Goal: Find specific fact: Find contact information

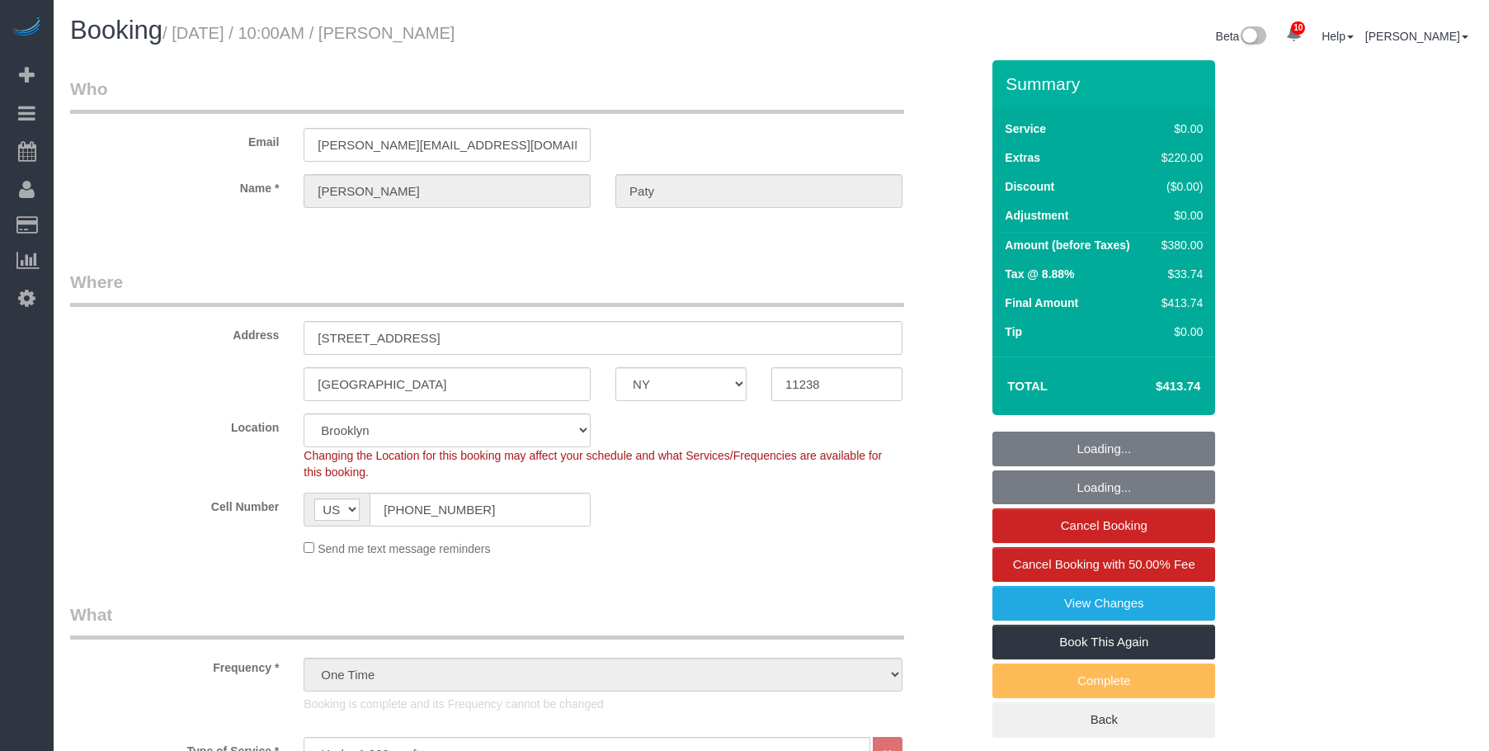
select select "NY"
select select "1"
select select "spot1"
select select "number:89"
select select "number:90"
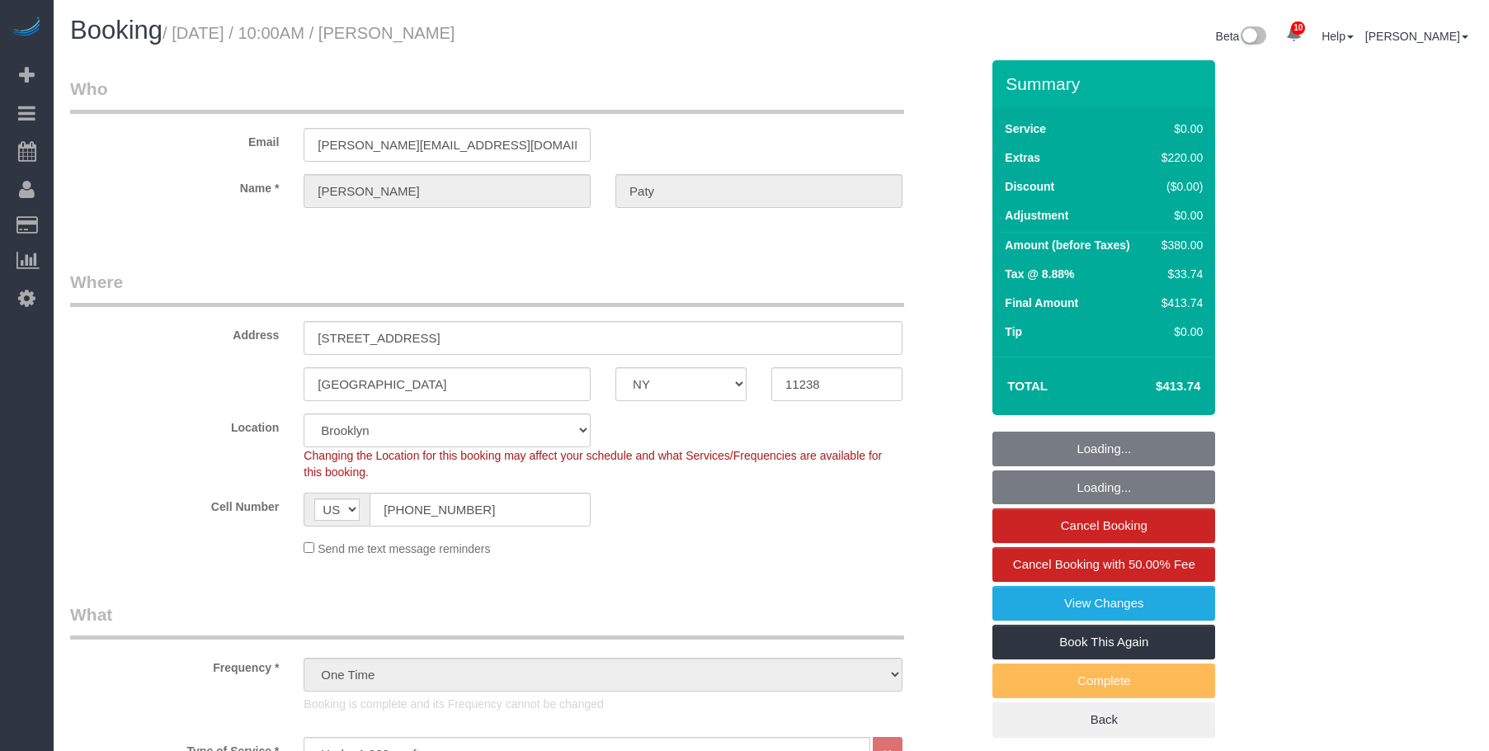
select select "number:15"
select select "number:5"
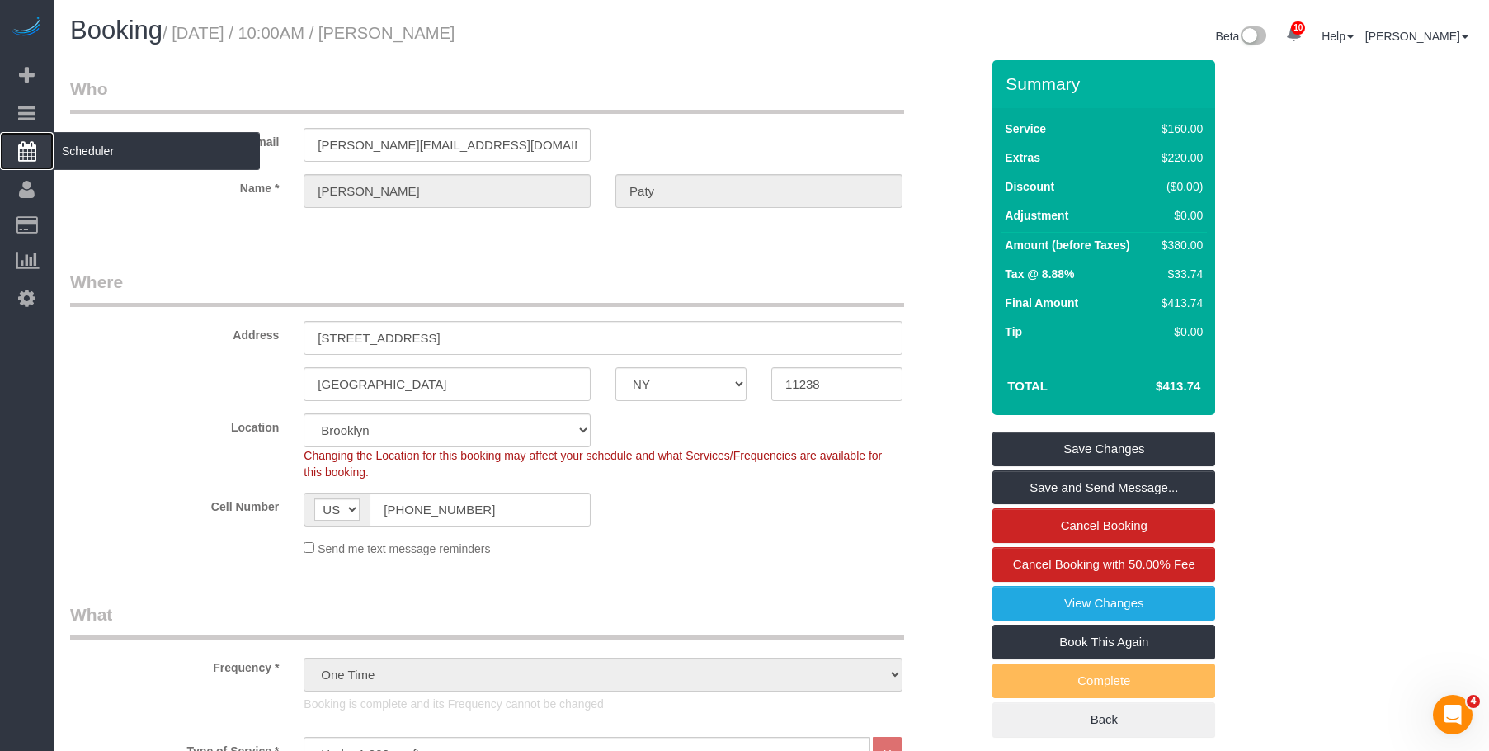
click at [117, 153] on span "Scheduler" at bounding box center [157, 151] width 206 height 38
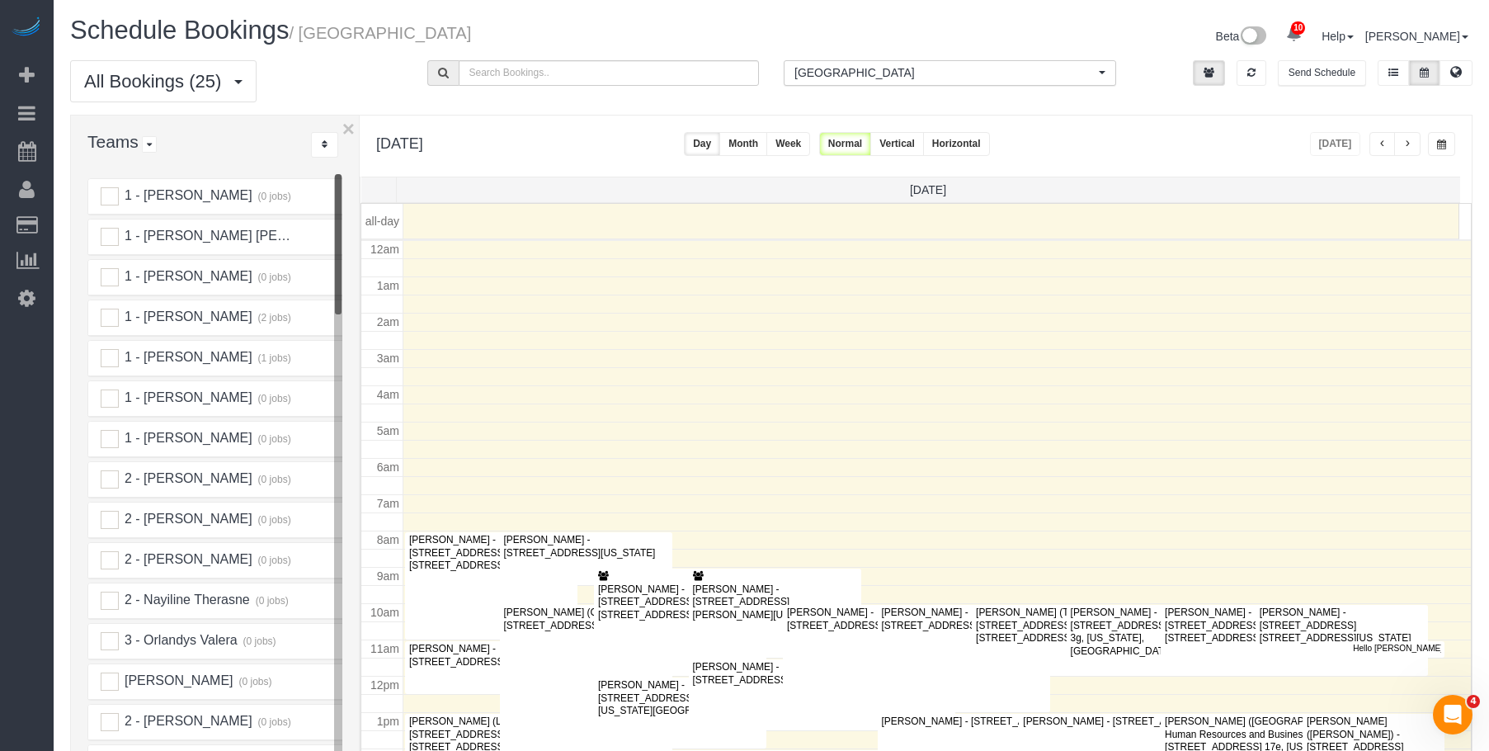
scroll to position [219, 0]
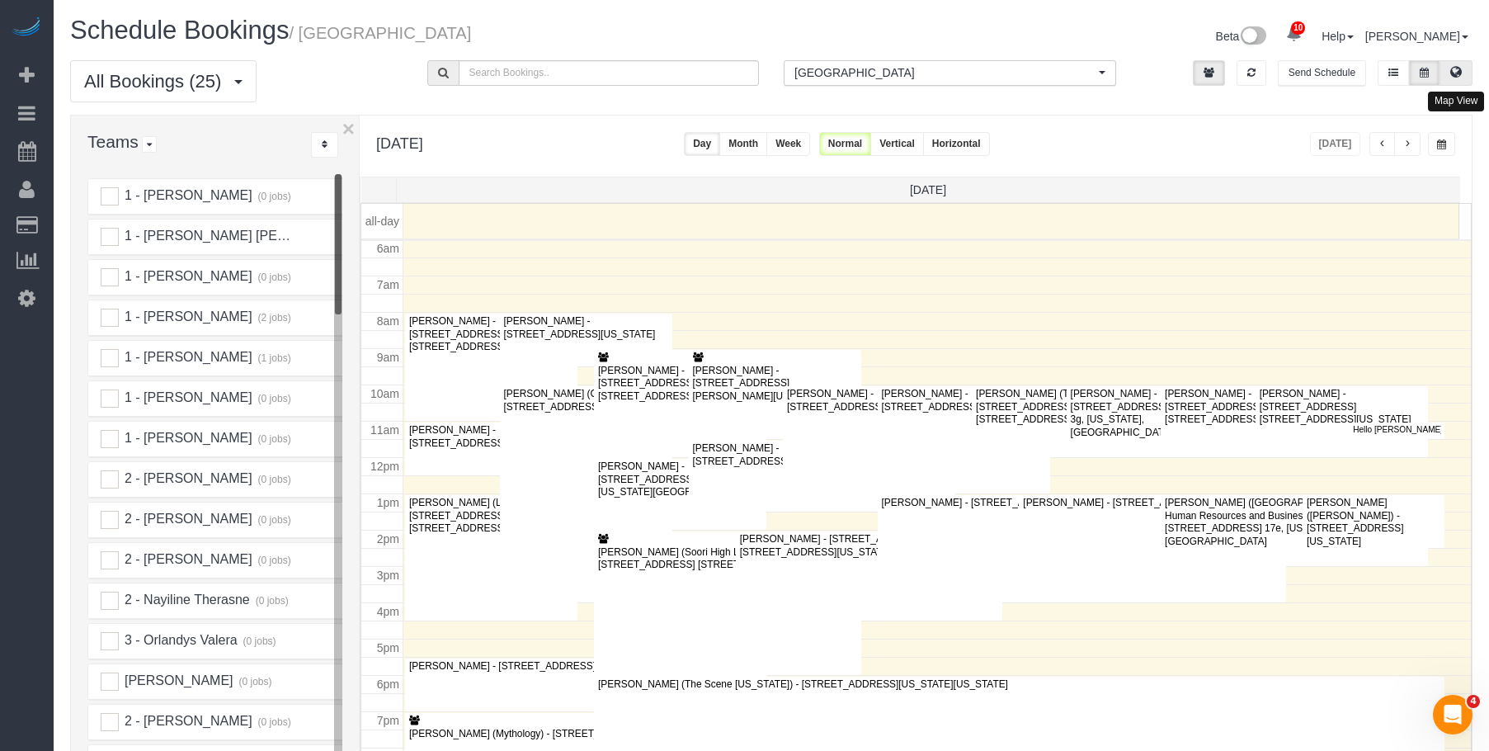
click at [1456, 71] on icon at bounding box center [1456, 72] width 12 height 10
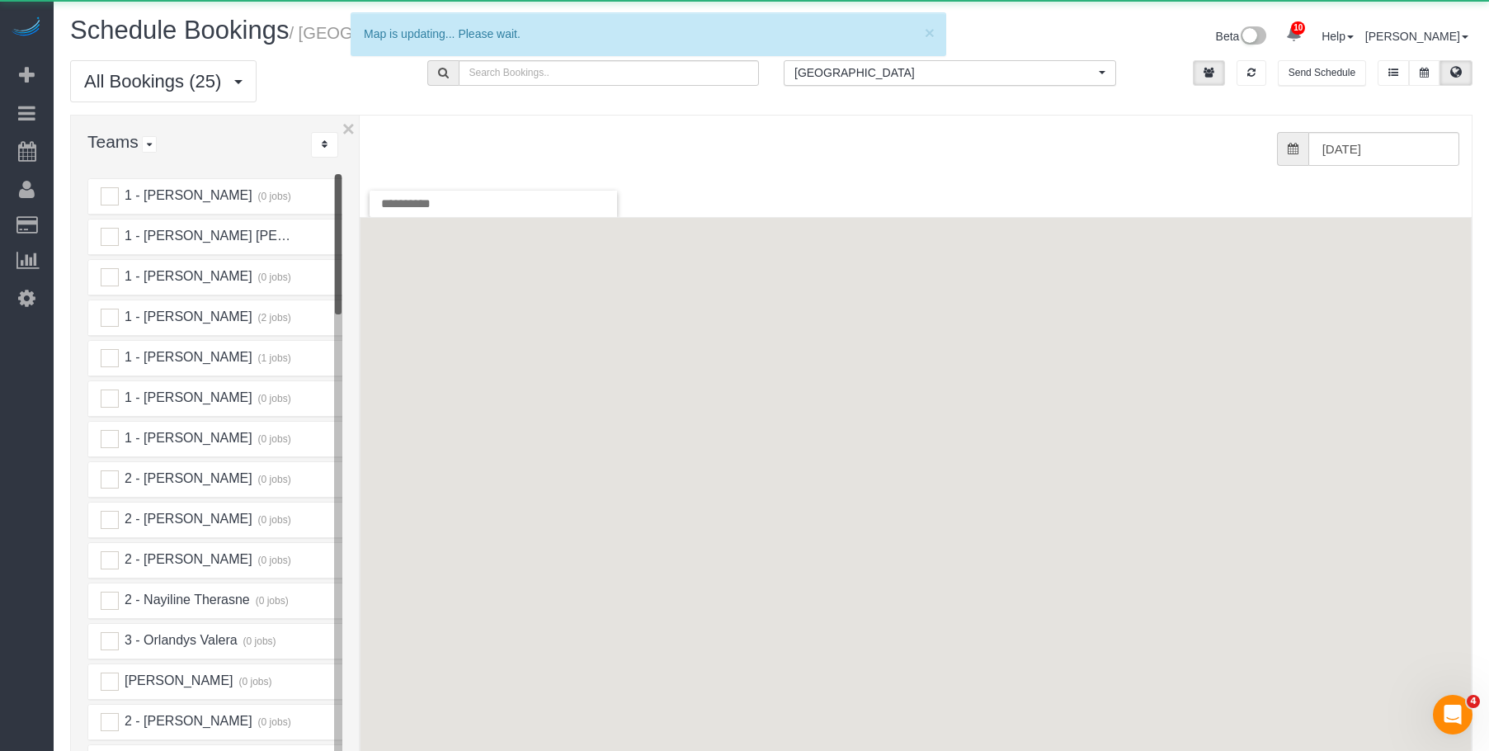
drag, startPoint x: 969, startPoint y: 61, endPoint x: 942, endPoint y: 194, distance: 135.6
click at [968, 61] on button "[GEOGRAPHIC_DATA] All Locations" at bounding box center [950, 73] width 332 height 26
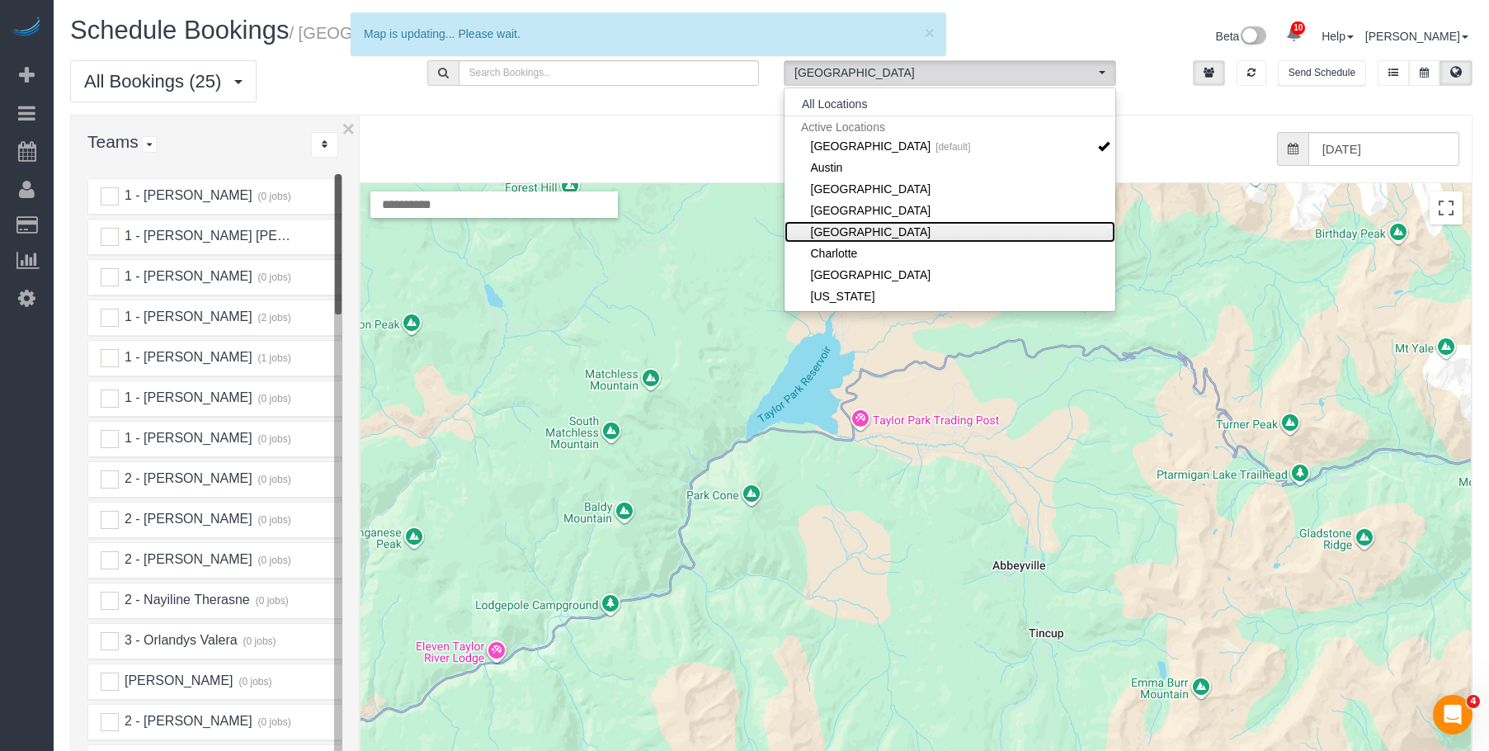
click at [938, 228] on link "[GEOGRAPHIC_DATA]" at bounding box center [949, 231] width 331 height 21
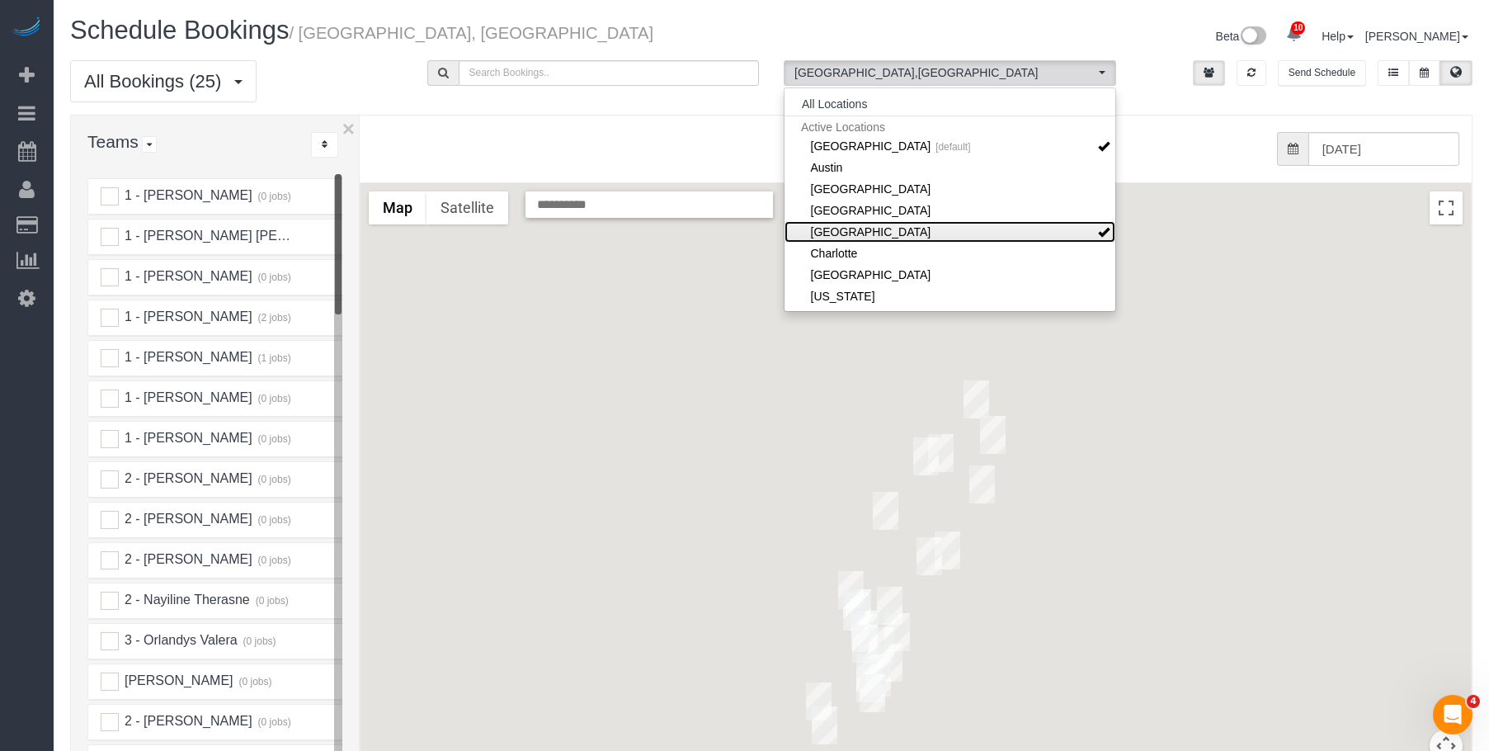
scroll to position [82, 0]
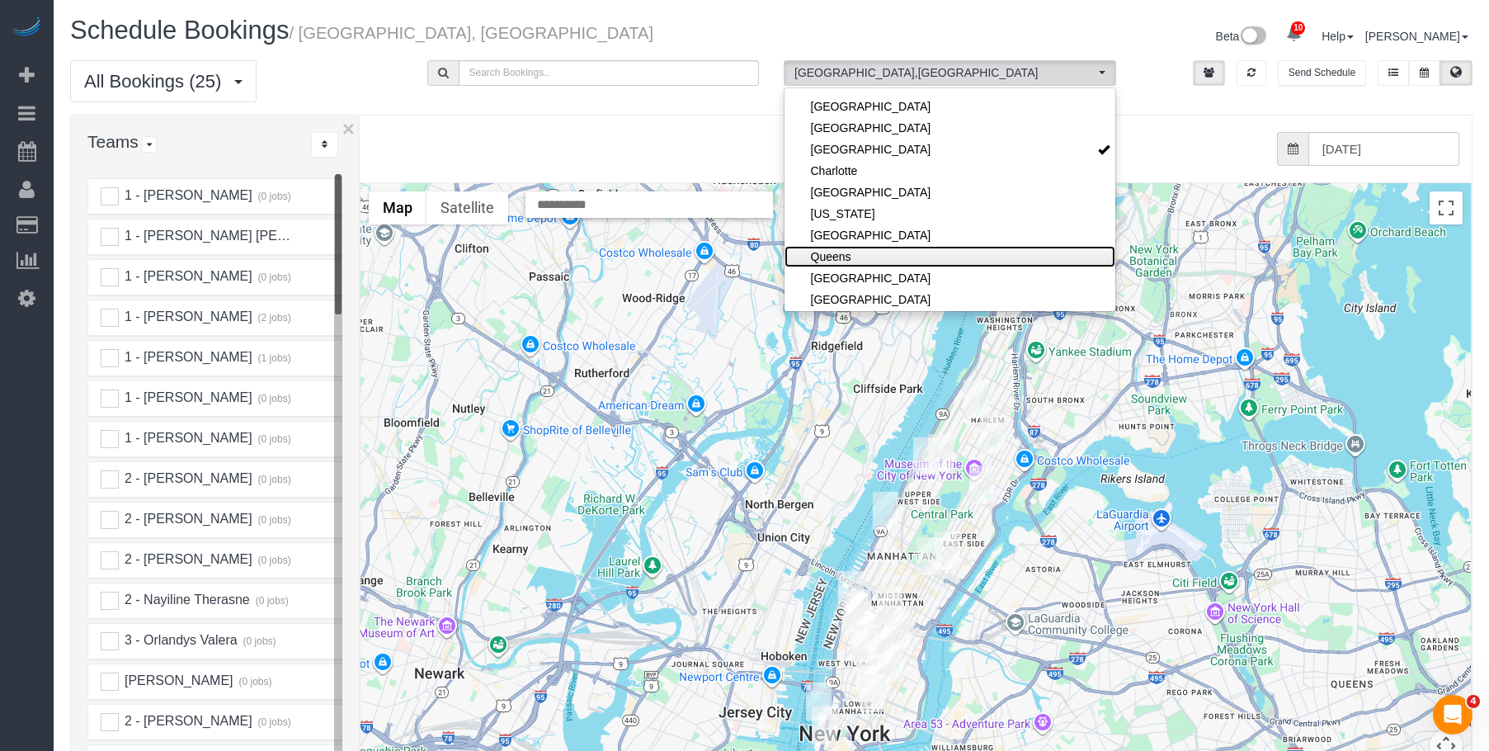
click at [905, 257] on link "Queens" at bounding box center [949, 256] width 331 height 21
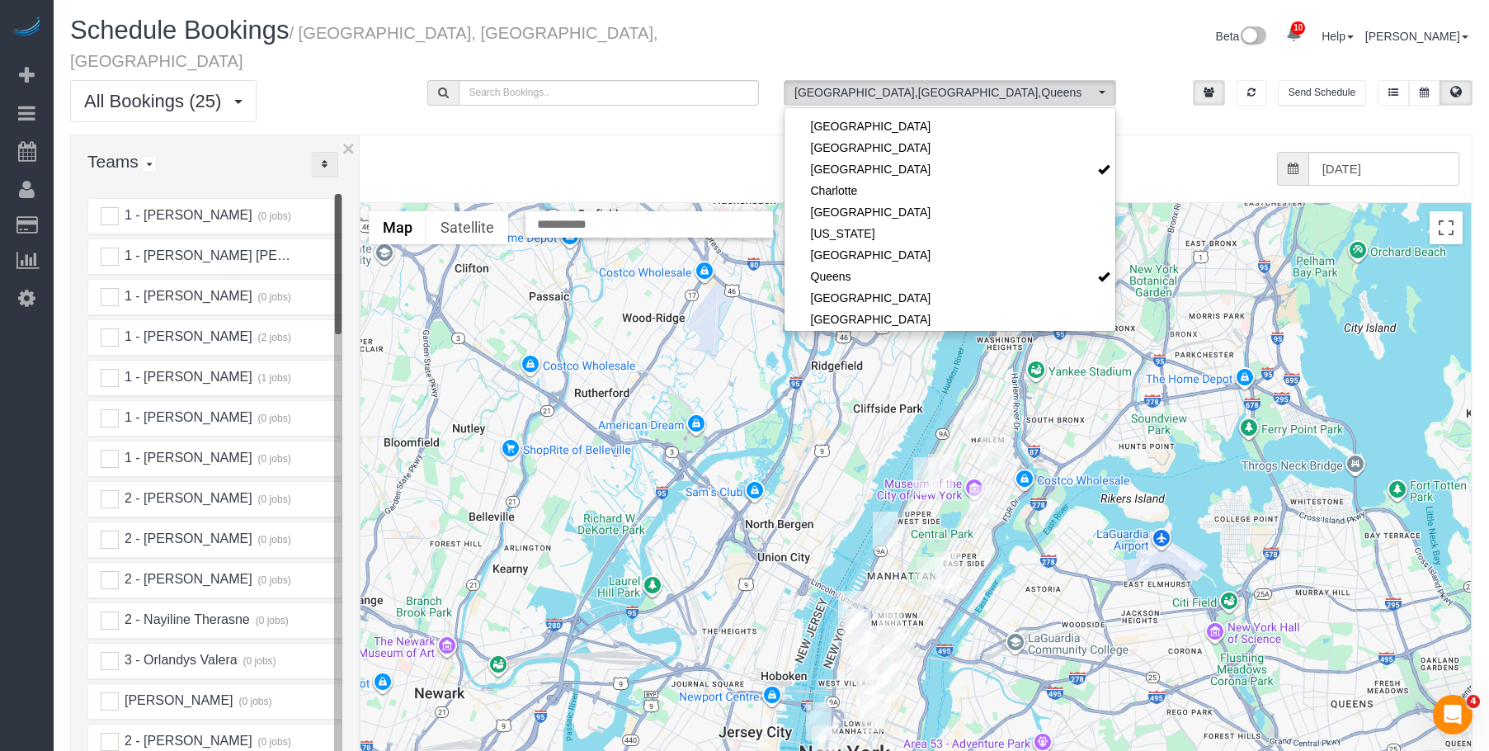
click at [321, 152] on button "..." at bounding box center [324, 165] width 27 height 26
click at [351, 205] on link "A-Z" at bounding box center [377, 215] width 130 height 21
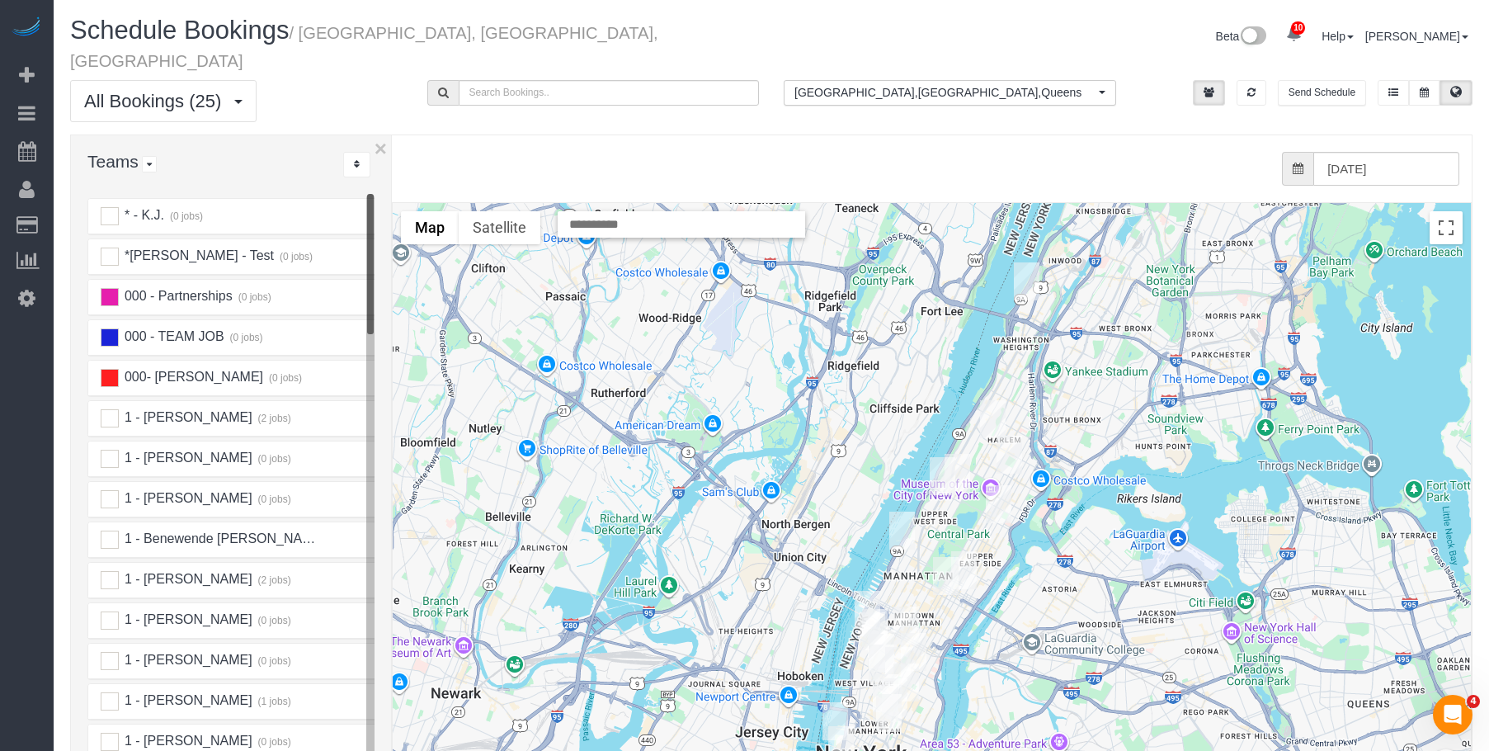
drag, startPoint x: 359, startPoint y: 164, endPoint x: 398, endPoint y: 165, distance: 39.6
click at [398, 165] on div "× Teams All Teams All Active Teams Active Teams For Location(s) Rating A-Z * - …" at bounding box center [771, 506] width 1402 height 744
click at [1027, 262] on img "09/03/2025 10:00AM - Lise Hirschberg - 620 Fort Washington Avenue, Apt. 3g, New…" at bounding box center [1027, 281] width 26 height 38
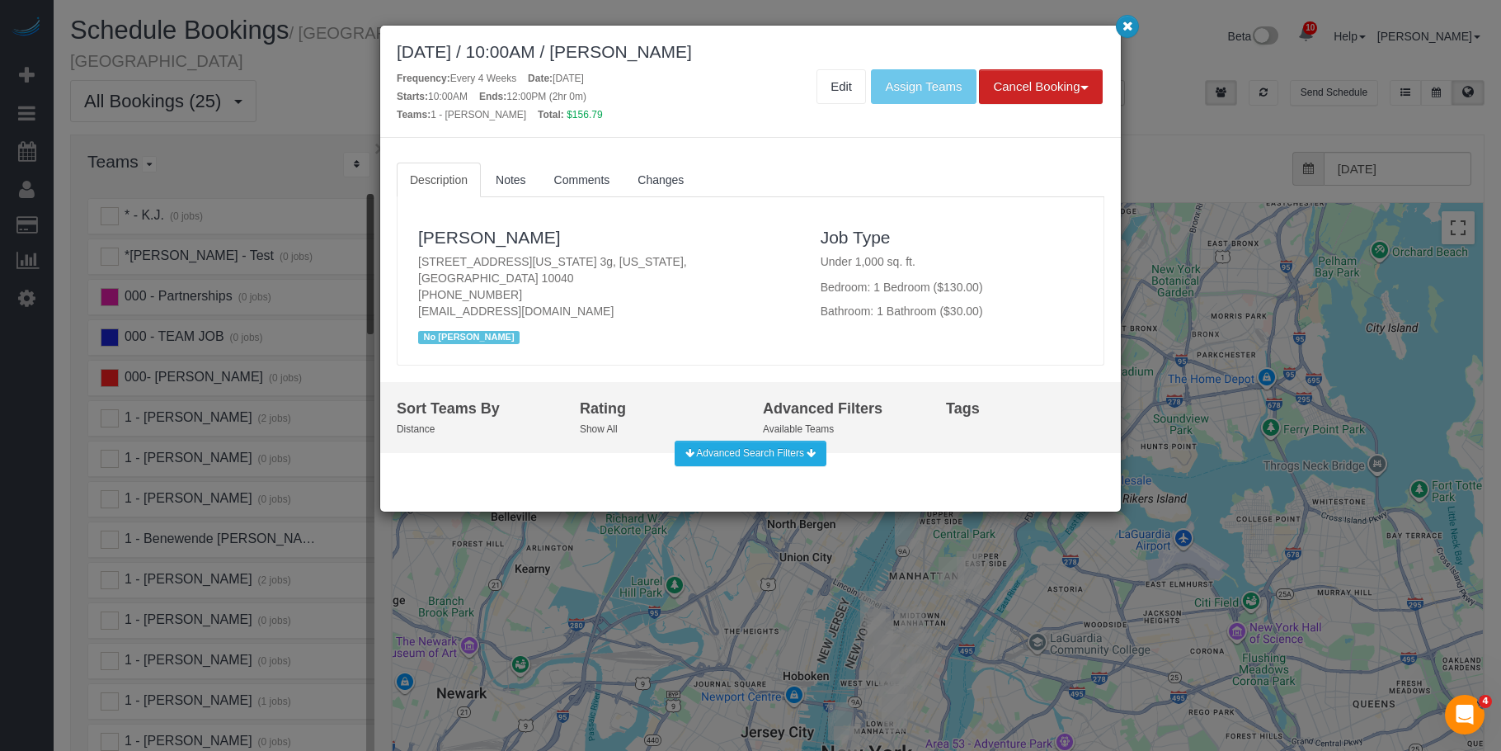
click at [1130, 23] on icon "button" at bounding box center [1128, 26] width 11 height 10
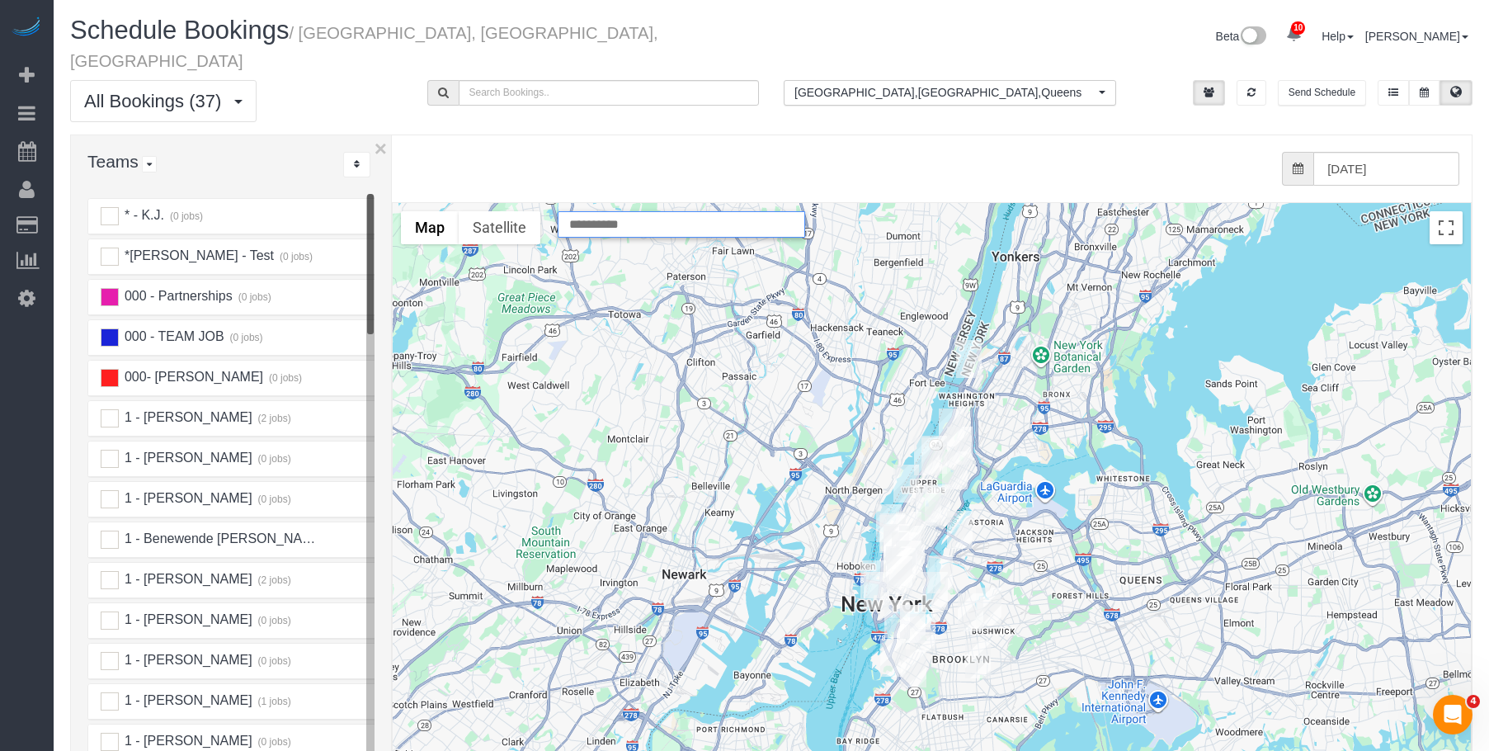
click at [633, 211] on input "text" at bounding box center [681, 224] width 247 height 26
paste input "**********"
type input "**********"
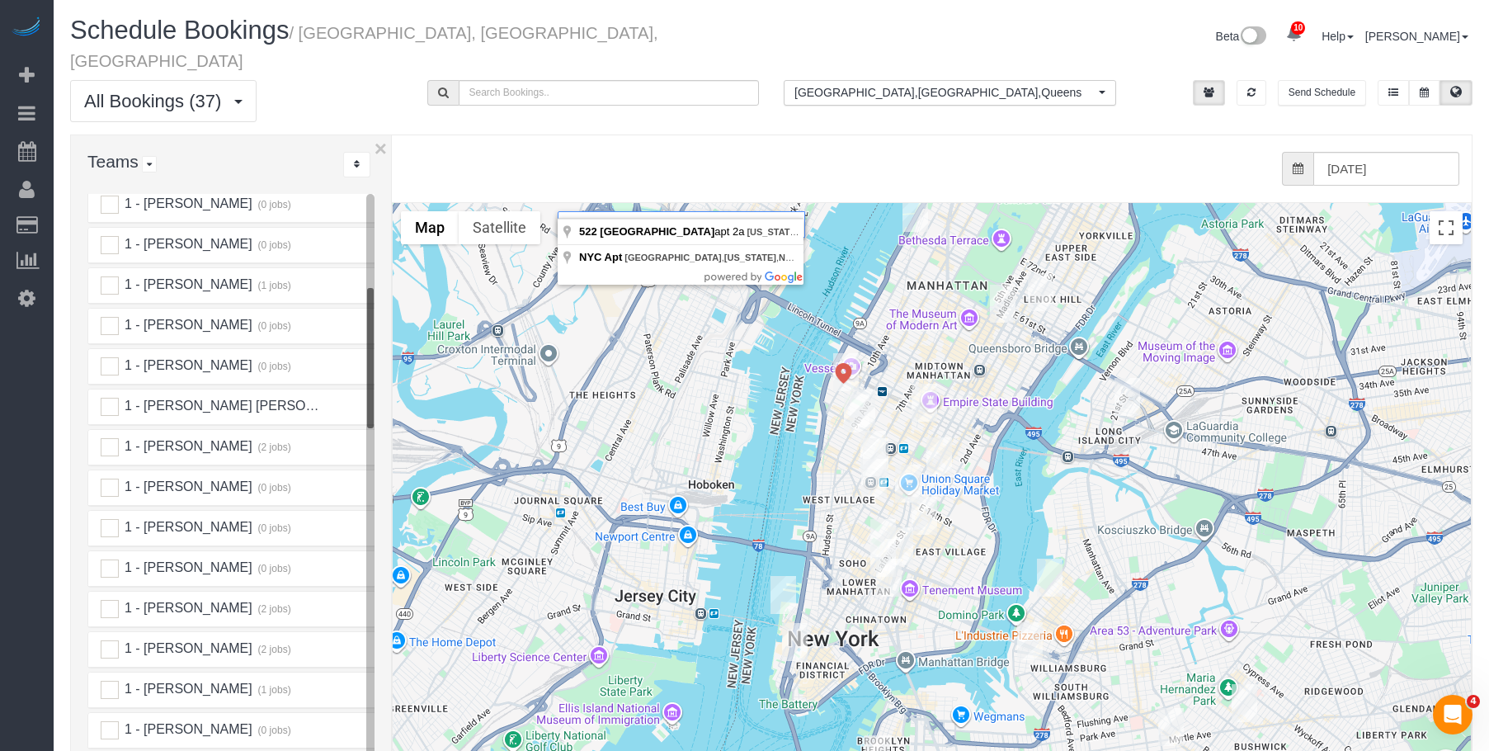
scroll to position [495, 0]
click at [105, 521] on ins at bounding box center [110, 530] width 18 height 18
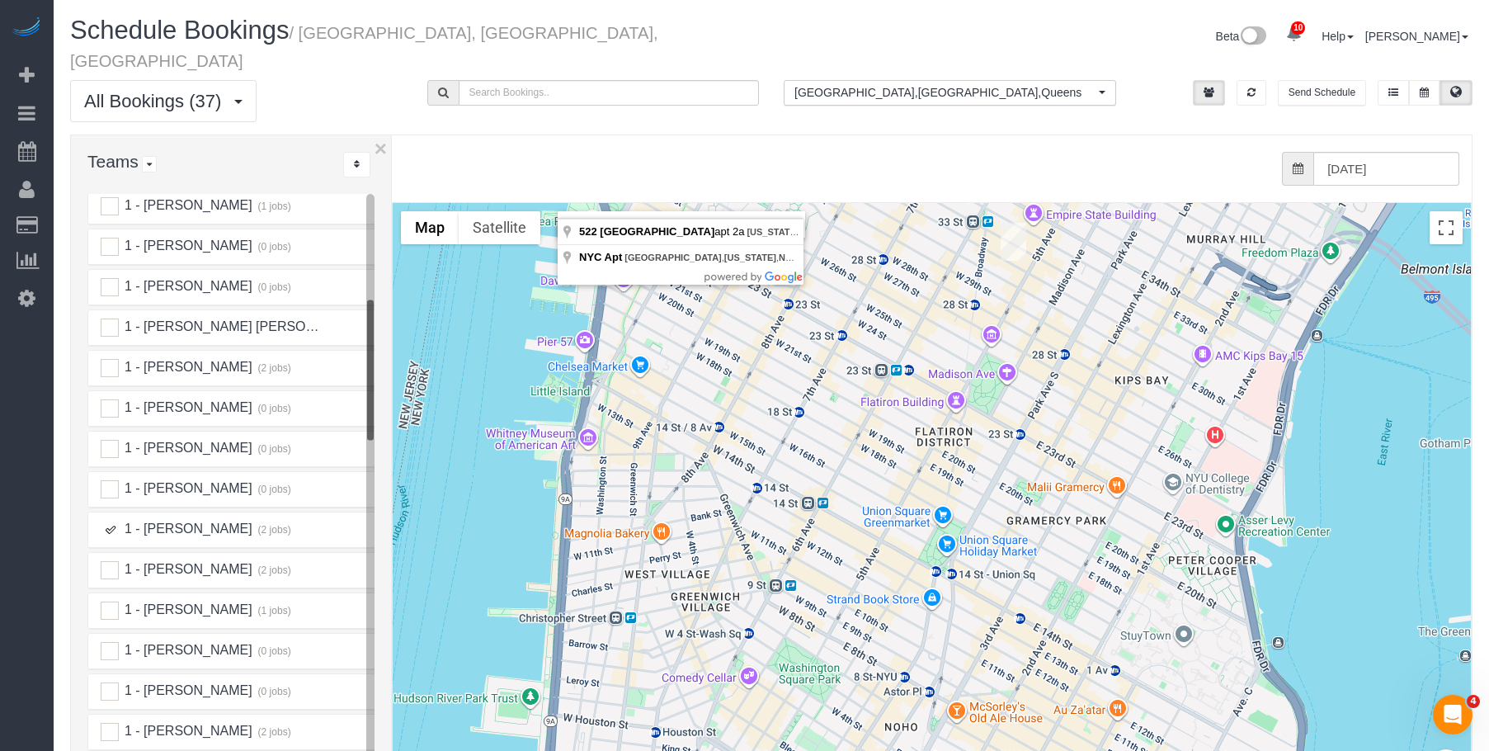
scroll to position [0, 0]
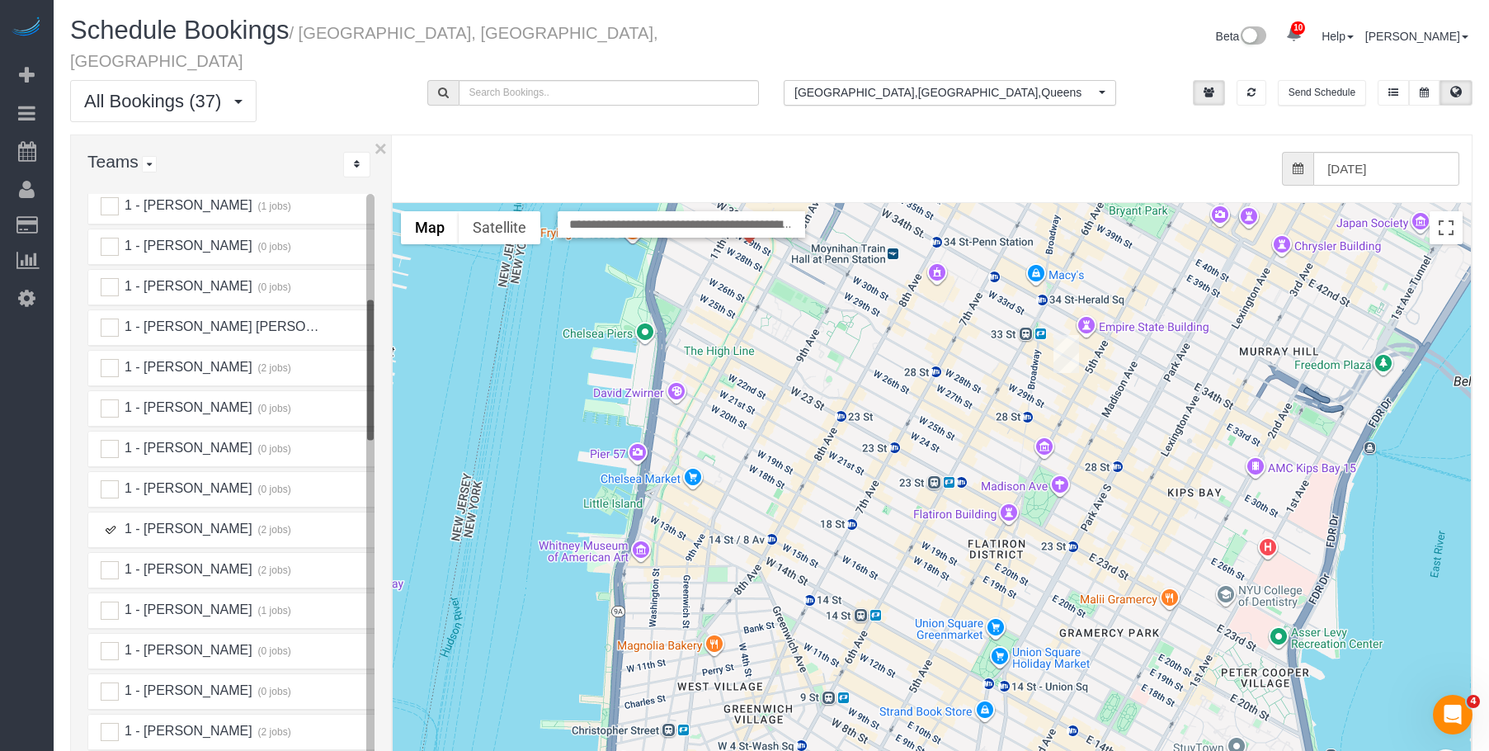
drag, startPoint x: 952, startPoint y: 352, endPoint x: 1006, endPoint y: 470, distance: 129.9
click at [1006, 470] on div at bounding box center [932, 532] width 1078 height 658
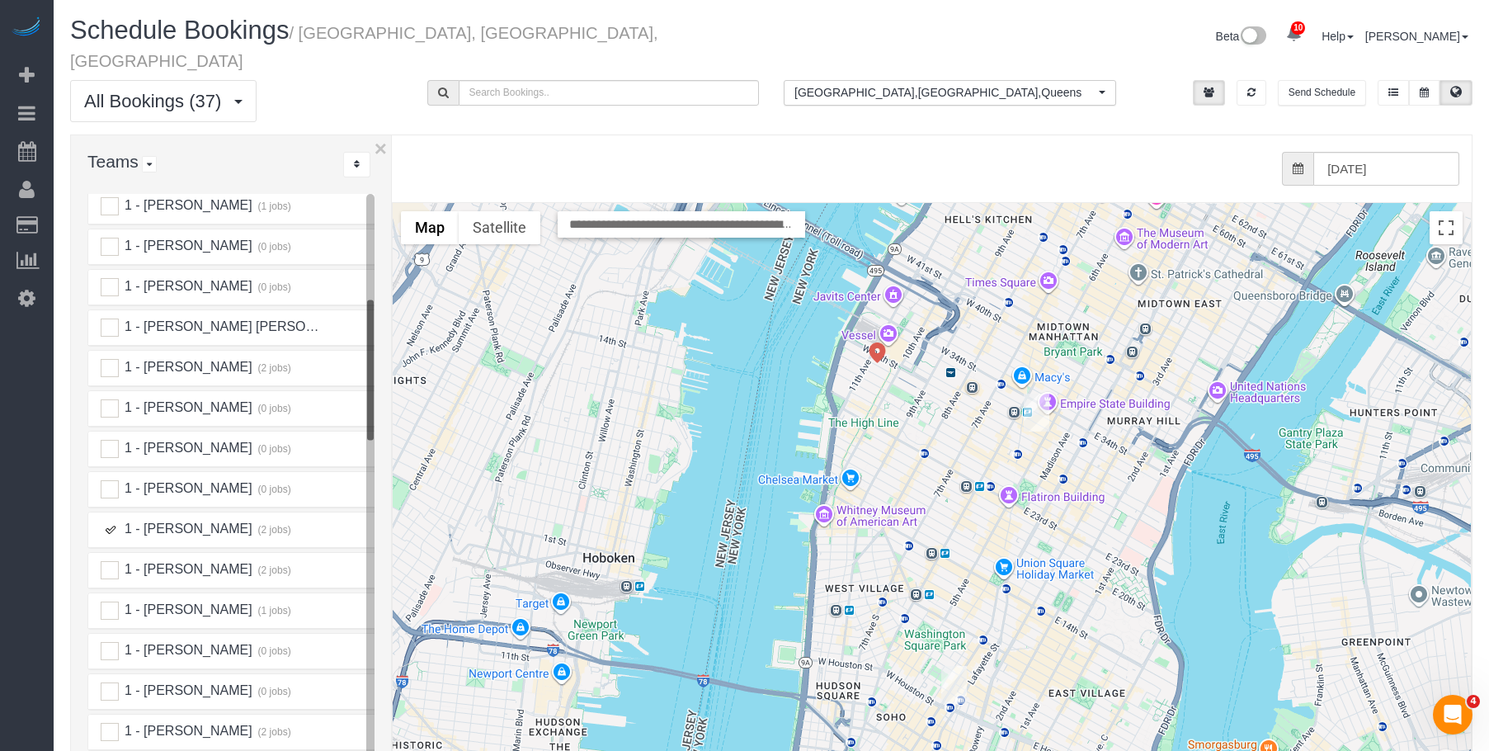
click at [955, 666] on img "09/03/2025 7:00PM - Elaine Pugsley (Mythology) - 324 Lafayette Street, 2nd Floo…" at bounding box center [954, 685] width 26 height 38
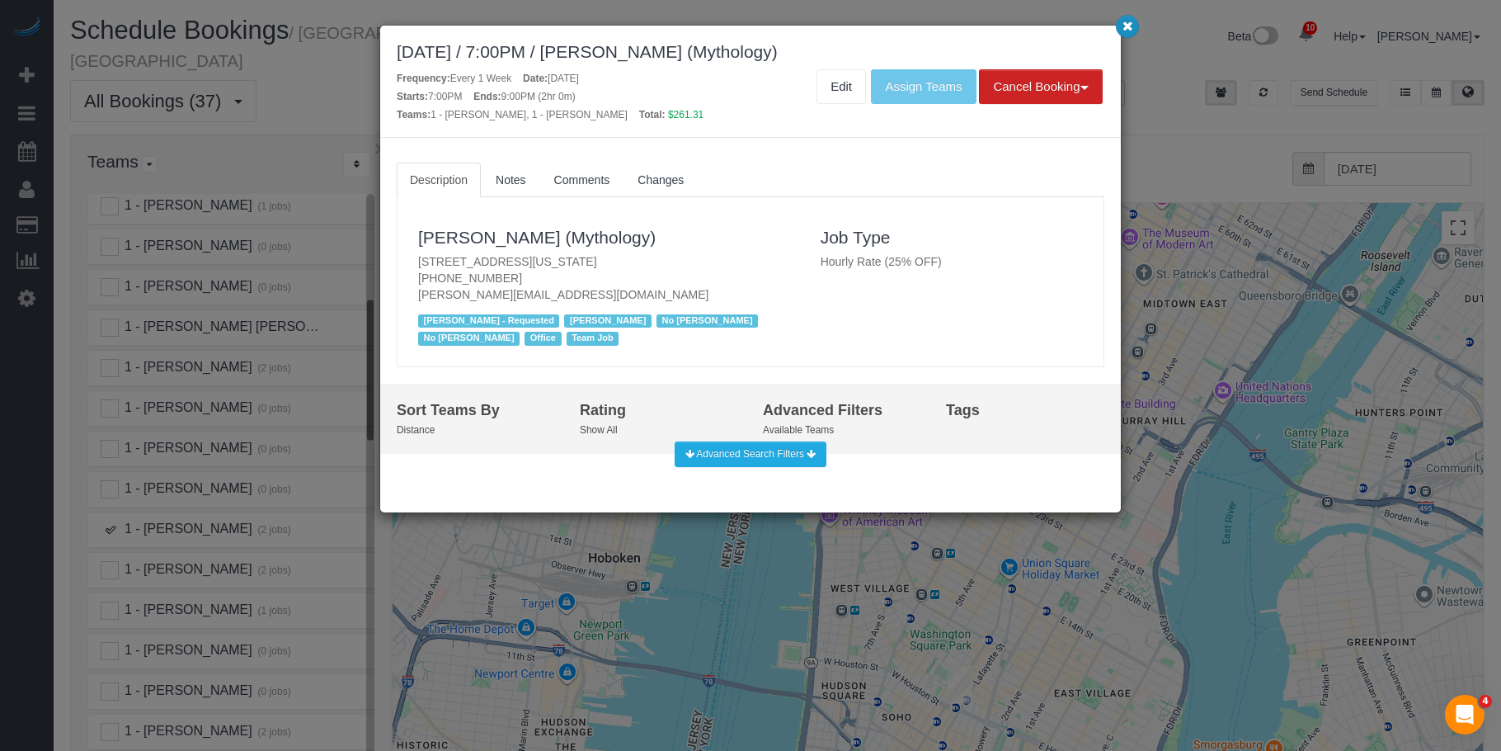
click at [1124, 26] on icon "button" at bounding box center [1128, 26] width 11 height 10
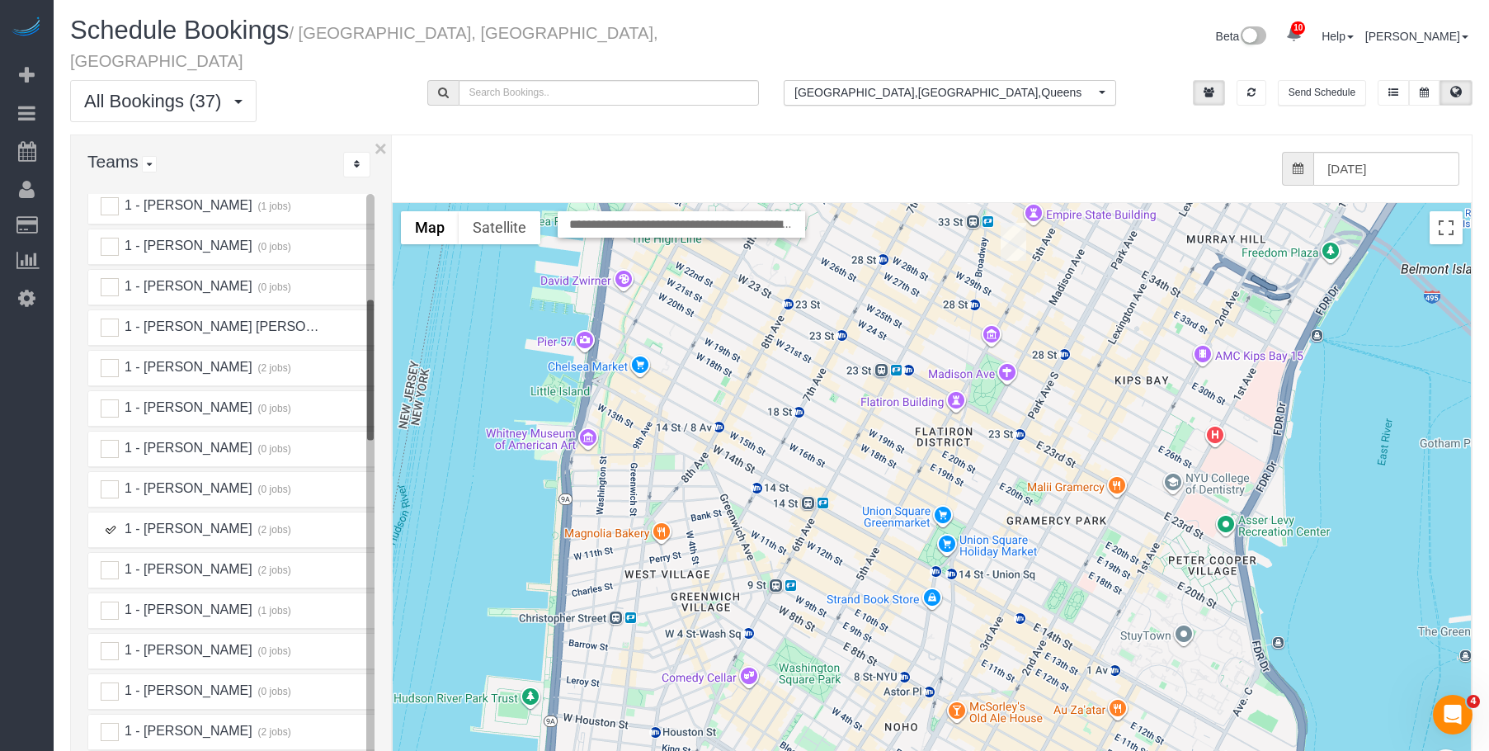
click at [111, 521] on ins at bounding box center [110, 530] width 18 height 18
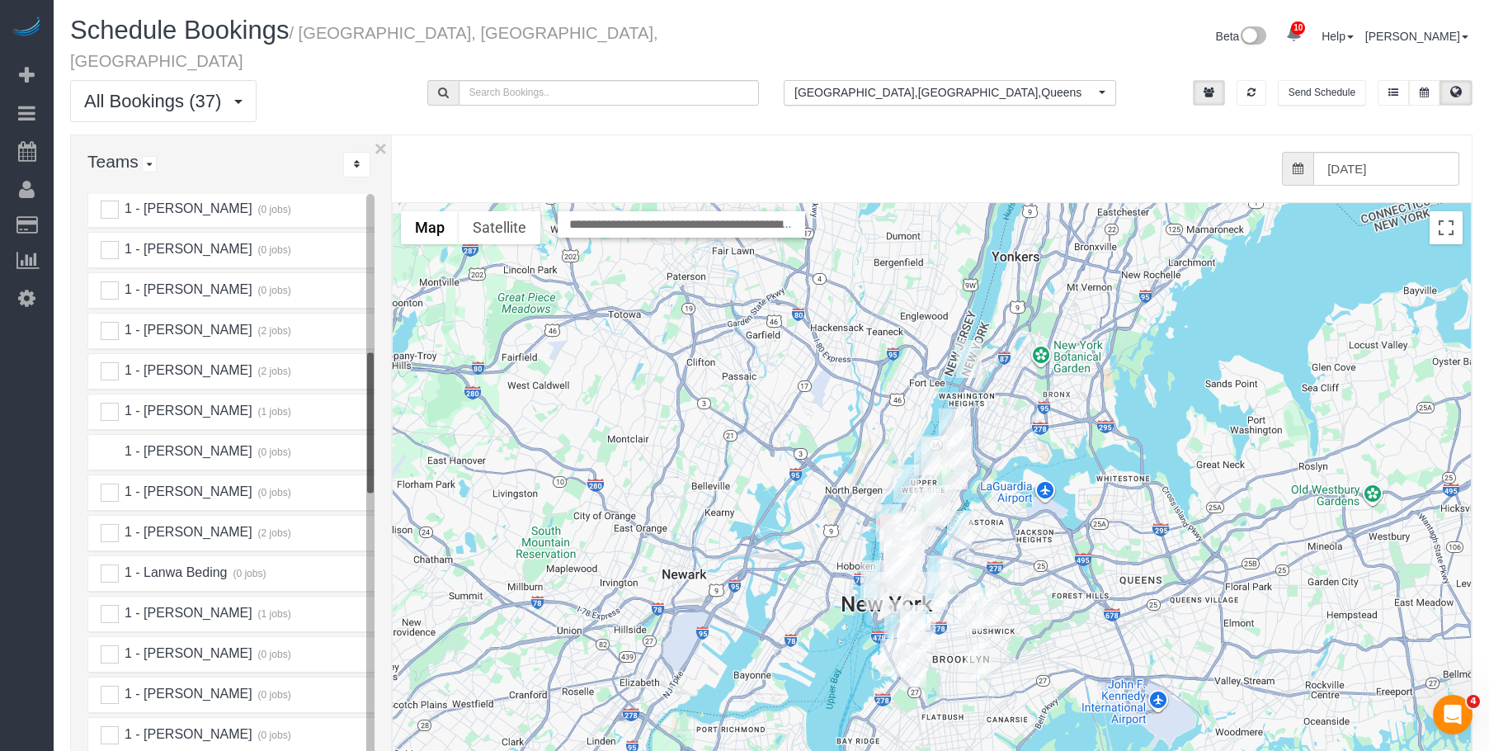
scroll to position [742, 0]
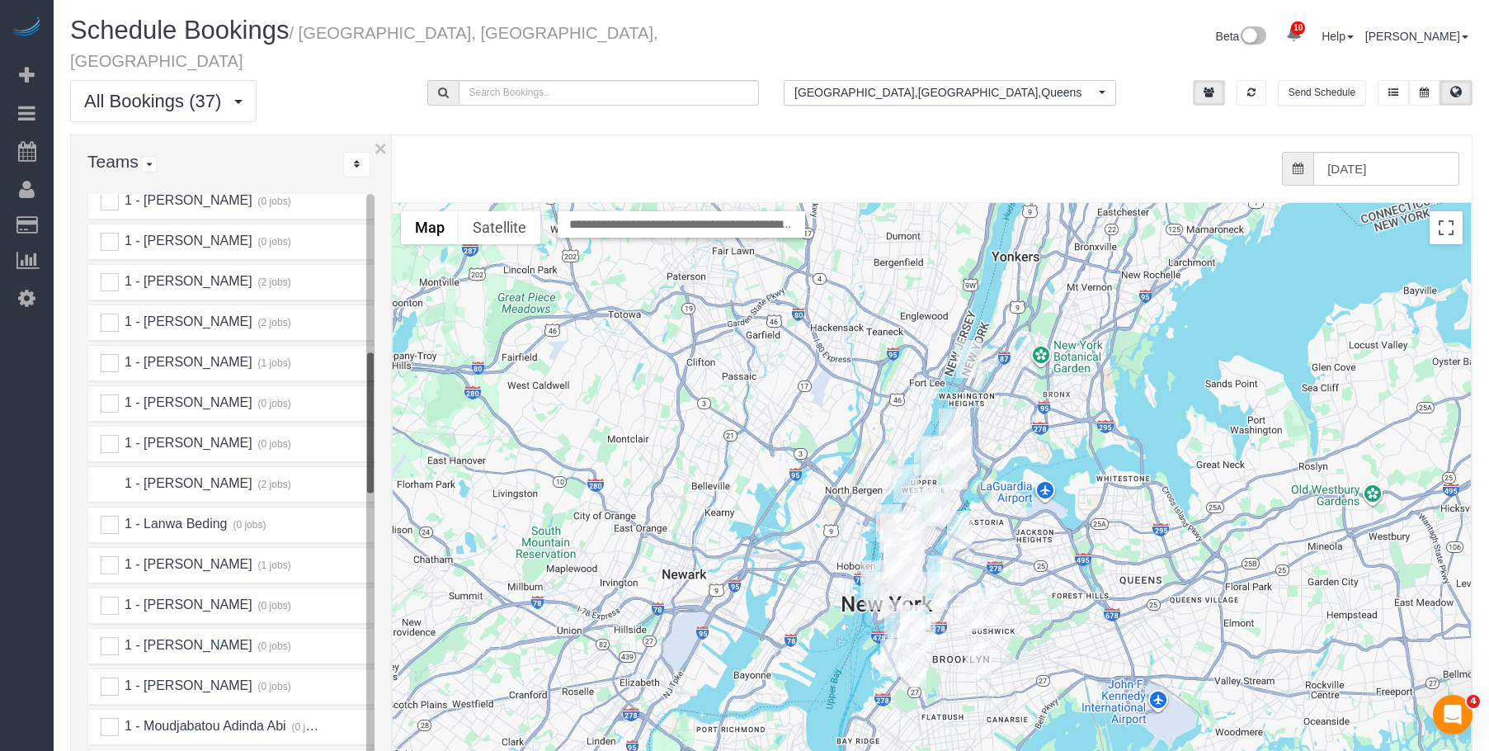
click at [108, 475] on ins at bounding box center [110, 484] width 18 height 18
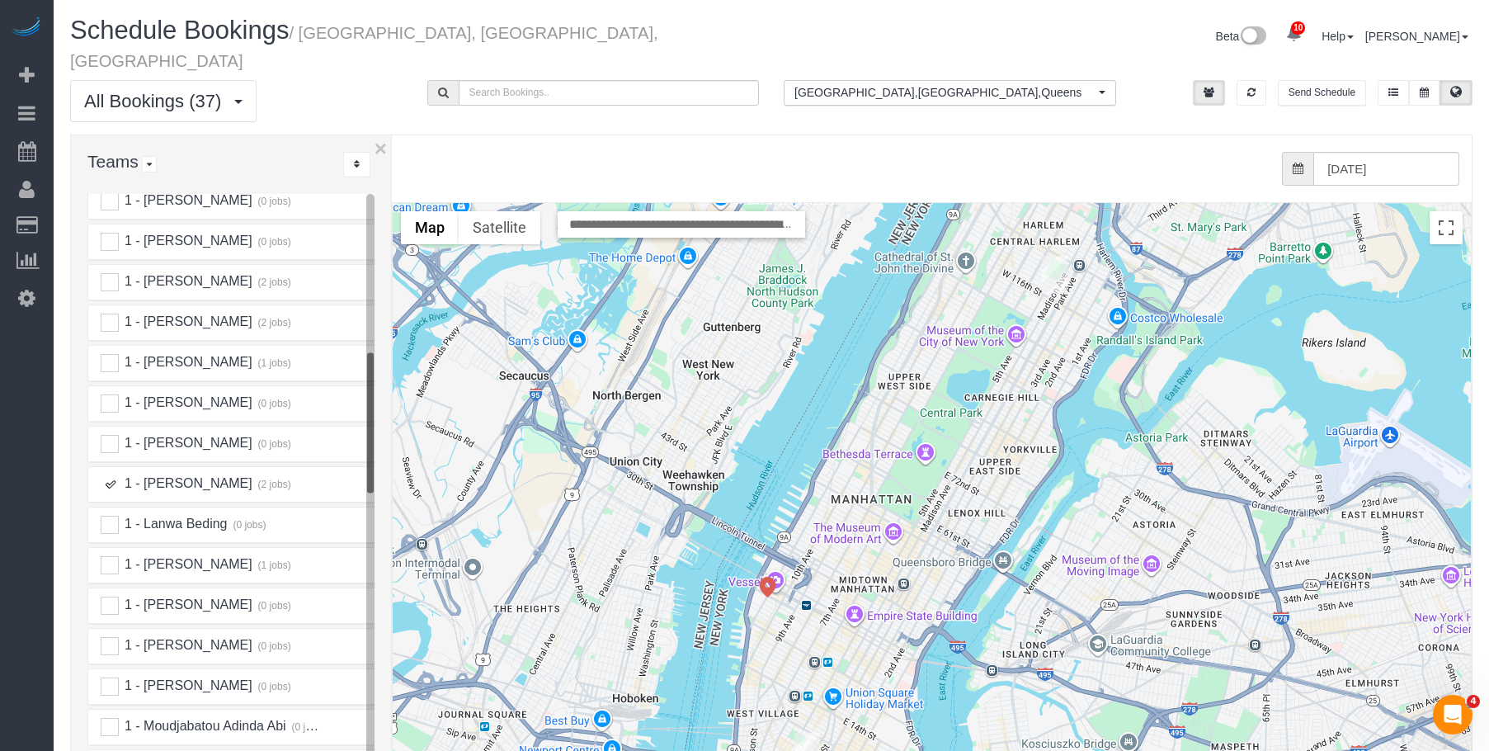
drag, startPoint x: 1052, startPoint y: 230, endPoint x: 1059, endPoint y: 252, distance: 23.5
click at [1052, 232] on div "To navigate, press the arrow keys." at bounding box center [932, 532] width 1078 height 658
click at [1060, 256] on img "09/03/2025 10:00AM - Mariko de Couto (Compass) - 1787 Madison Ave, Apt. 505, Ne…" at bounding box center [1055, 275] width 26 height 38
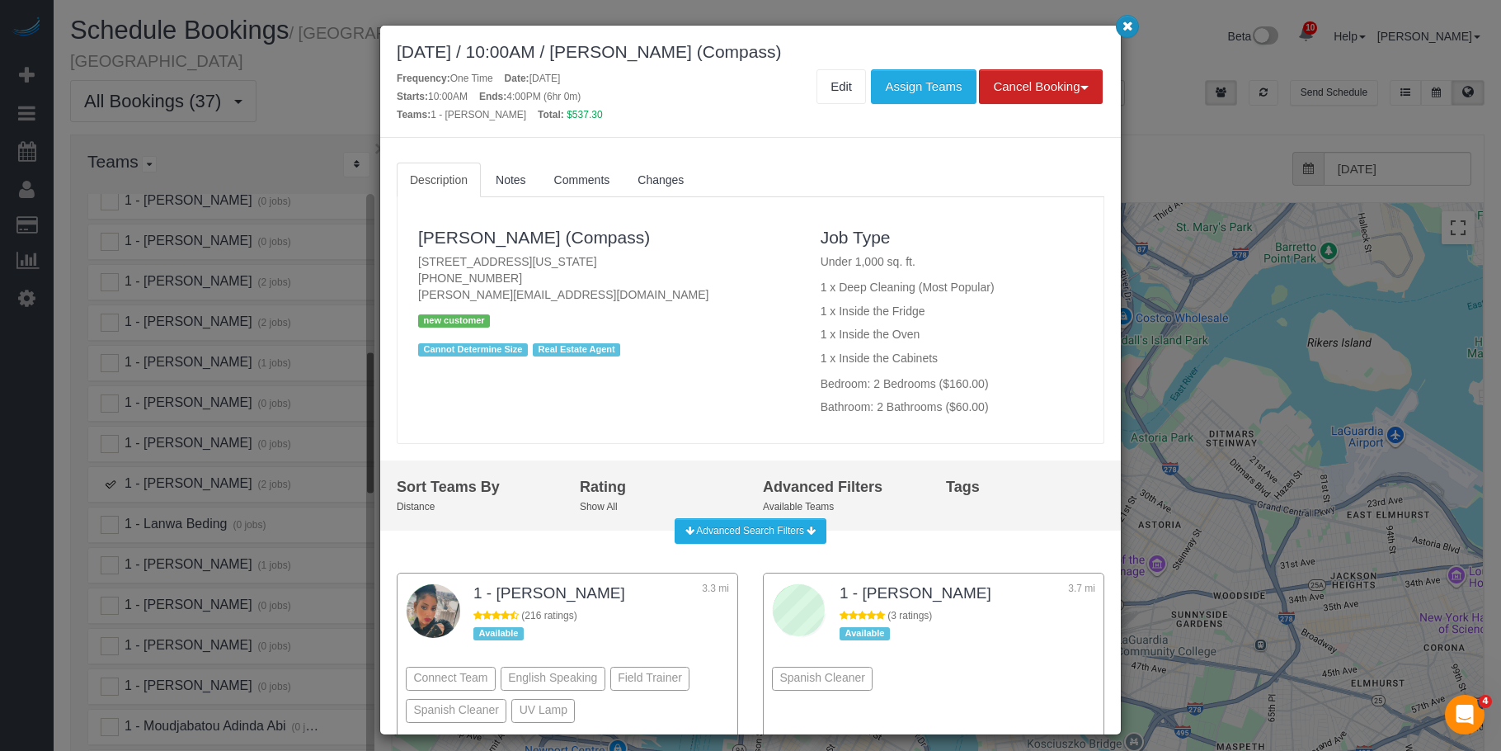
click at [1123, 24] on icon "button" at bounding box center [1128, 26] width 11 height 10
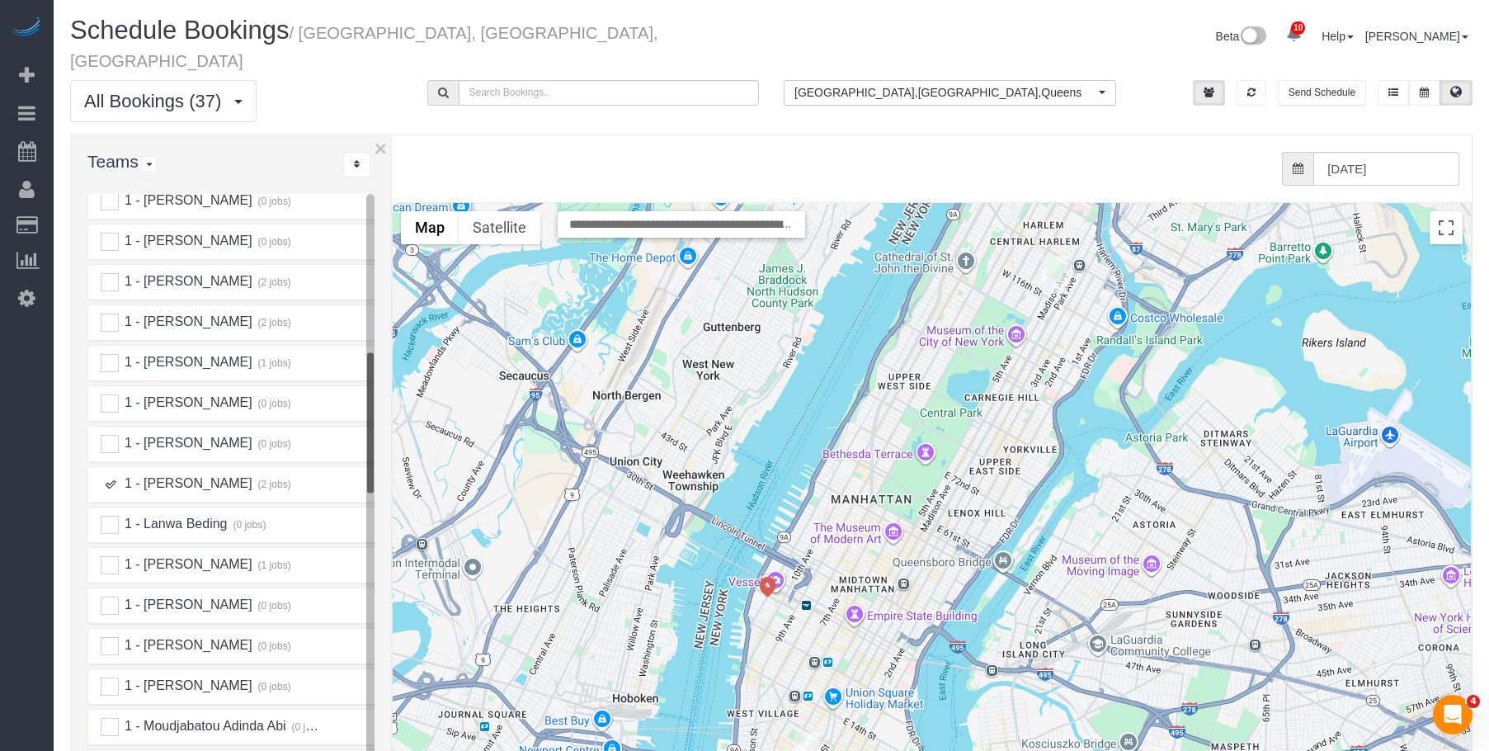
click at [801, 733] on img "09/03/2025 7:00PM - Elaine Pugsley (Mythology) - 324 Lafayette Street, 2nd Floo…" at bounding box center [807, 752] width 26 height 38
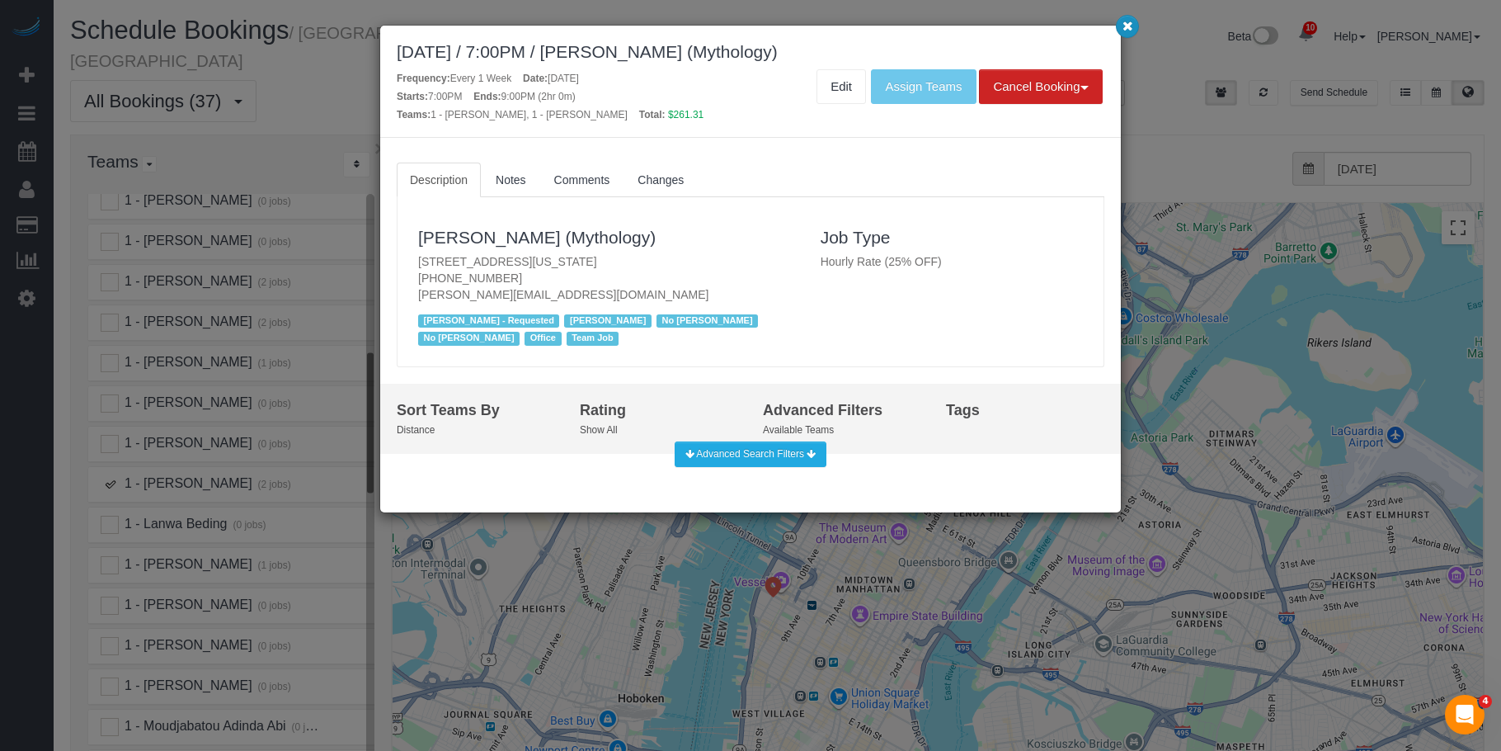
click at [1134, 31] on button "button" at bounding box center [1127, 26] width 23 height 23
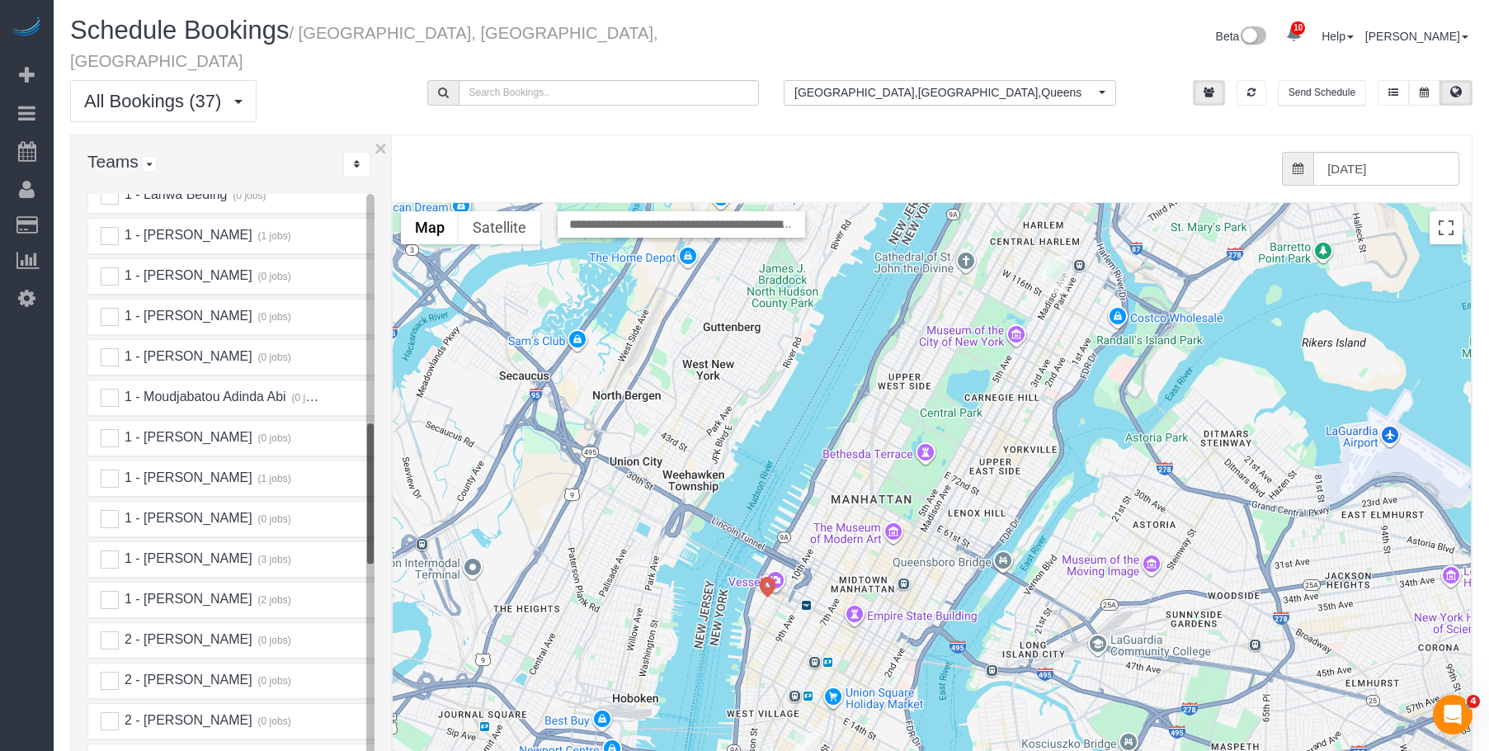
scroll to position [1072, 0]
click at [111, 549] on ins at bounding box center [110, 558] width 18 height 18
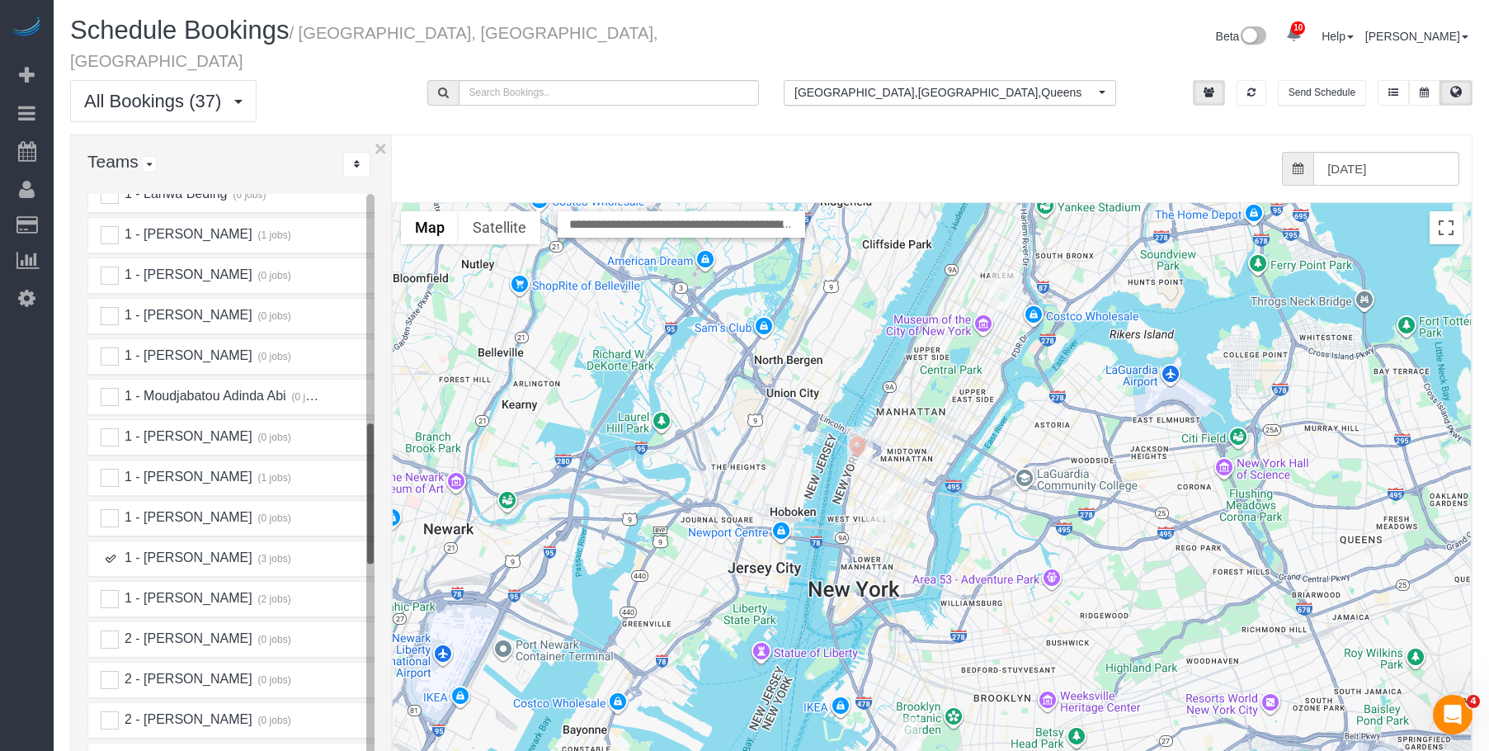
click at [857, 426] on img "09/03/2025 2:00PM - Joshua Salcedo (Soori High Line New York) - 522 West 29th S…" at bounding box center [860, 445] width 26 height 38
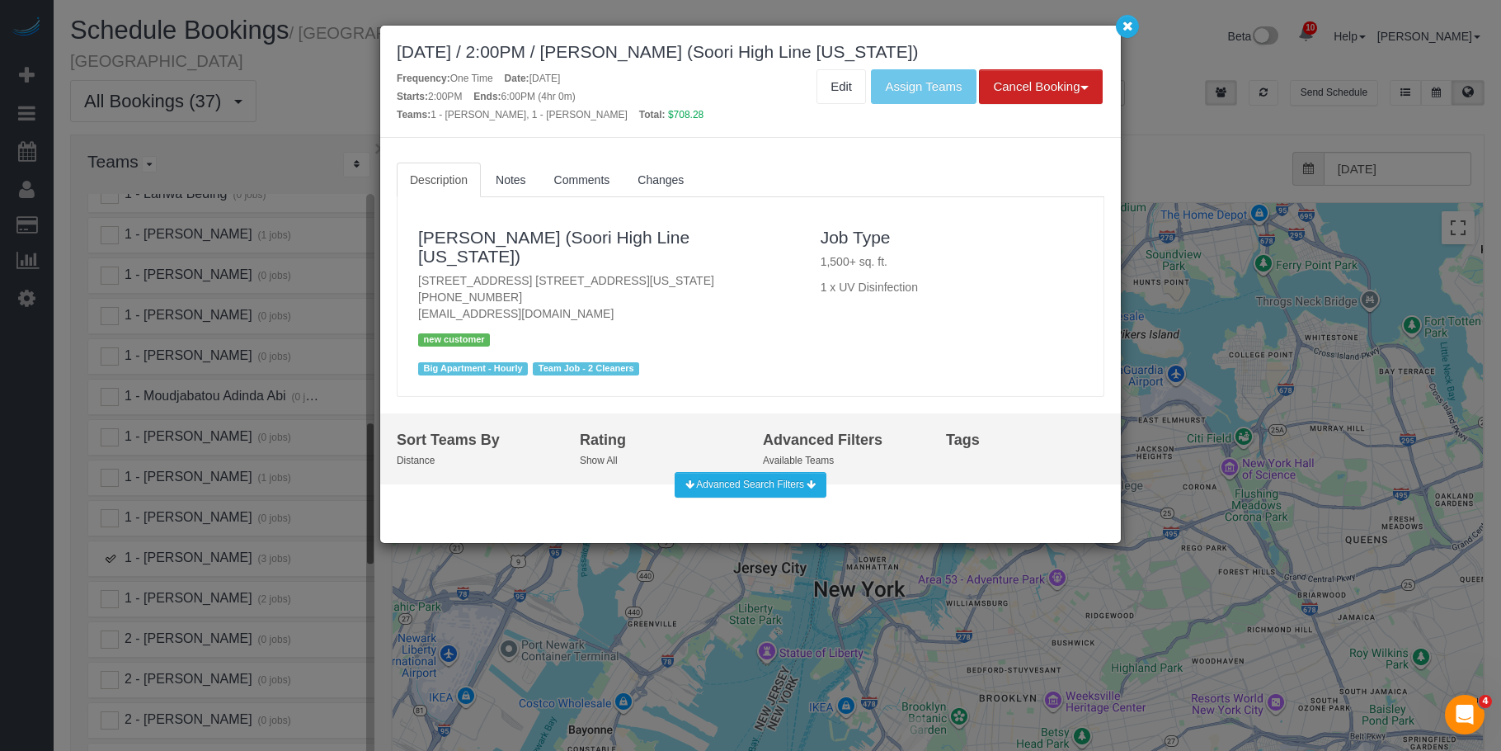
drag, startPoint x: 406, startPoint y: 258, endPoint x: 720, endPoint y: 255, distance: 314.3
click at [720, 255] on div "[PERSON_NAME] (Soori High Line [US_STATE]) [STREET_ADDRESS] [STREET_ADDRESS][US…" at bounding box center [607, 297] width 403 height 167
copy p "[STREET_ADDRESS] [STREET_ADDRESS][US_STATE]"
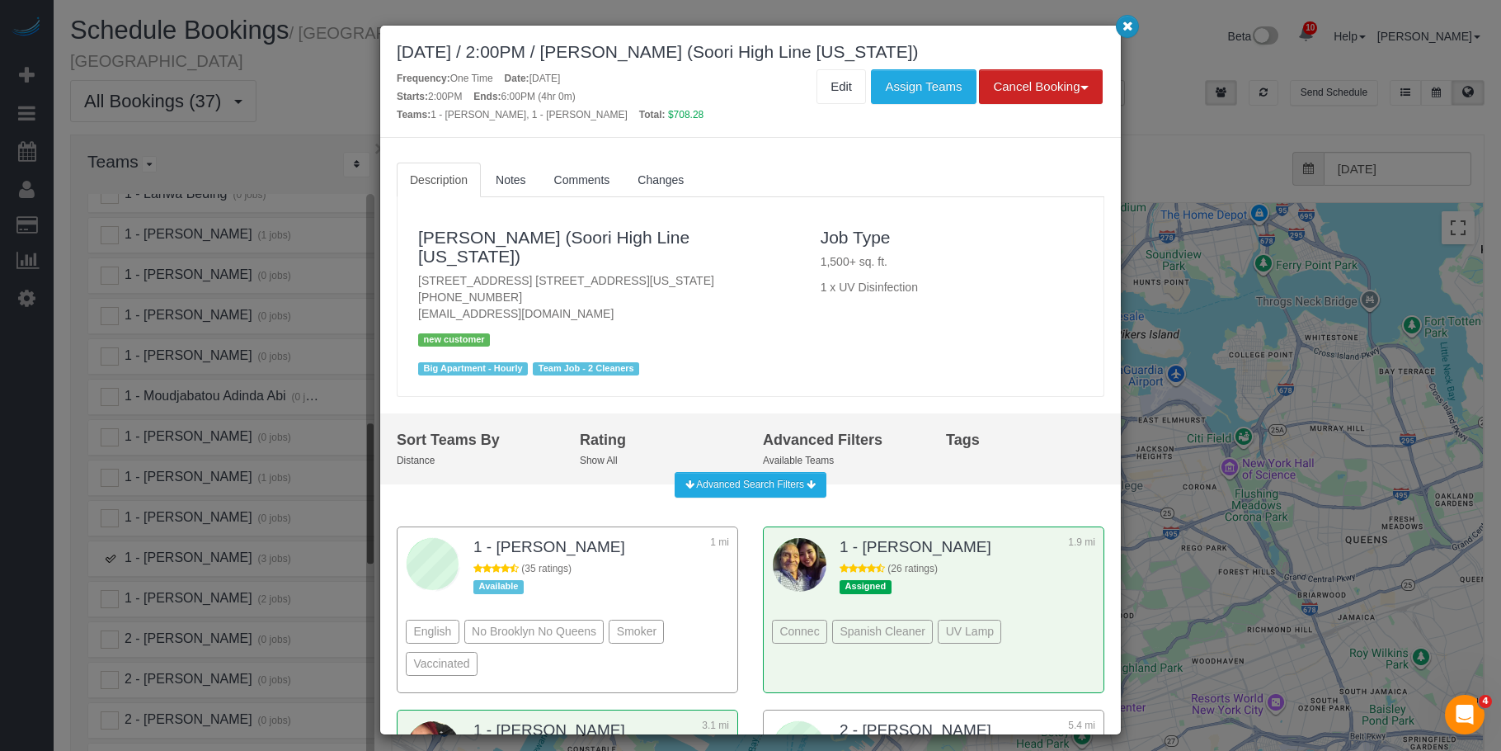
click at [1119, 24] on button "button" at bounding box center [1127, 26] width 23 height 23
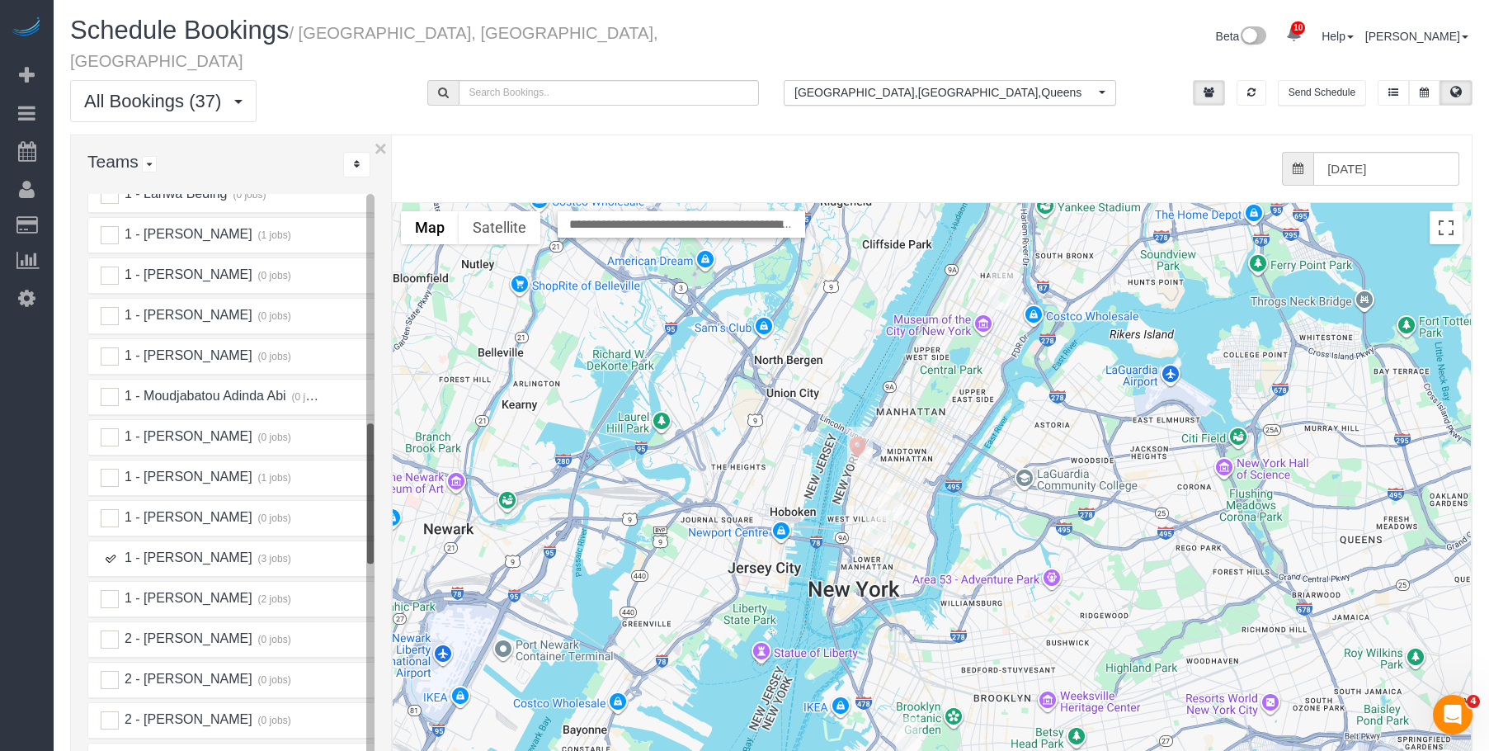
click at [932, 532] on div "To navigate, press the arrow keys." at bounding box center [1471, 532] width 1078 height 0
click at [893, 483] on img "09/03/2025 11:00AM - Hello Alfred (NYC) - 1 Union Square South, Apt. Ph2e, New …" at bounding box center [891, 502] width 26 height 38
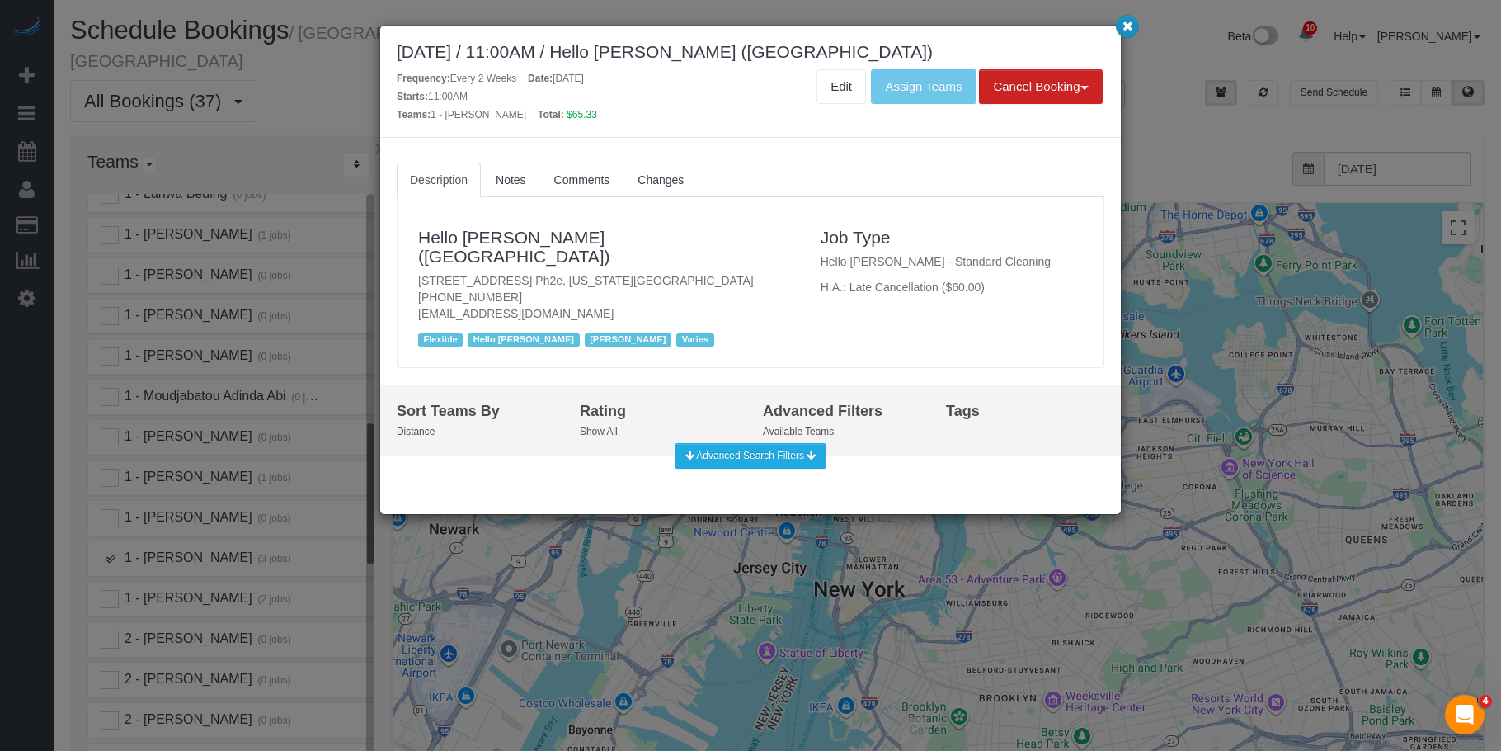
click at [1124, 31] on icon "button" at bounding box center [1128, 26] width 11 height 10
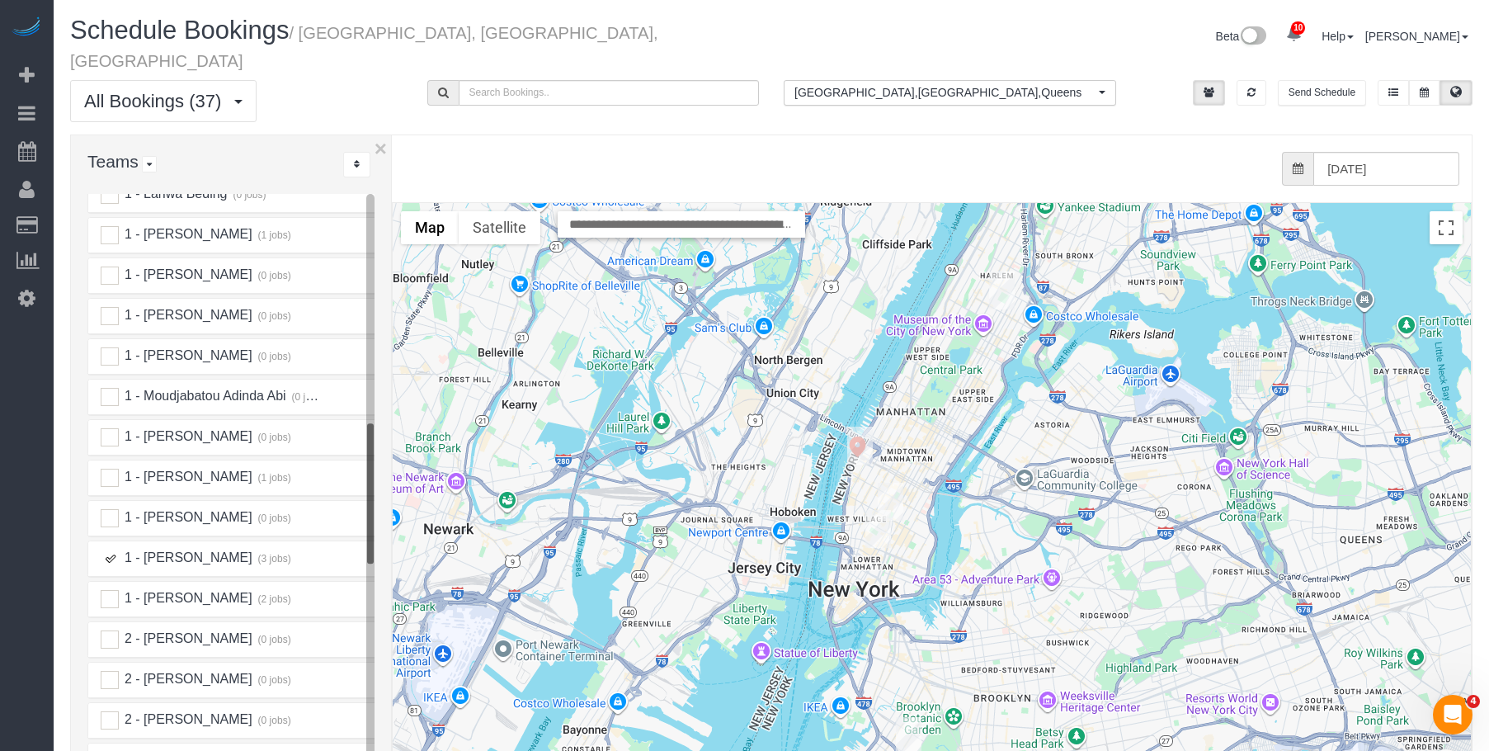
click at [872, 510] on img "09/03/2025 7:00PM - Elaine Pugsley (Mythology) - 324 Lafayette Street, 2nd Floo…" at bounding box center [878, 529] width 26 height 38
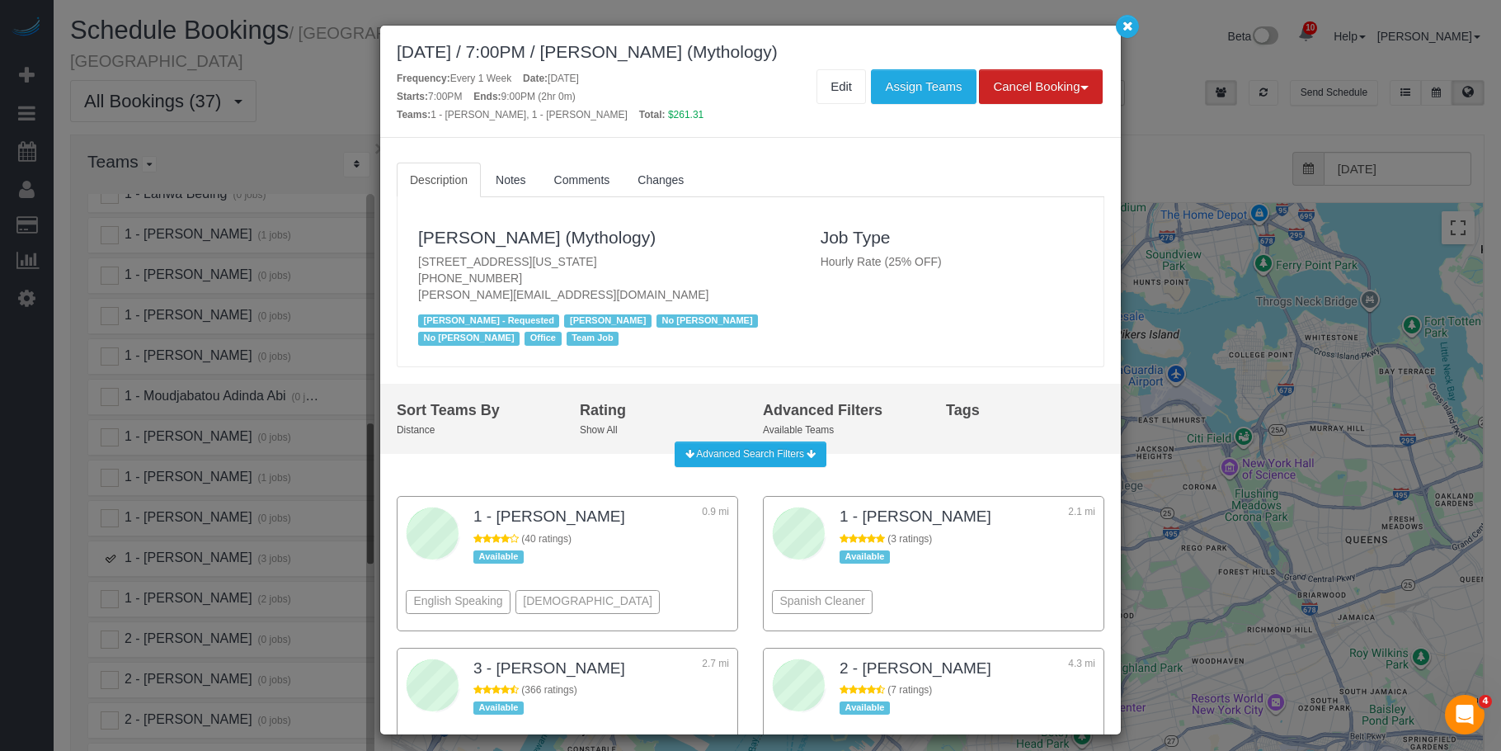
drag, startPoint x: 416, startPoint y: 256, endPoint x: 709, endPoint y: 257, distance: 292.8
click at [709, 257] on div "[PERSON_NAME] (Mythology) [STREET_ADDRESS][US_STATE] [PHONE_NUMBER] [PERSON_NAM…" at bounding box center [751, 281] width 706 height 153
copy p "[STREET_ADDRESS][US_STATE]"
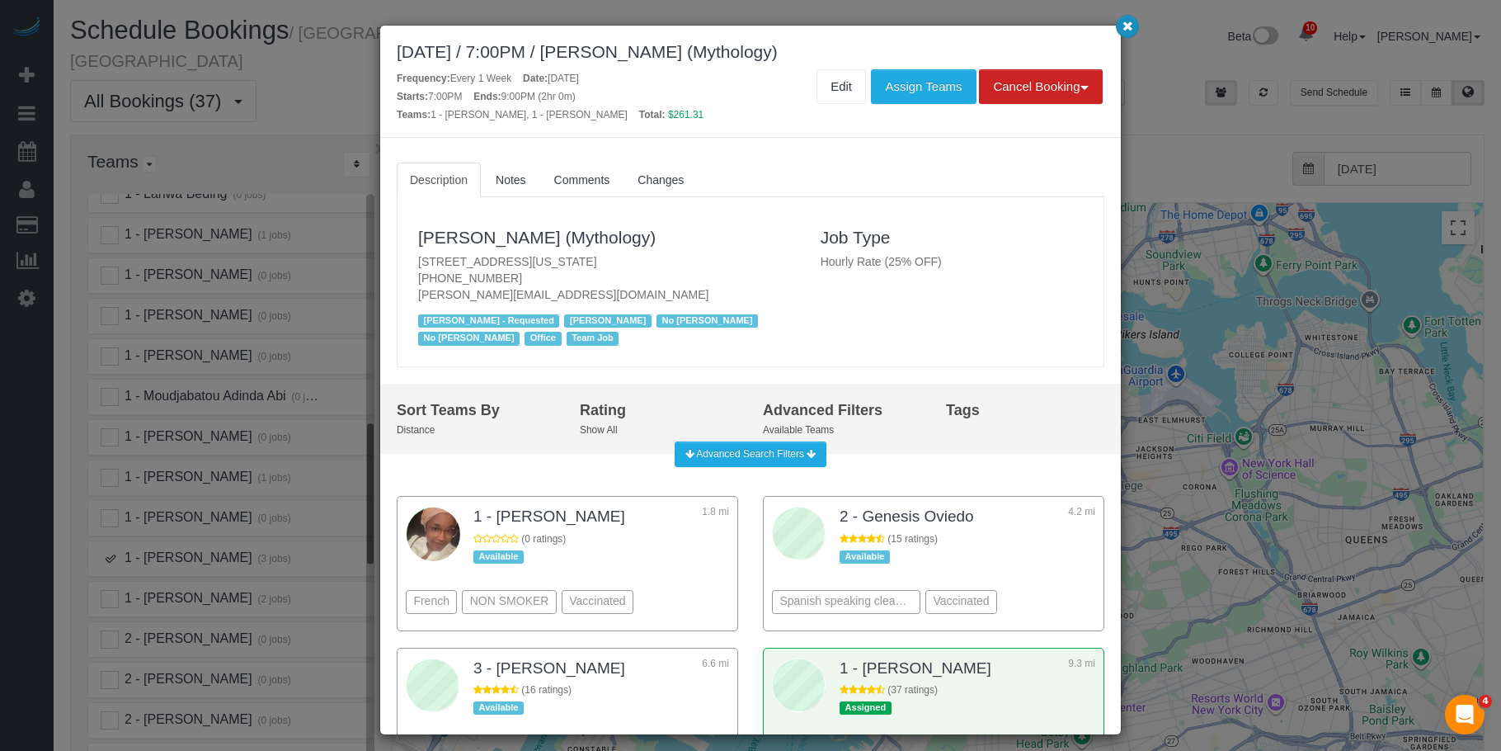
click at [1123, 27] on icon "button" at bounding box center [1128, 26] width 11 height 10
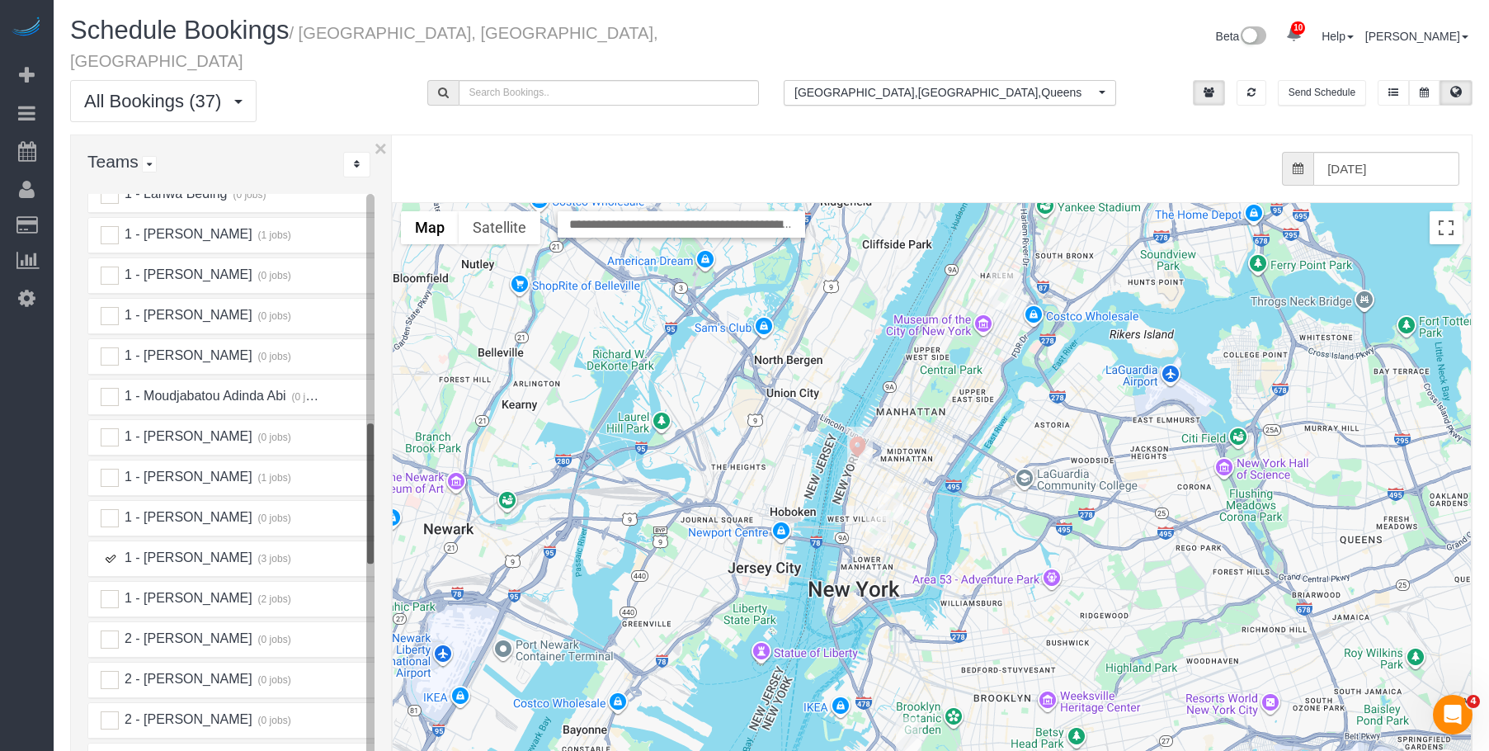
click at [113, 549] on ins at bounding box center [110, 558] width 18 height 18
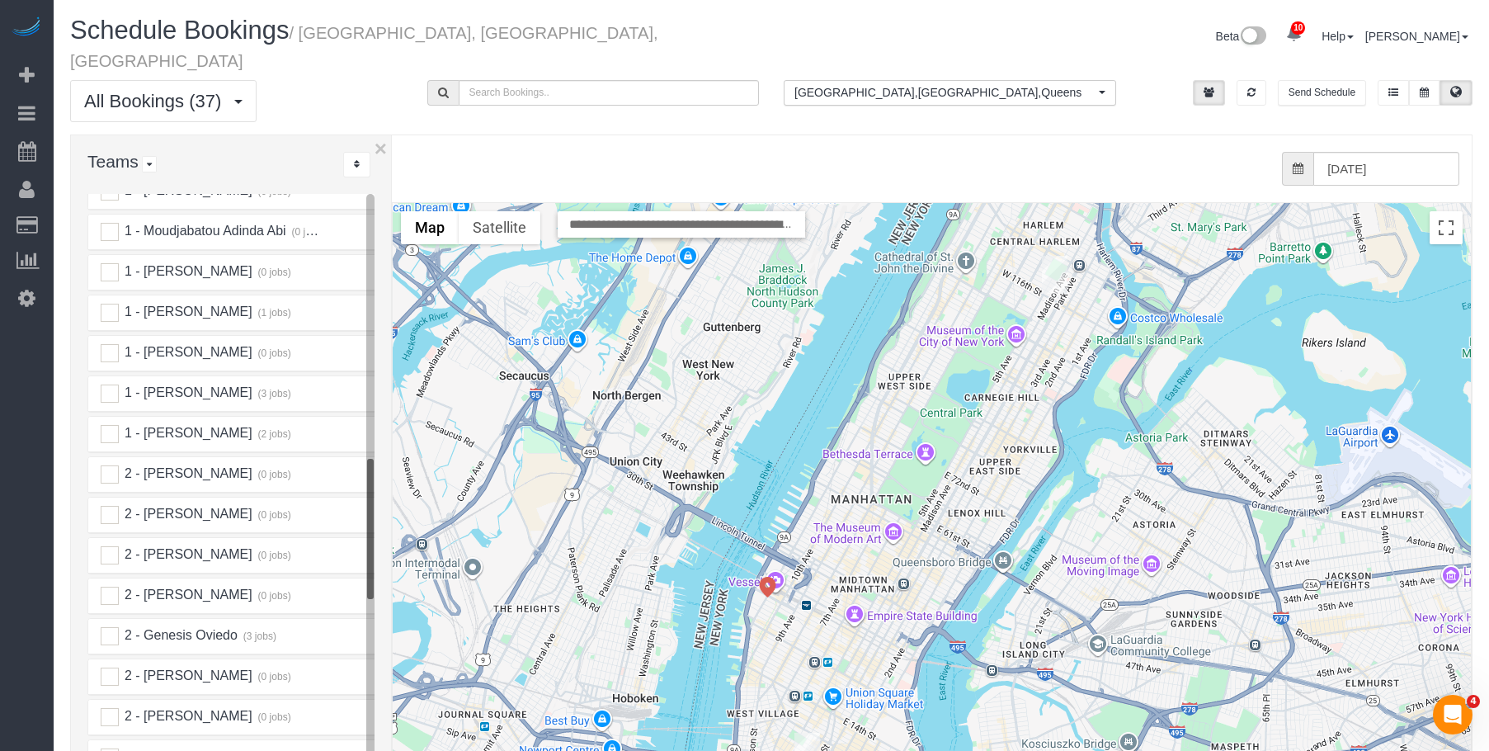
scroll to position [1485, 0]
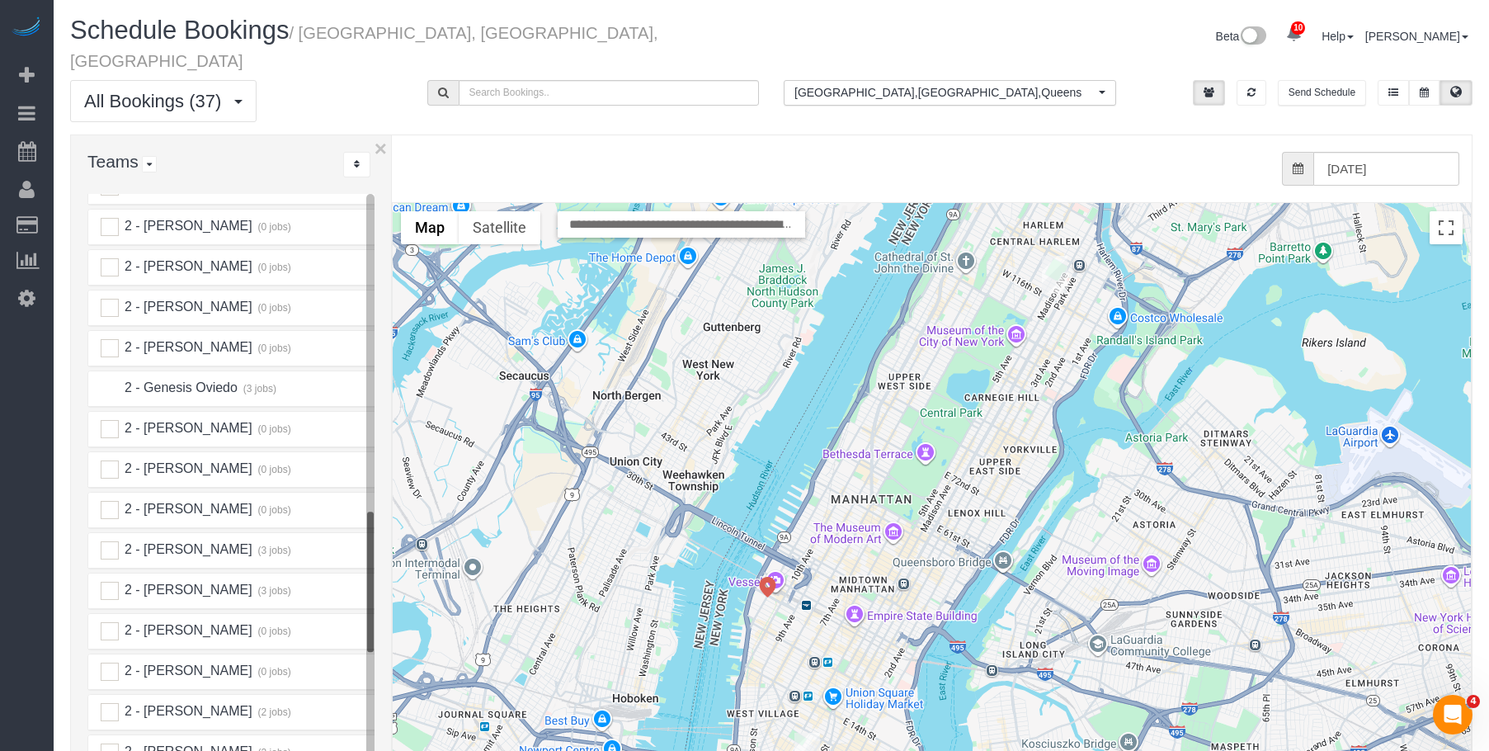
click at [106, 379] on ins at bounding box center [110, 388] width 18 height 18
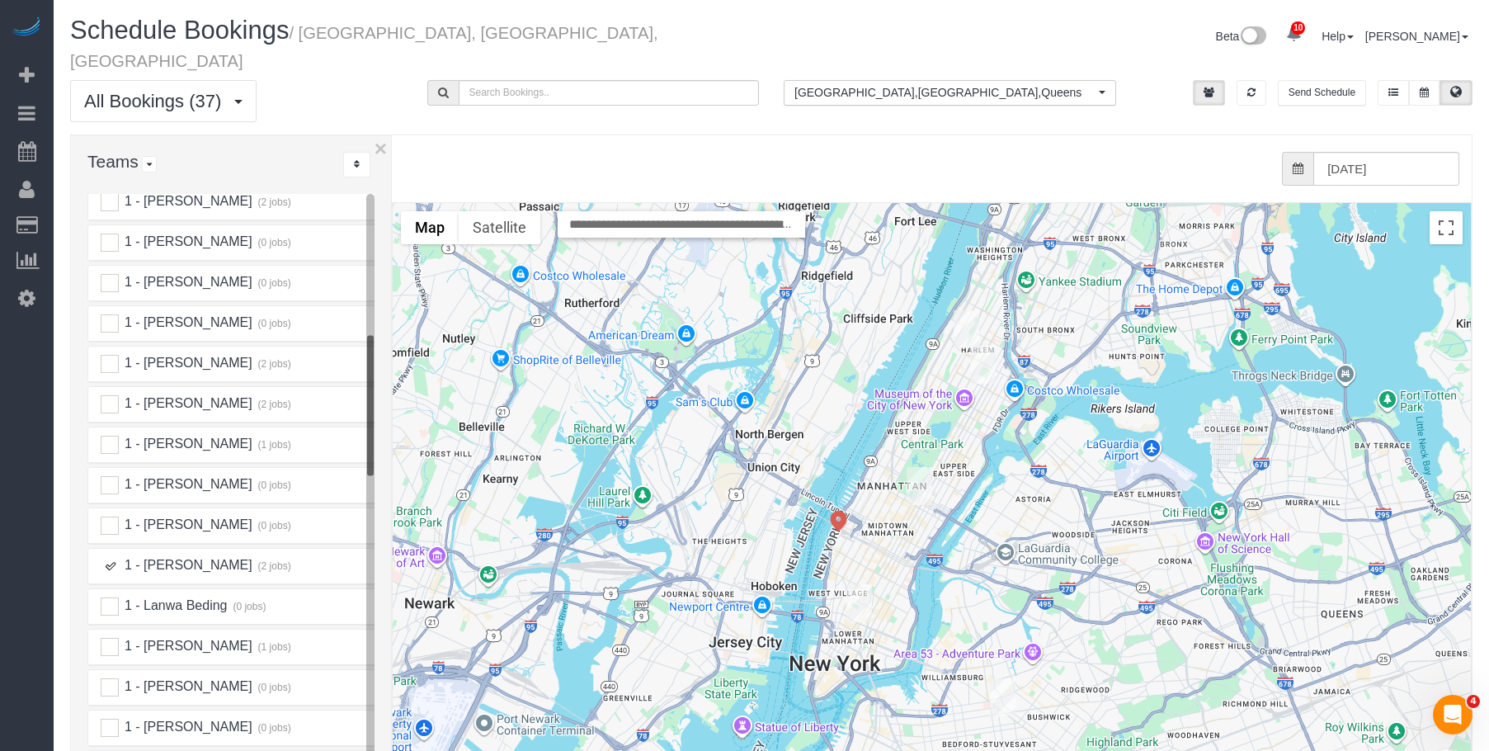
scroll to position [660, 0]
click at [107, 558] on ins at bounding box center [110, 567] width 18 height 18
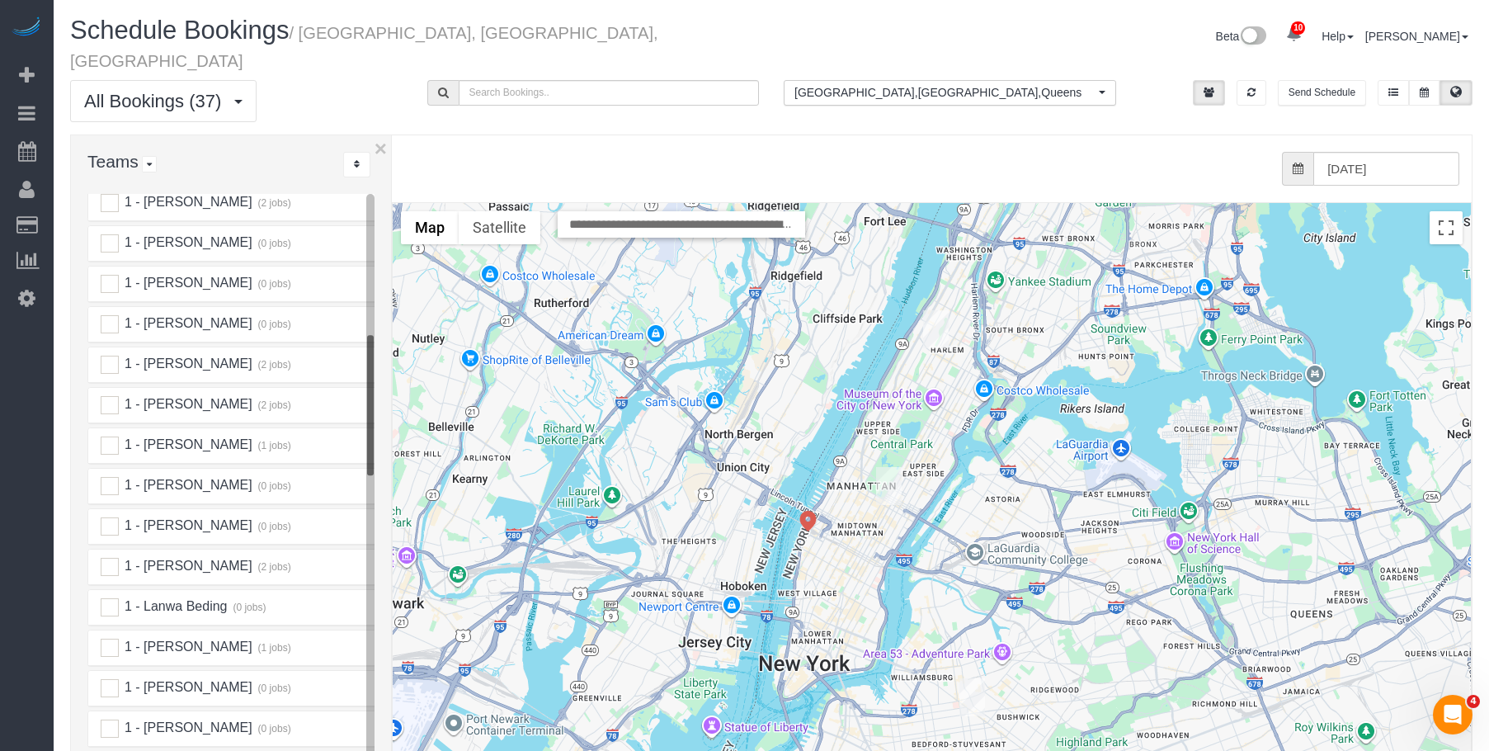
click at [935, 310] on img "09/03/2025 1:00PM - Daniel Rizzo - 311 West 127th Street, Apt. 606, New York, N…" at bounding box center [936, 329] width 26 height 38
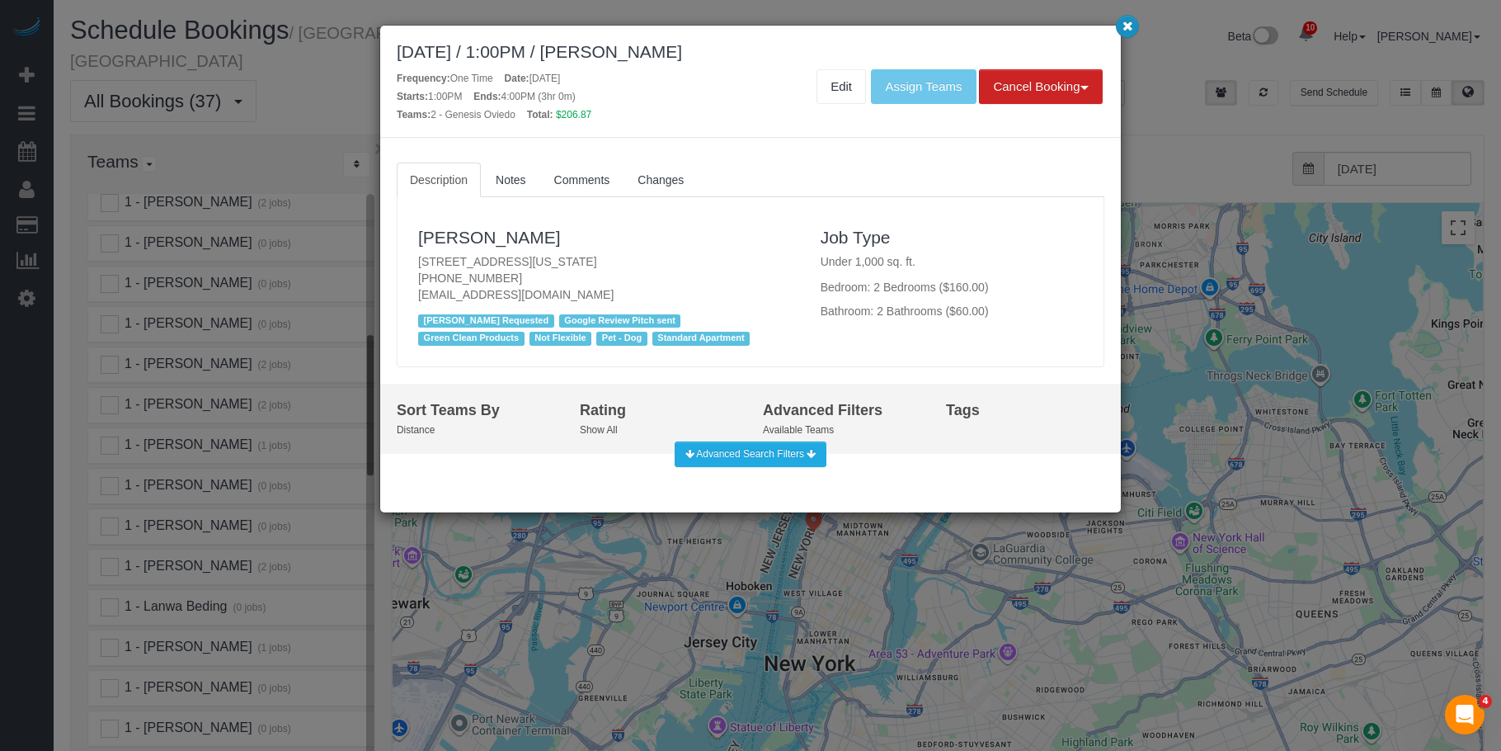
click at [1128, 23] on icon "button" at bounding box center [1128, 26] width 11 height 10
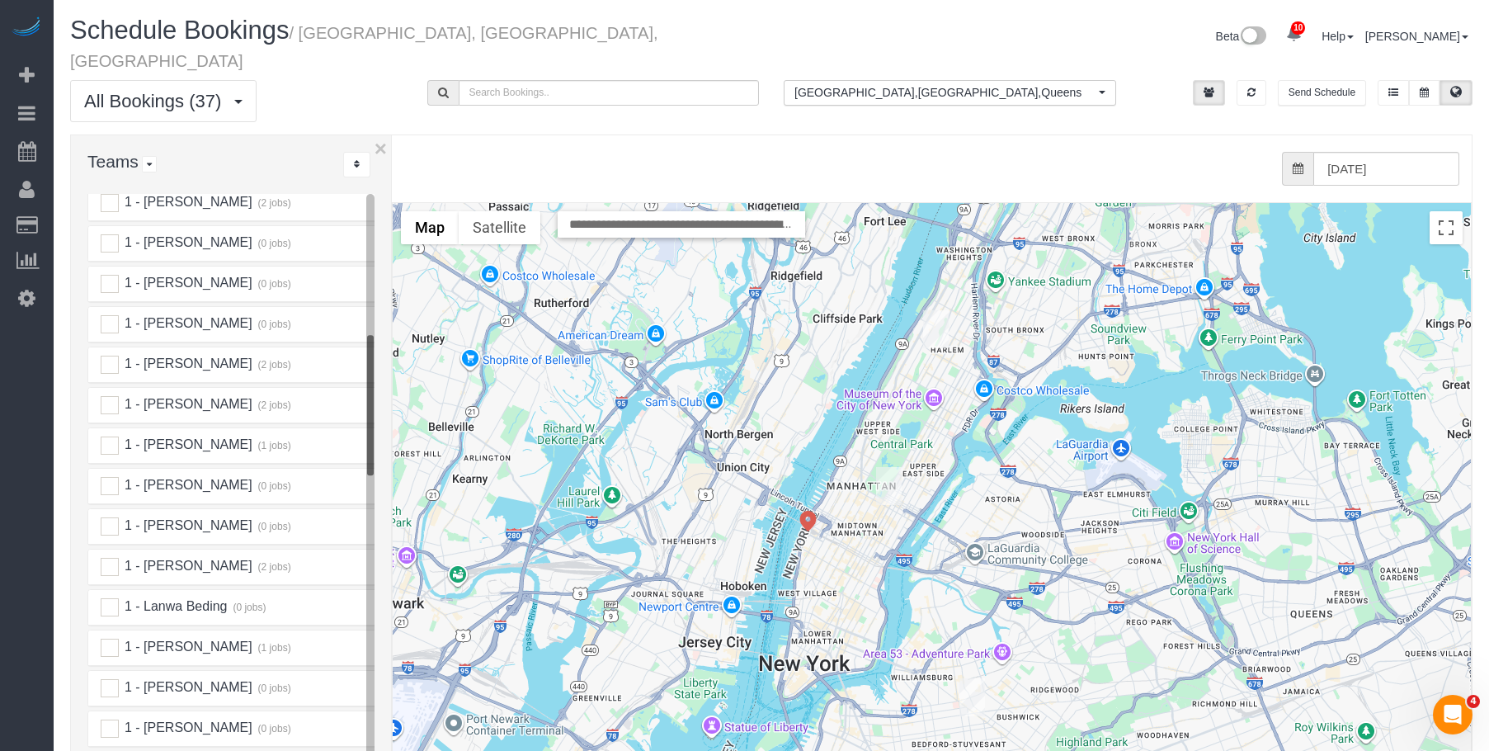
click at [891, 467] on img "09/03/2025 9:00AM - Bob Heitsenrether - 480 Park Avenue, Apt. 3c, New York, NY …" at bounding box center [889, 486] width 26 height 38
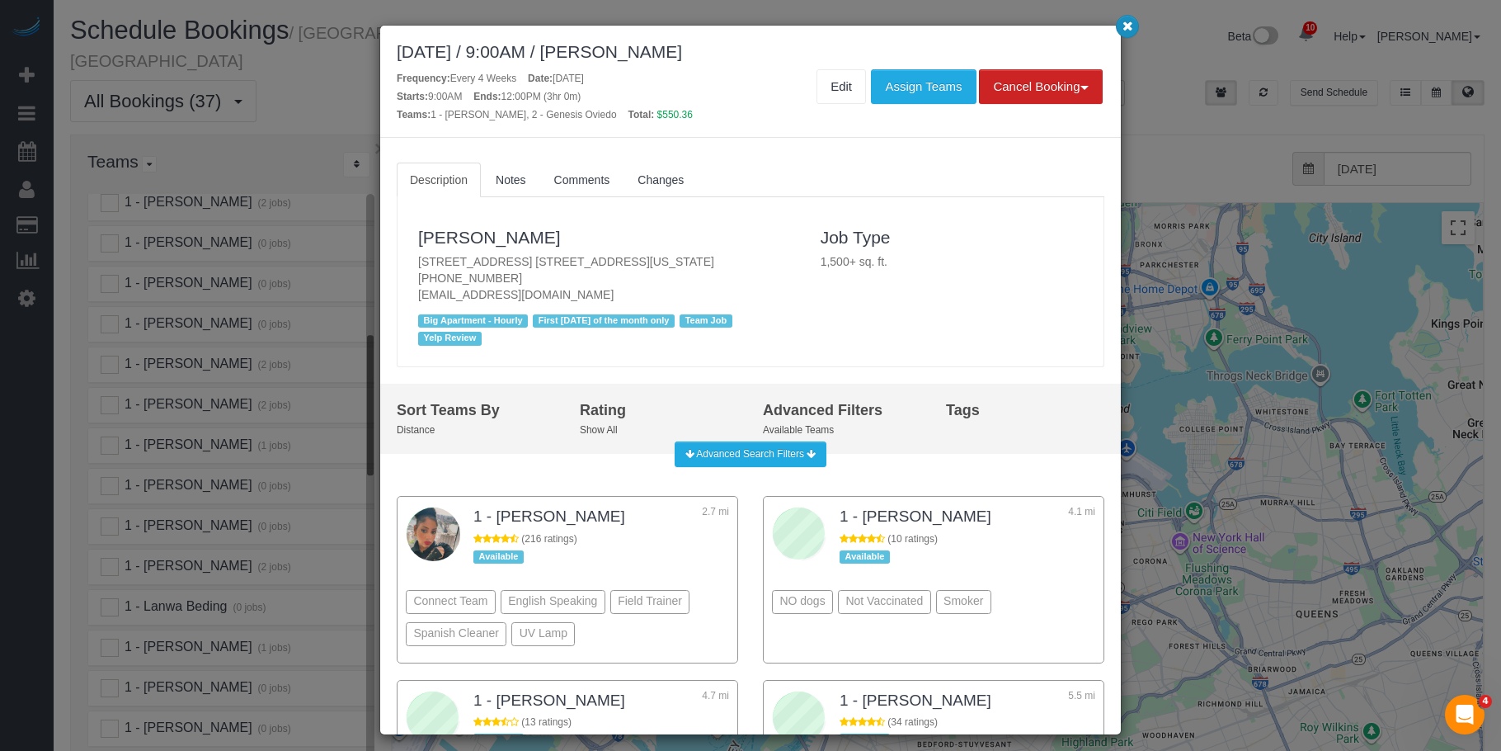
drag, startPoint x: 1135, startPoint y: 21, endPoint x: 1134, endPoint y: 31, distance: 9.9
click at [1134, 22] on button "button" at bounding box center [1127, 26] width 23 height 23
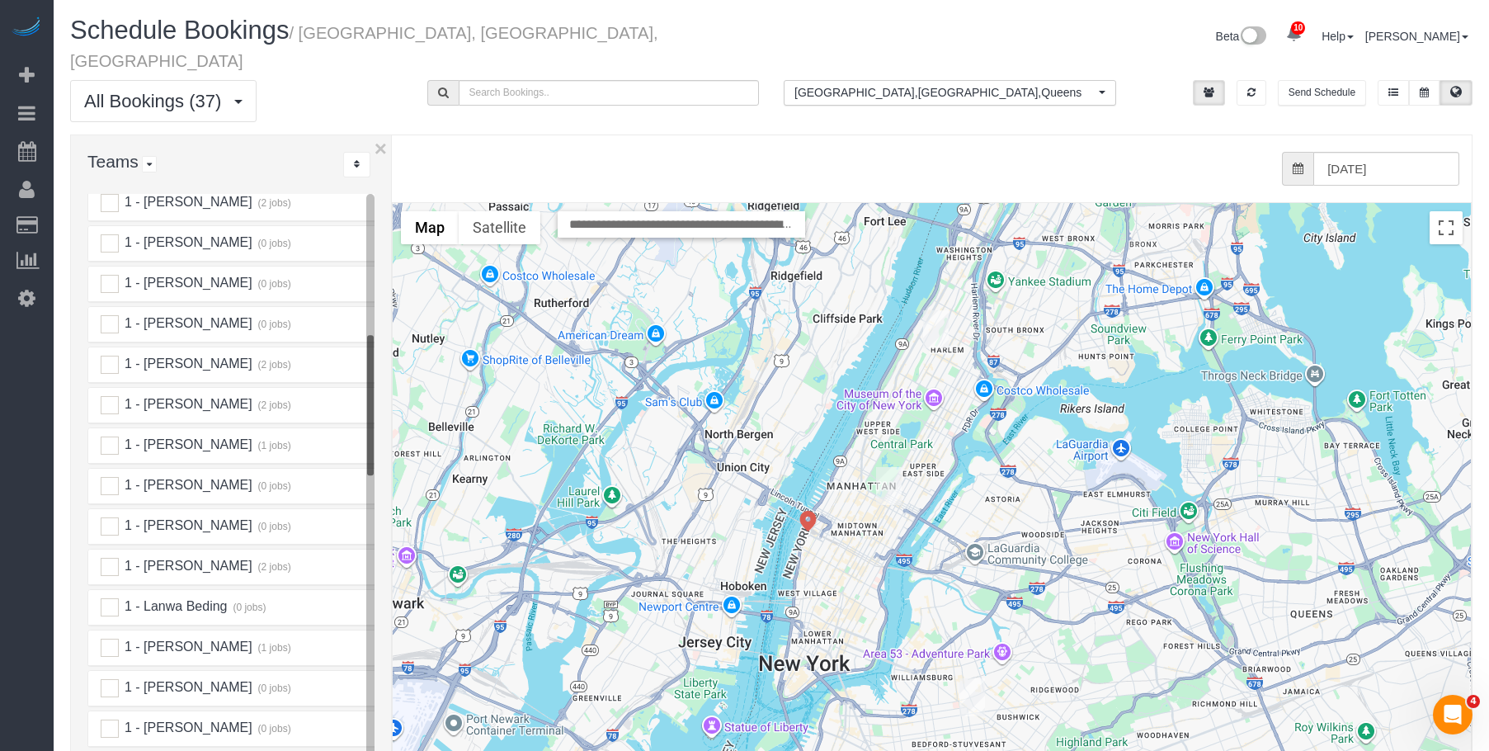
click at [976, 532] on div "To navigate, press the arrow keys." at bounding box center [1471, 532] width 1078 height 0
click at [973, 678] on img "09/03/2025 5:00PM - Zeneida Ramirez - 388 Vernon Ave, Apt 306, Brooklyn, NY 112…" at bounding box center [972, 697] width 26 height 38
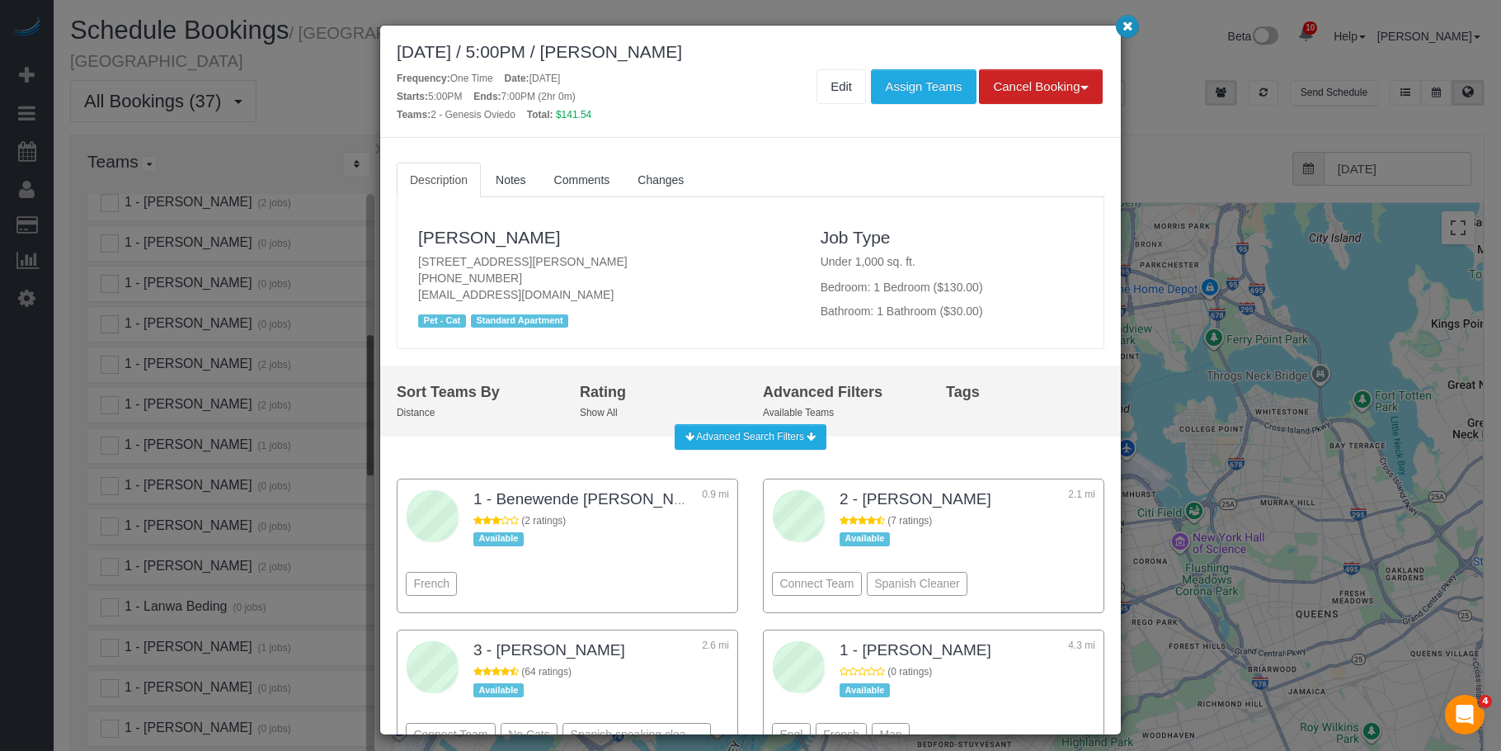
click at [1123, 29] on icon "button" at bounding box center [1128, 26] width 11 height 10
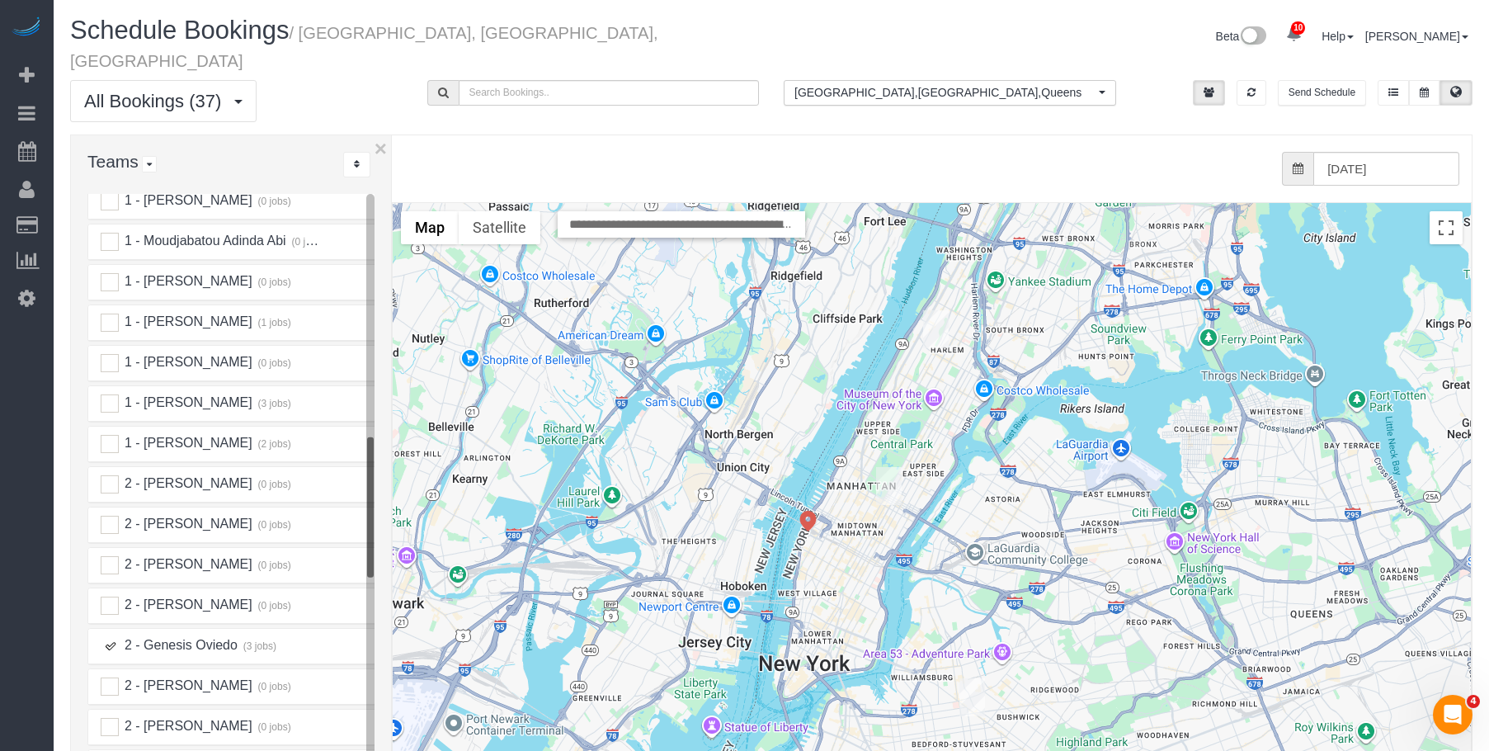
scroll to position [1320, 0]
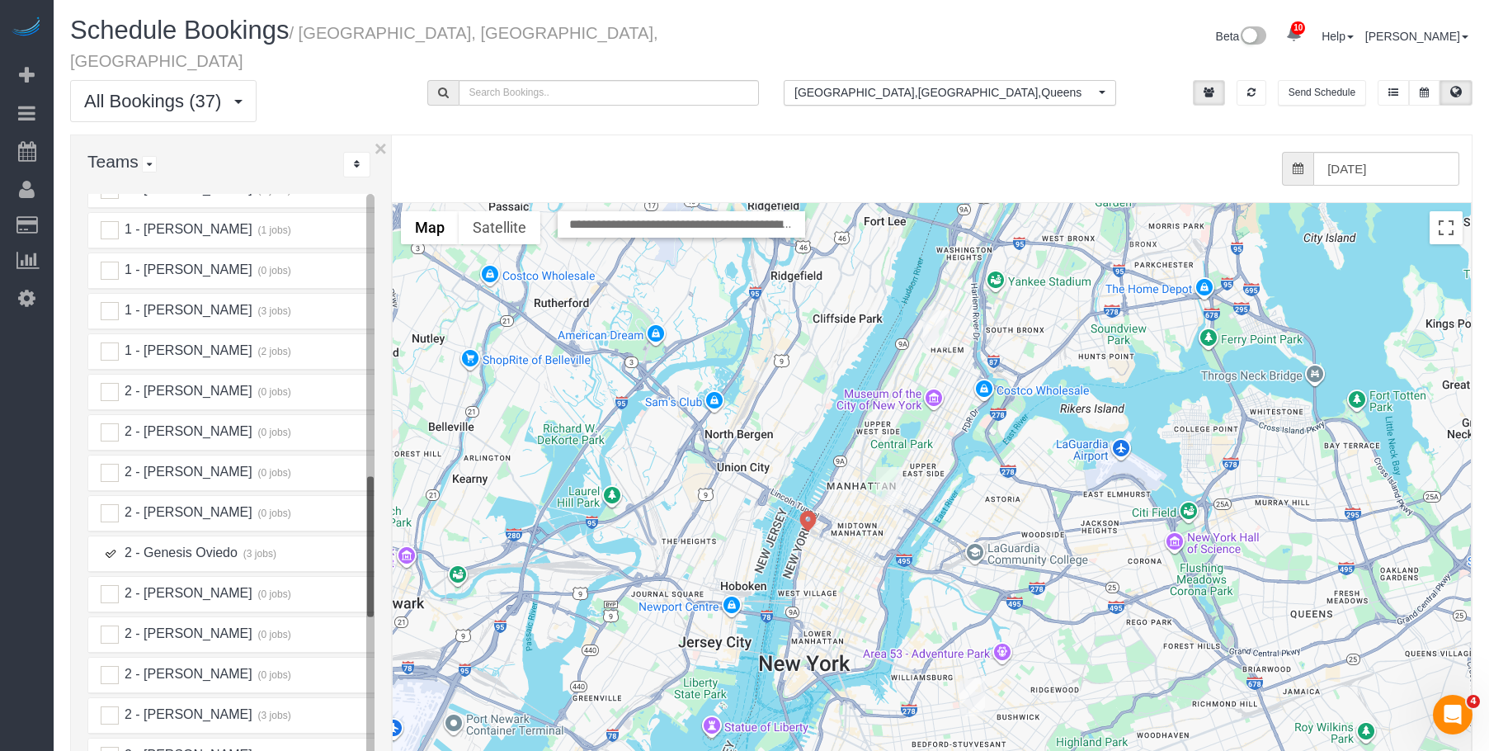
click at [107, 544] on ins at bounding box center [110, 553] width 18 height 18
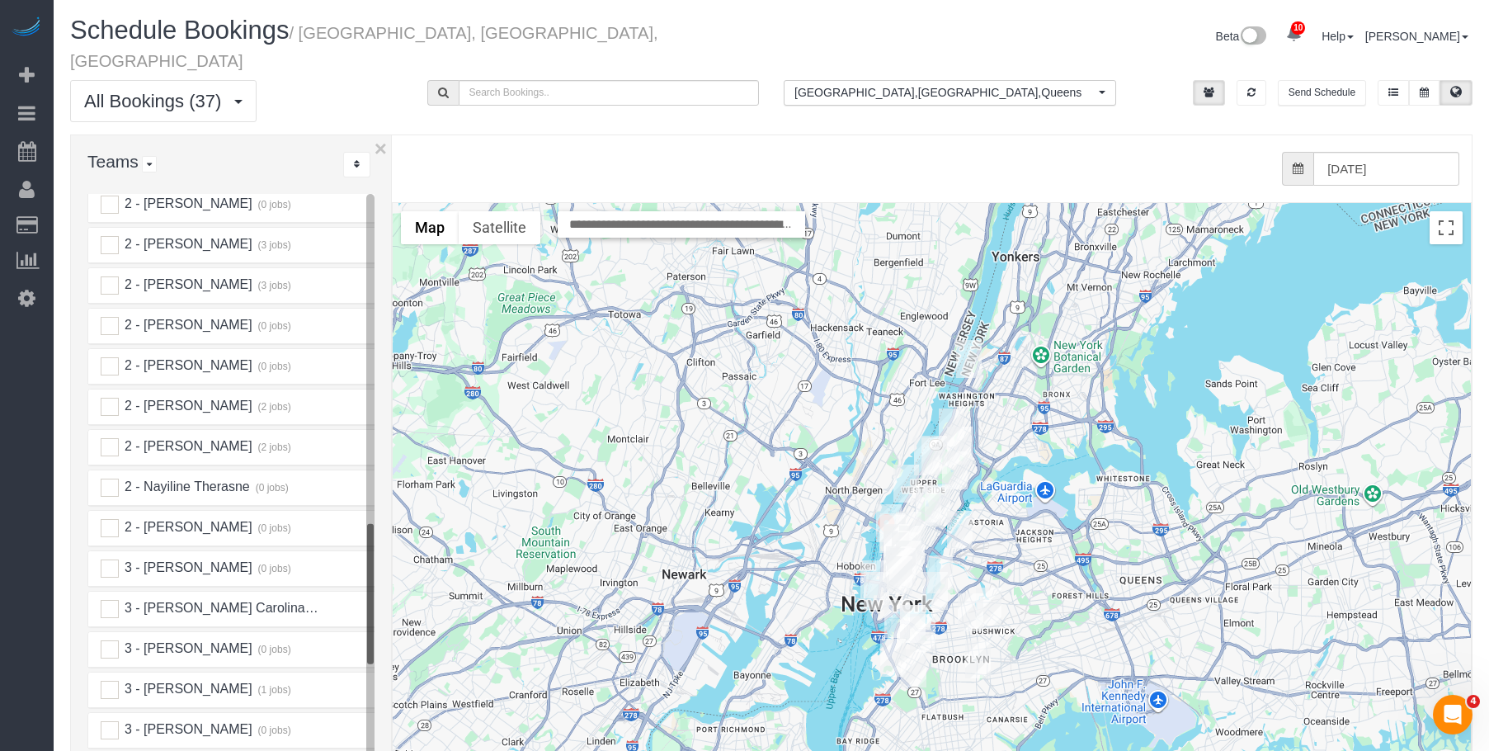
scroll to position [1815, 0]
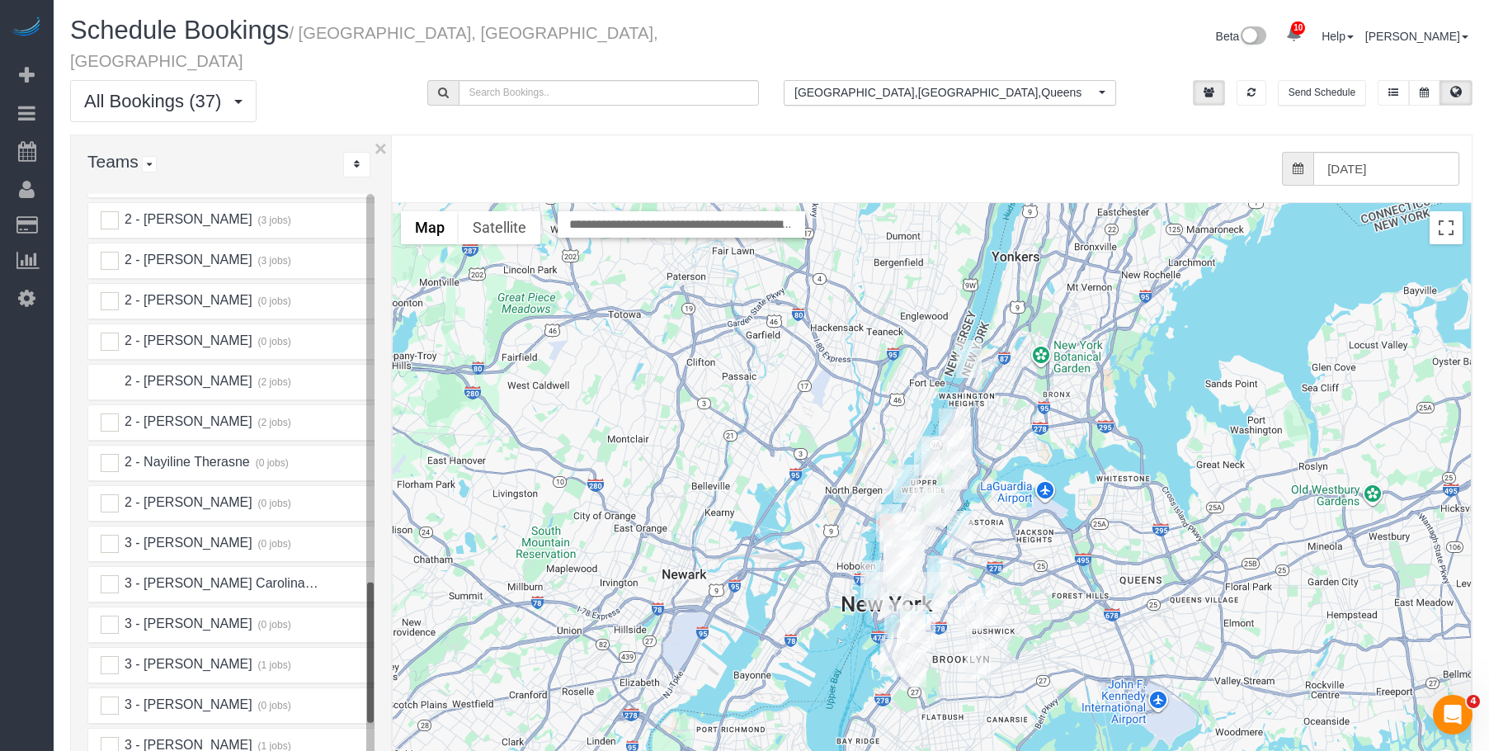
click at [111, 373] on ins at bounding box center [110, 382] width 18 height 18
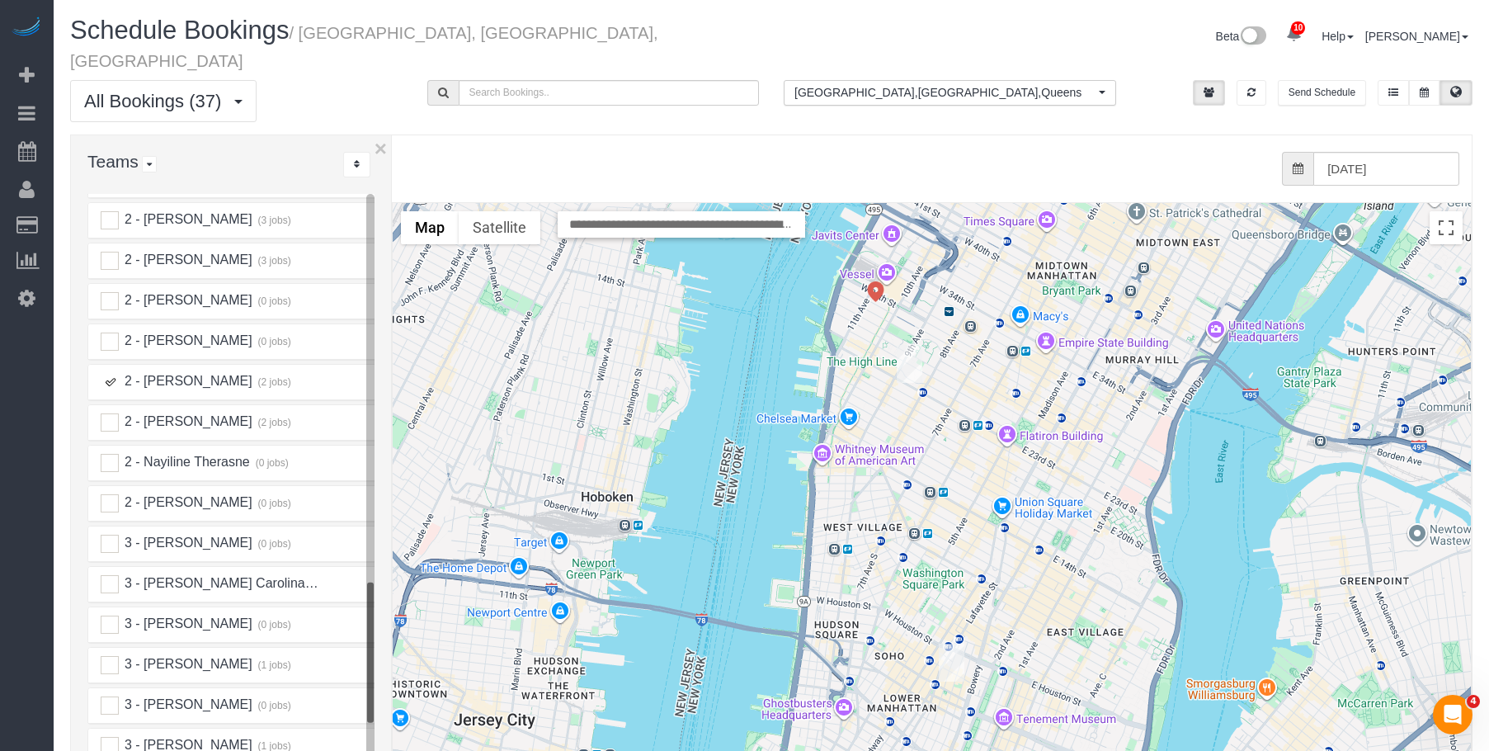
click at [913, 345] on img "09/03/2025 1:00PM - Audrey Longo (NYU Abu Dhabi - Director, Human Resources and…" at bounding box center [910, 364] width 26 height 38
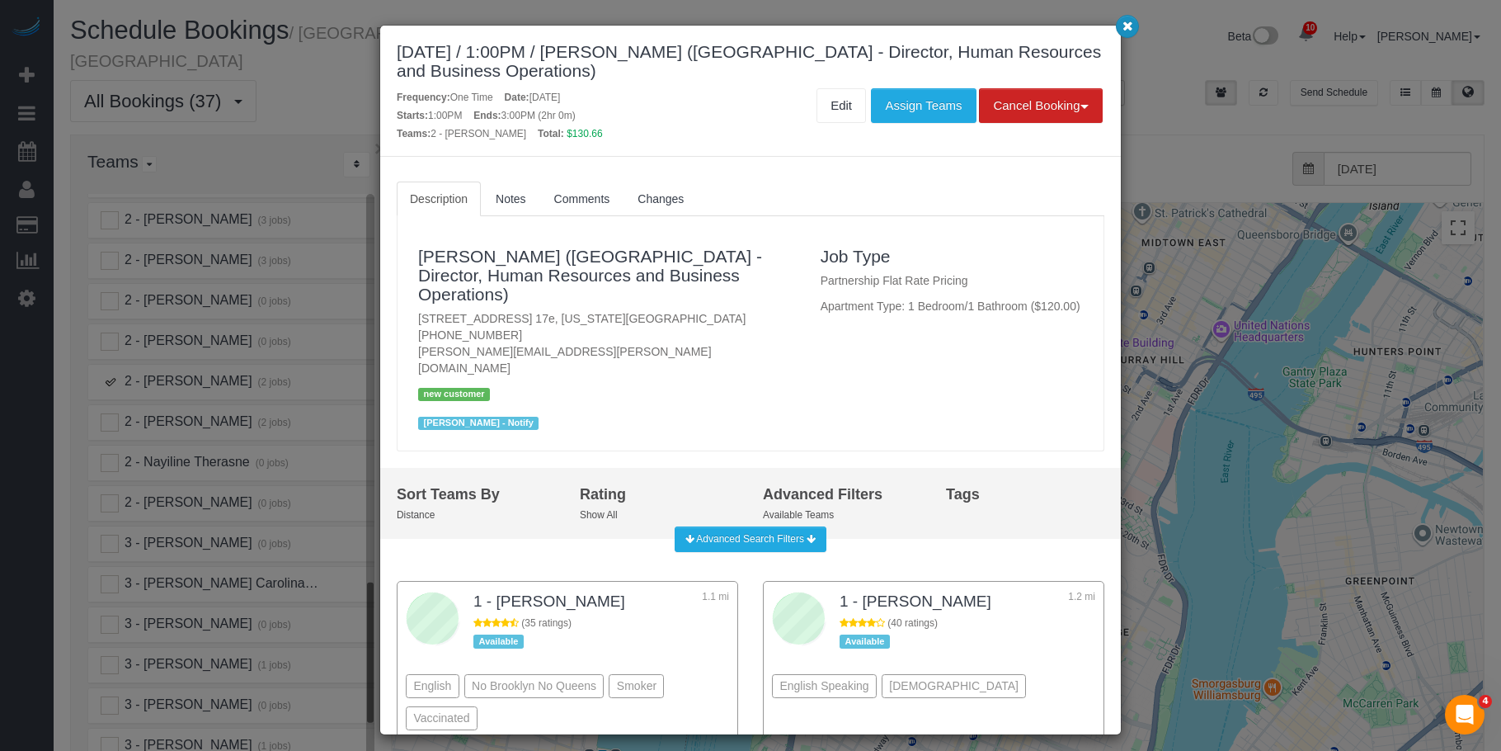
click at [1130, 29] on icon "button" at bounding box center [1128, 26] width 11 height 10
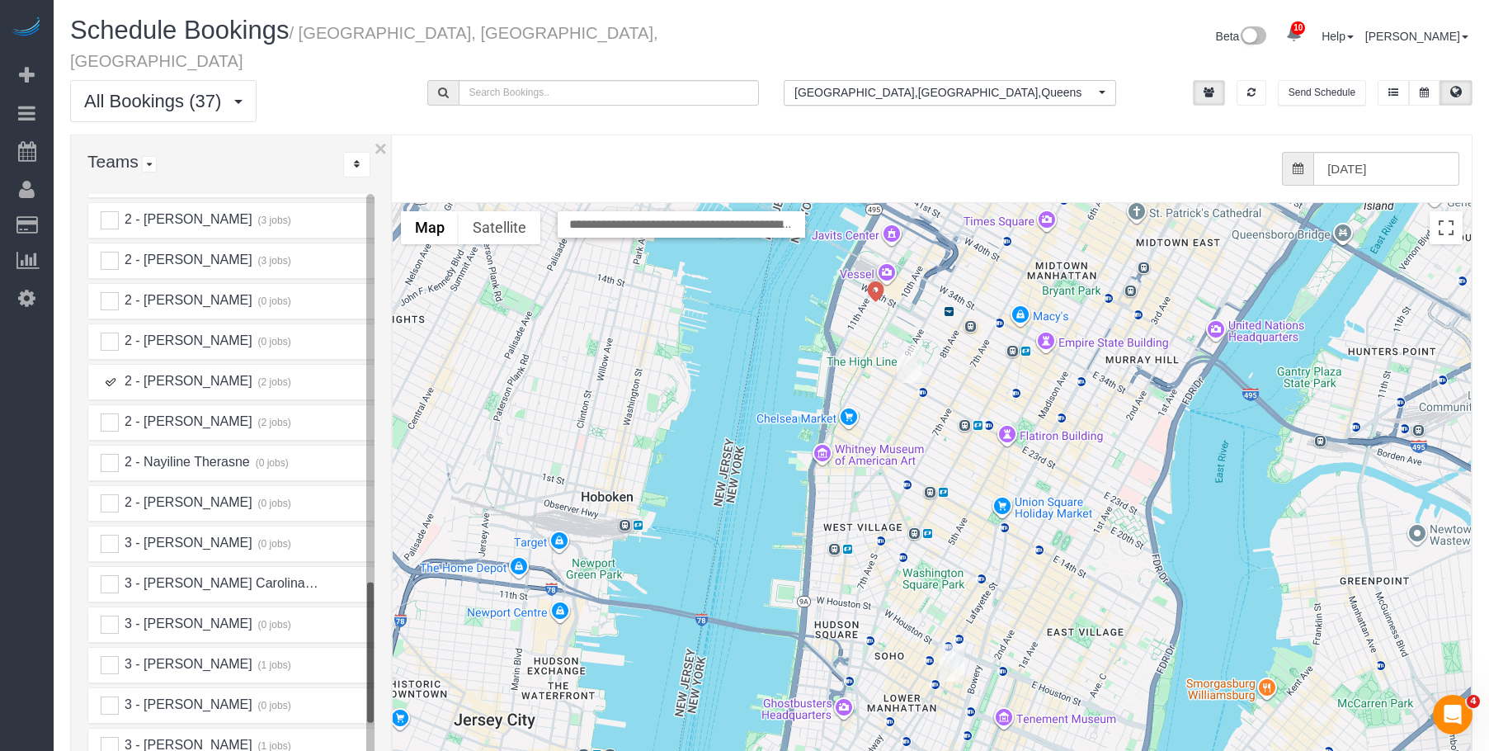
click at [910, 345] on img "09/03/2025 1:00PM - Audrey Longo (NYU Abu Dhabi - Director, Human Resources and…" at bounding box center [910, 364] width 26 height 38
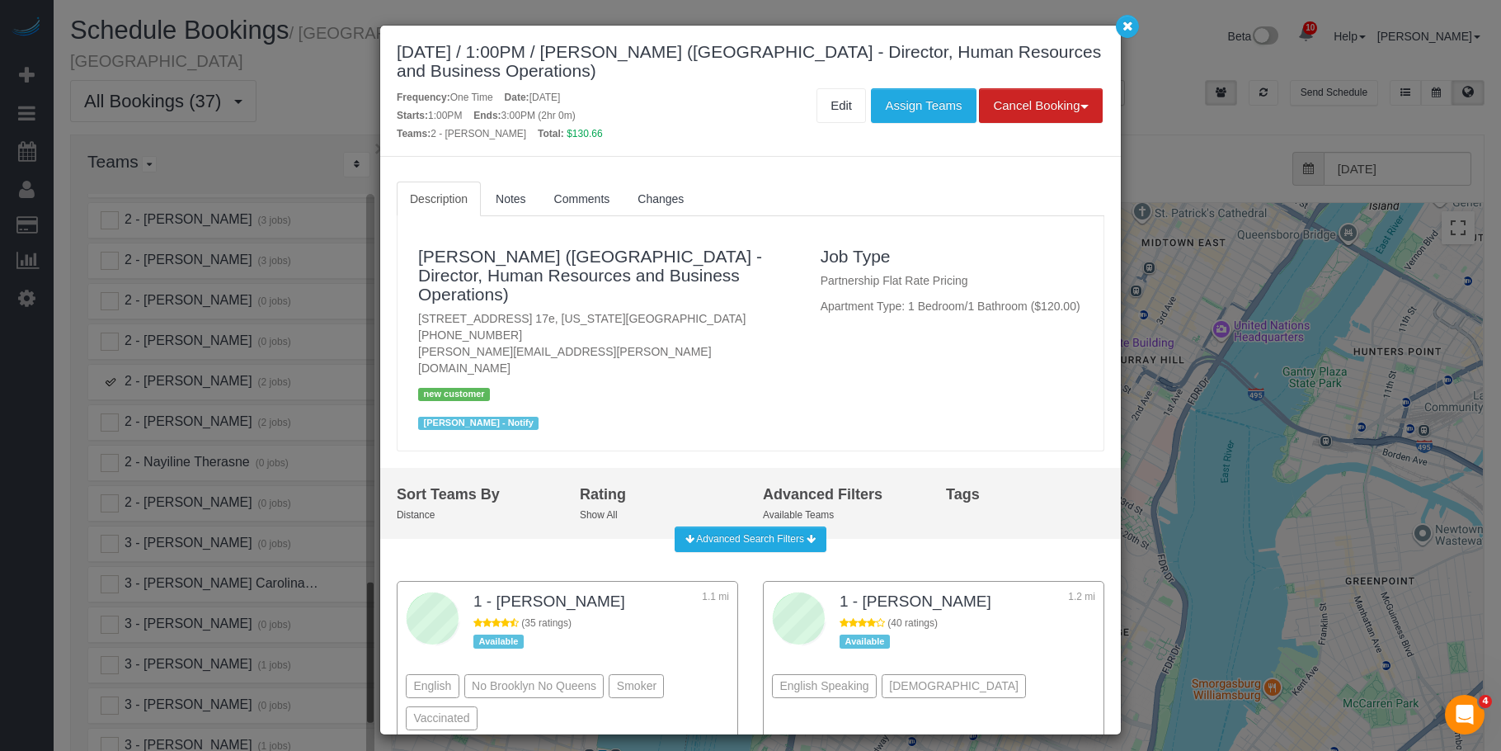
drag, startPoint x: 413, startPoint y: 298, endPoint x: 724, endPoint y: 295, distance: 311.0
click at [724, 295] on div "[PERSON_NAME] ([GEOGRAPHIC_DATA] - Director, Human Resources and Business Opera…" at bounding box center [607, 334] width 403 height 202
copy p "[STREET_ADDRESS] 17e, [US_STATE][GEOGRAPHIC_DATA]"
drag, startPoint x: 1132, startPoint y: 28, endPoint x: 833, endPoint y: 68, distance: 301.3
click at [1132, 27] on icon "button" at bounding box center [1128, 26] width 11 height 10
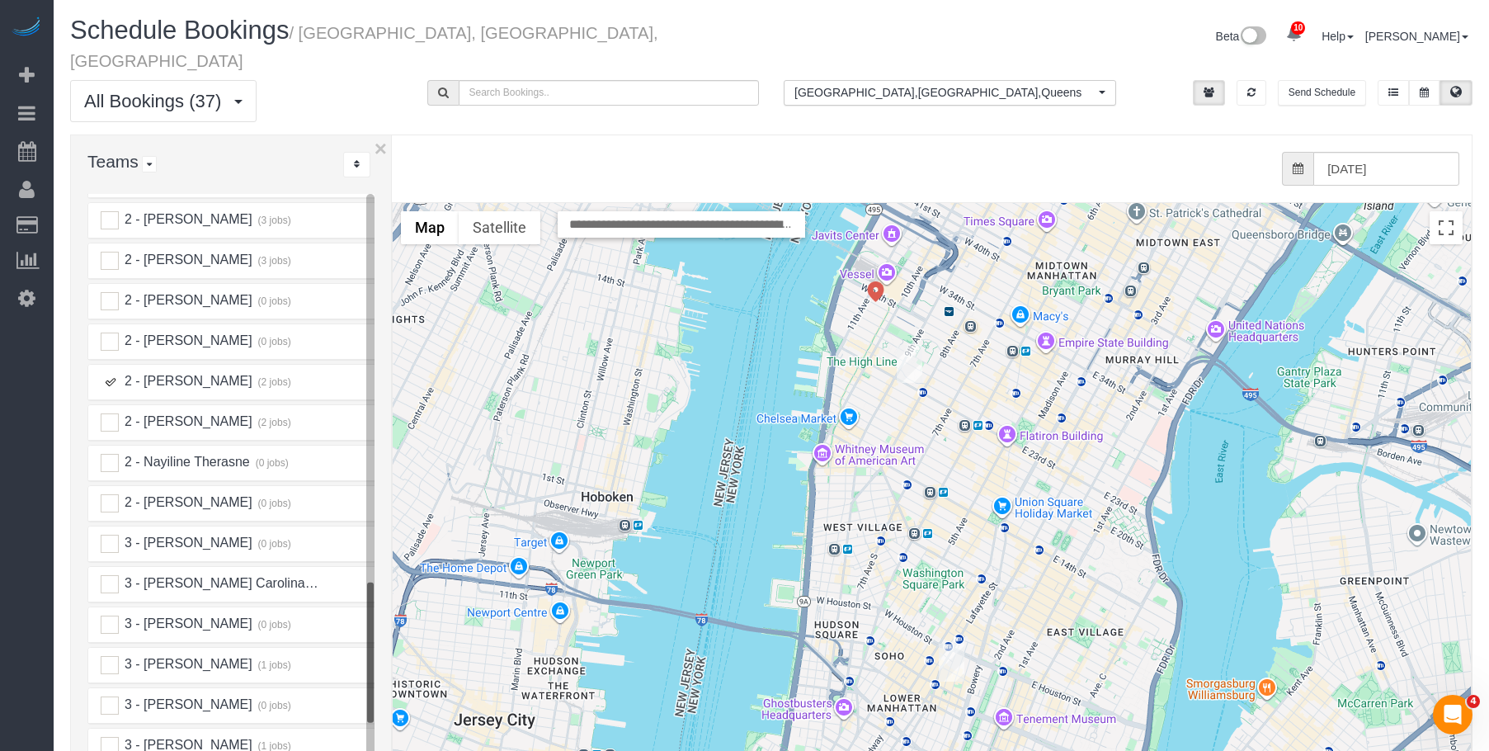
click at [107, 373] on ins at bounding box center [110, 382] width 18 height 18
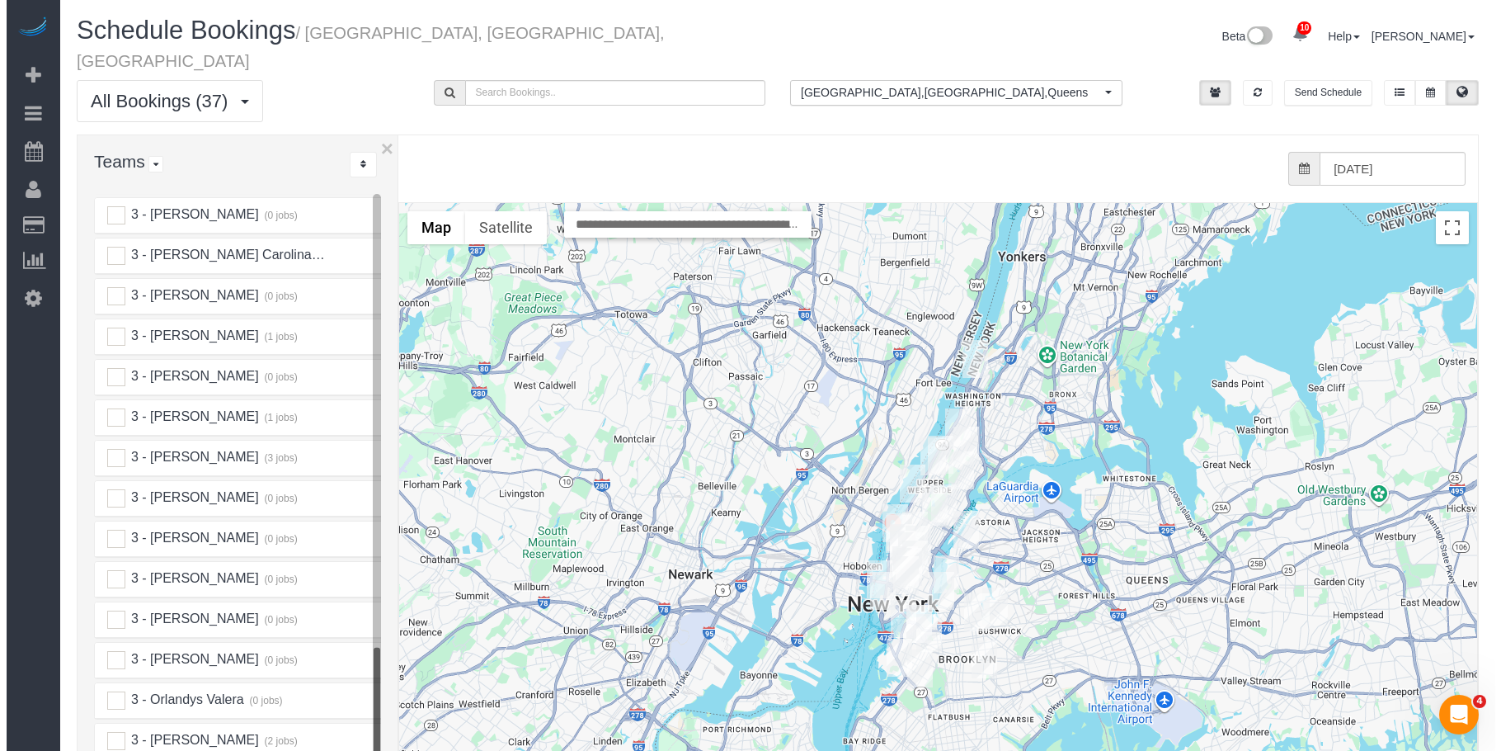
scroll to position [2145, 0]
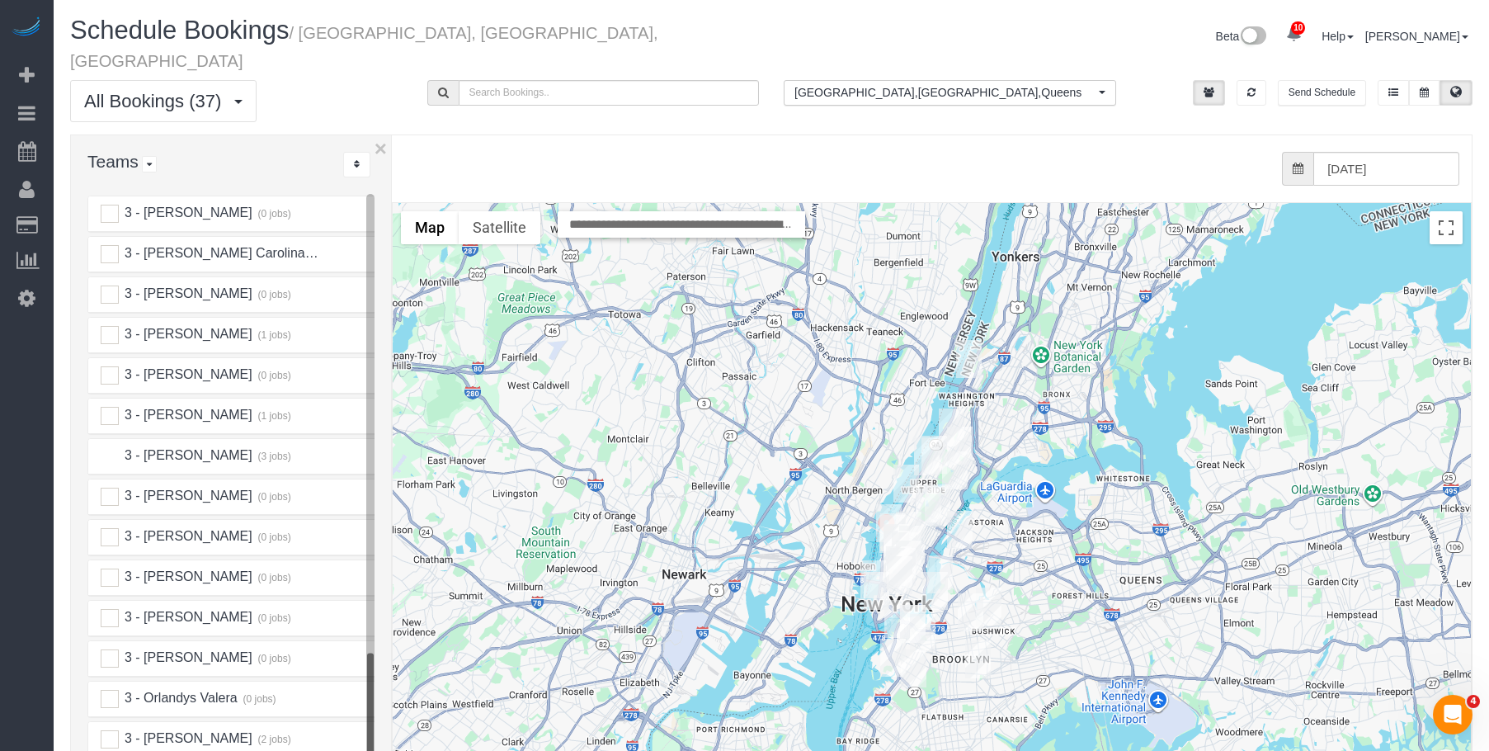
click at [106, 447] on ins at bounding box center [110, 456] width 18 height 18
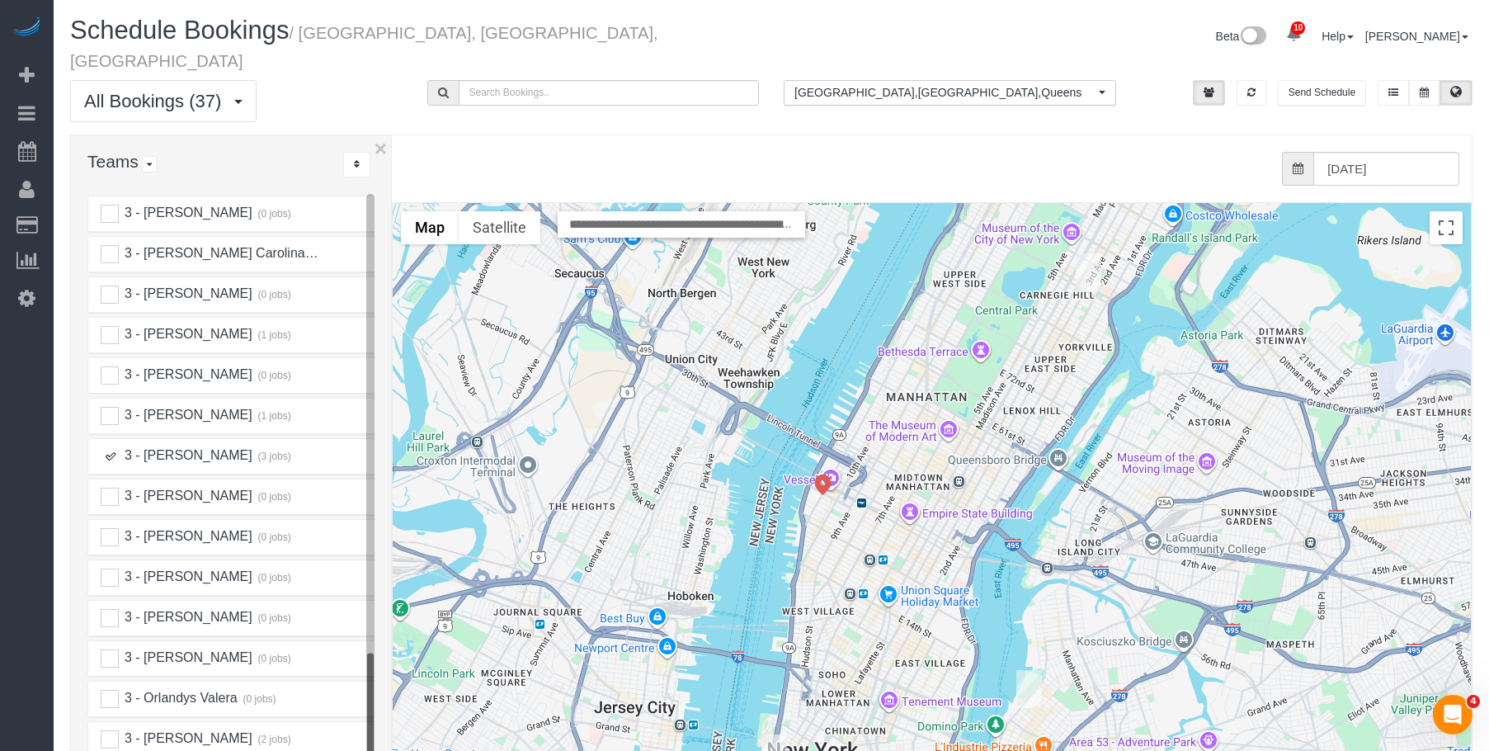
click at [1091, 253] on img "09/03/2025 11:30AM - Jennifer Vest - 215 East 96th Street, Apt 10r, New York, N…" at bounding box center [1089, 272] width 26 height 38
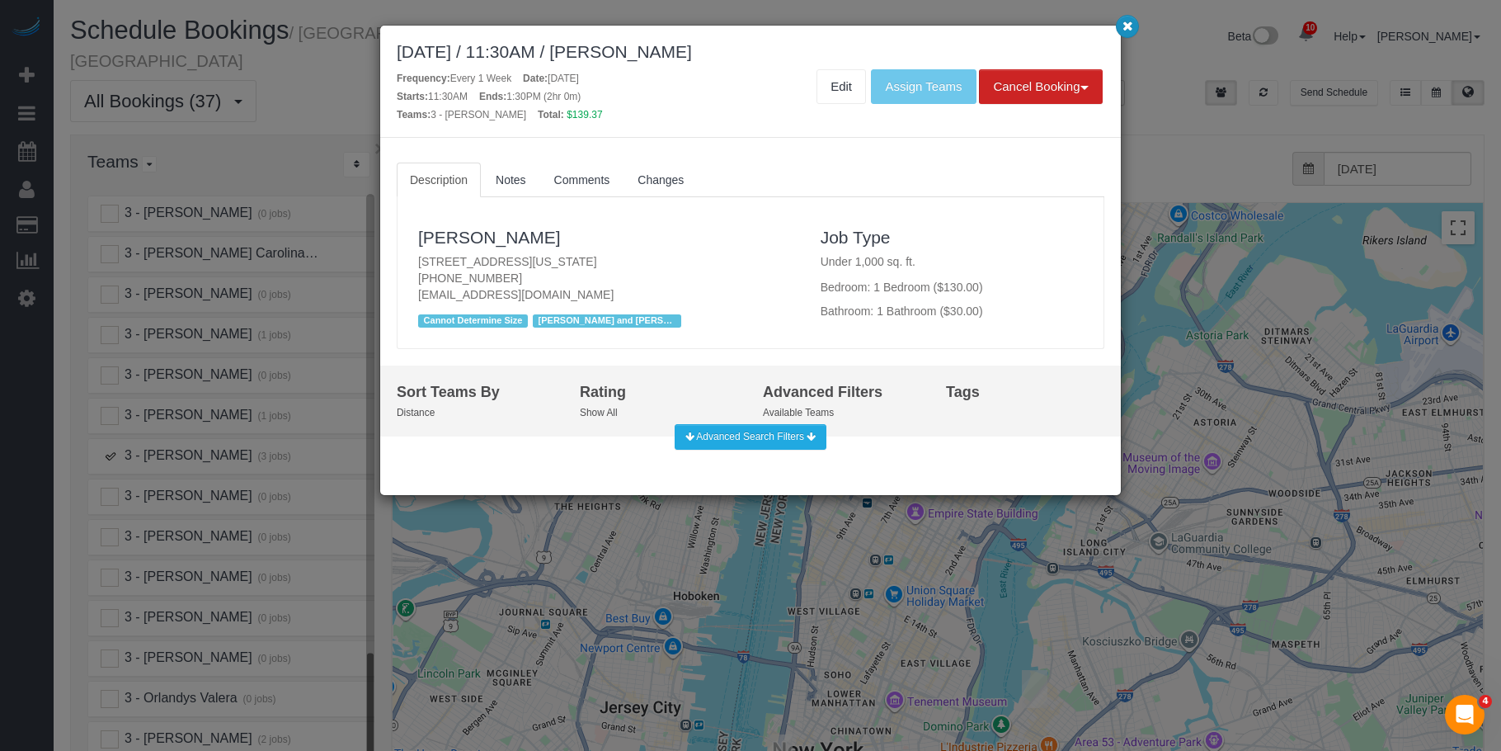
click at [1128, 31] on icon "button" at bounding box center [1128, 26] width 11 height 10
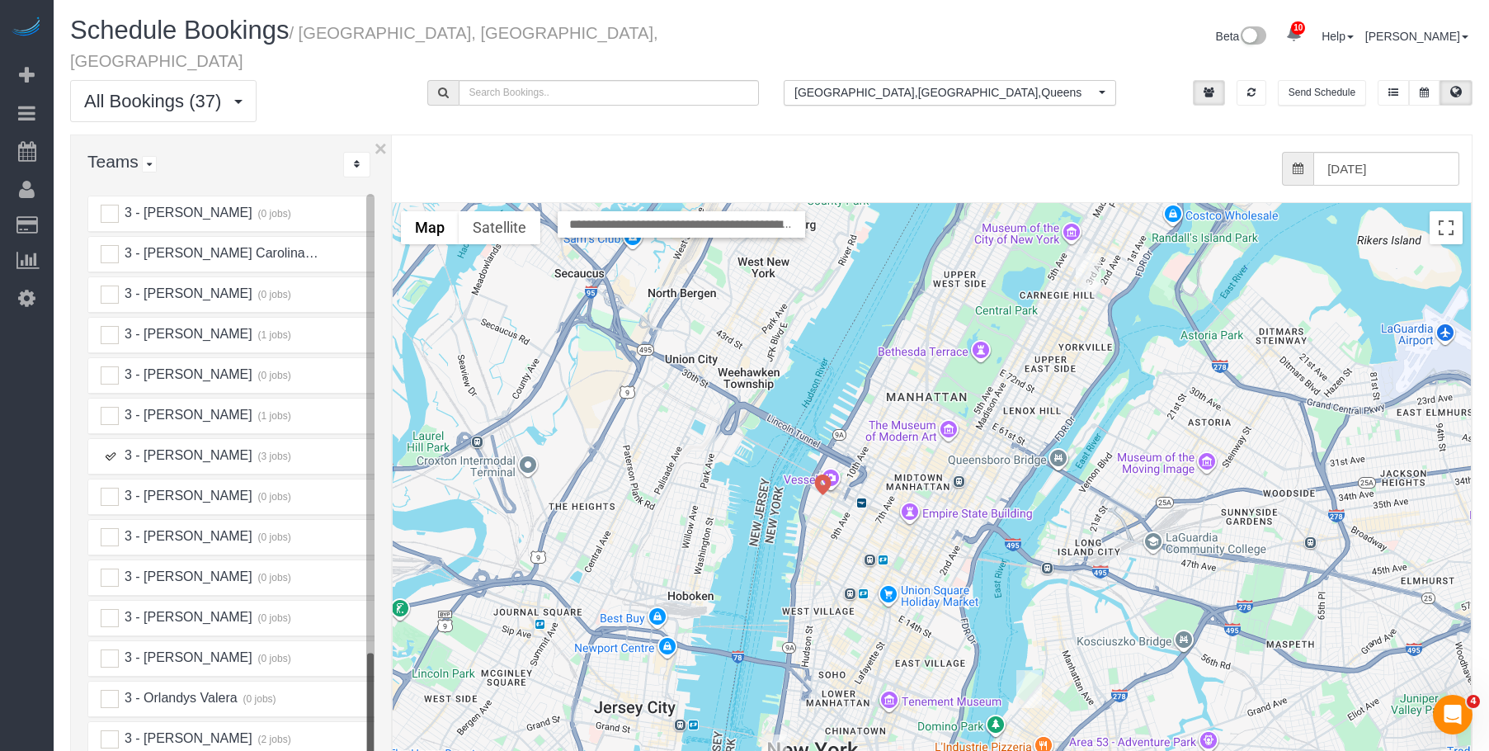
click at [932, 532] on div "To navigate, press the arrow keys." at bounding box center [1471, 532] width 1078 height 0
click at [774, 739] on img "09/03/2025 6:00PM - Ridhima Kalani (The Scene New York) - 123 Washington Street…" at bounding box center [774, 753] width 26 height 38
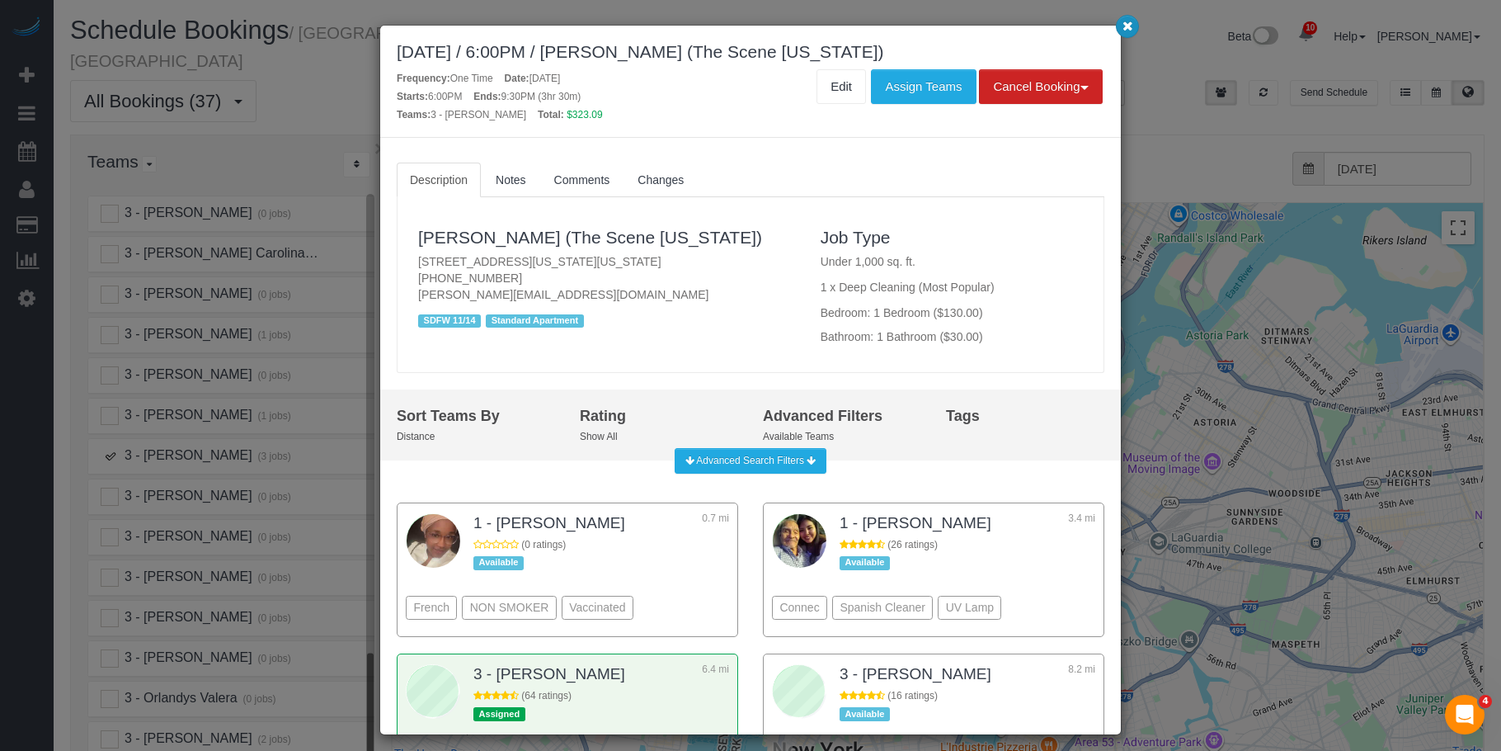
click at [1128, 29] on icon "button" at bounding box center [1128, 26] width 11 height 10
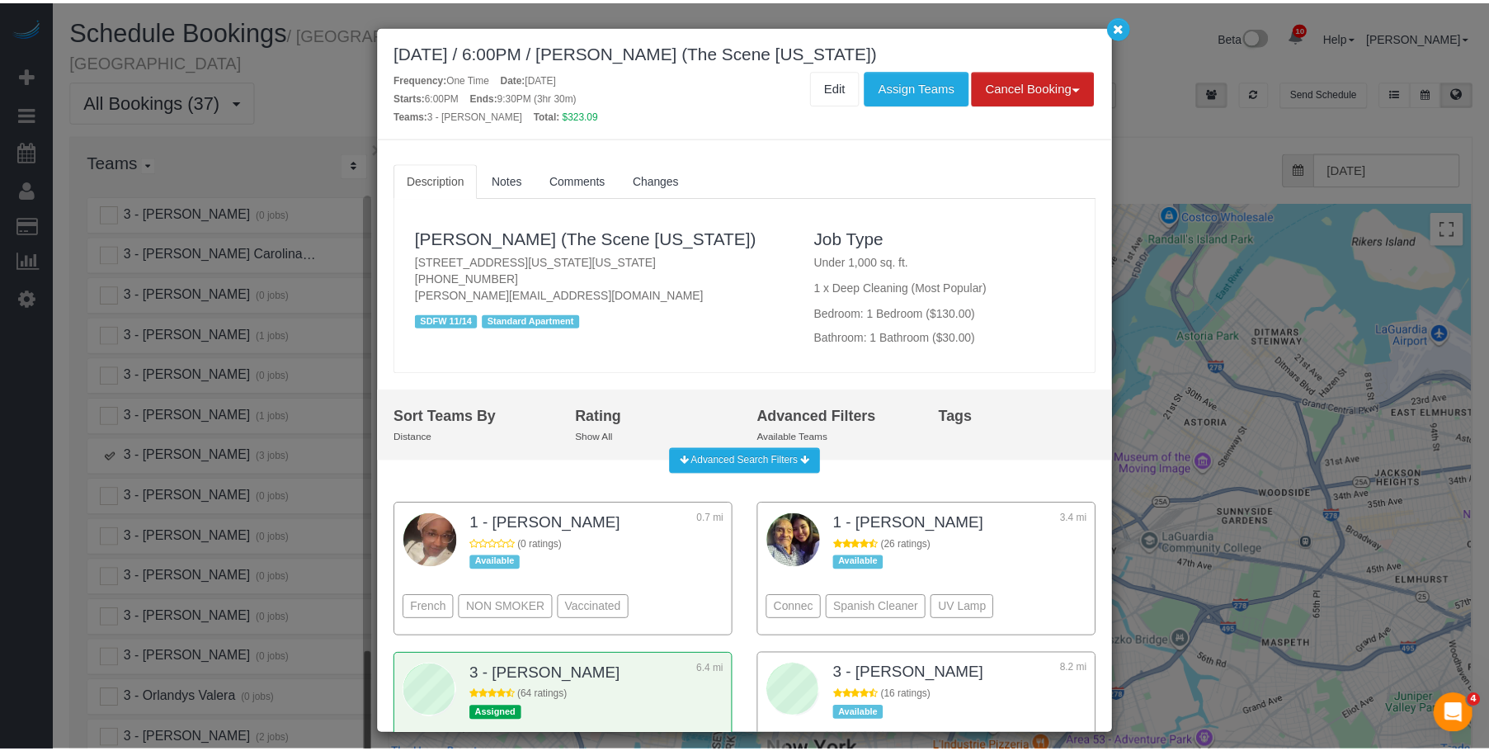
scroll to position [2, 0]
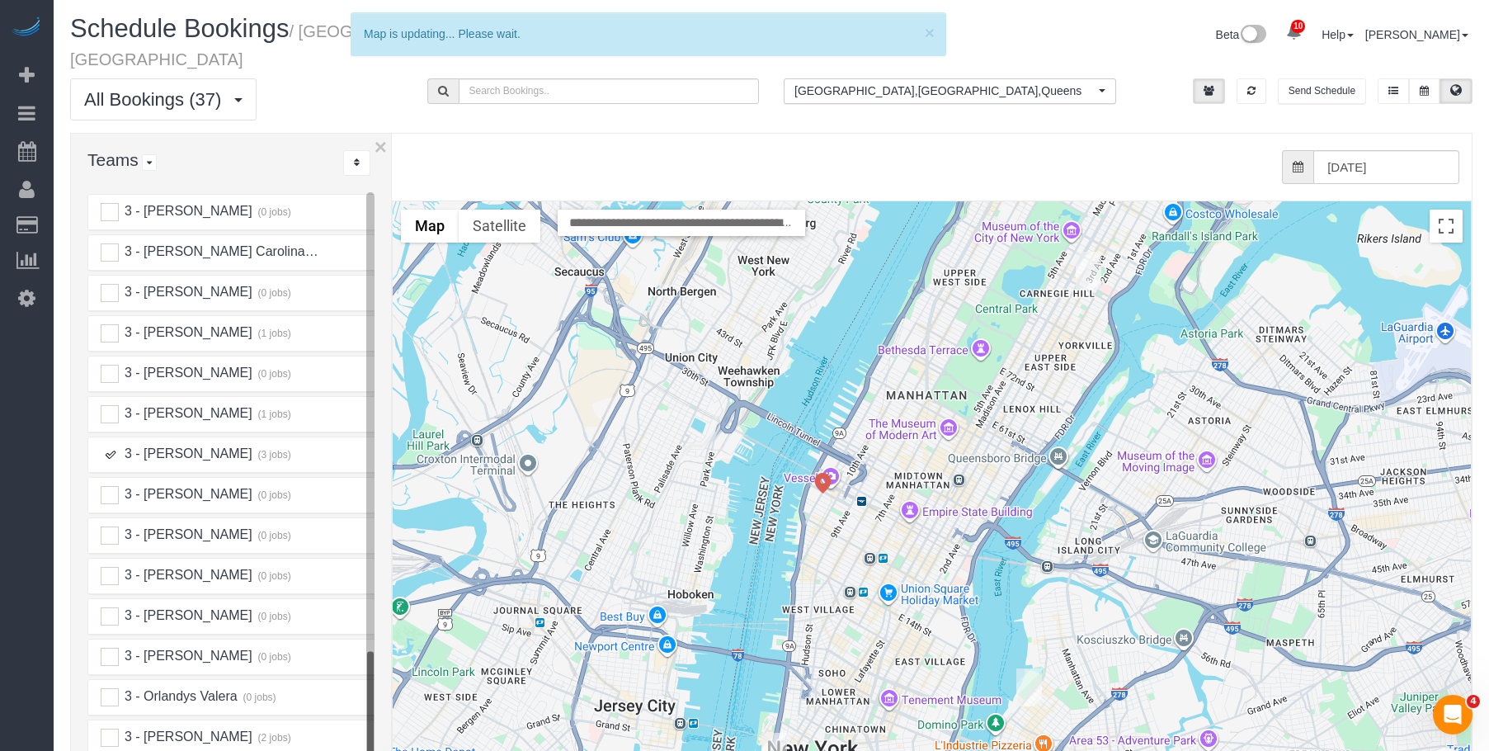
click at [106, 445] on ins at bounding box center [110, 454] width 18 height 18
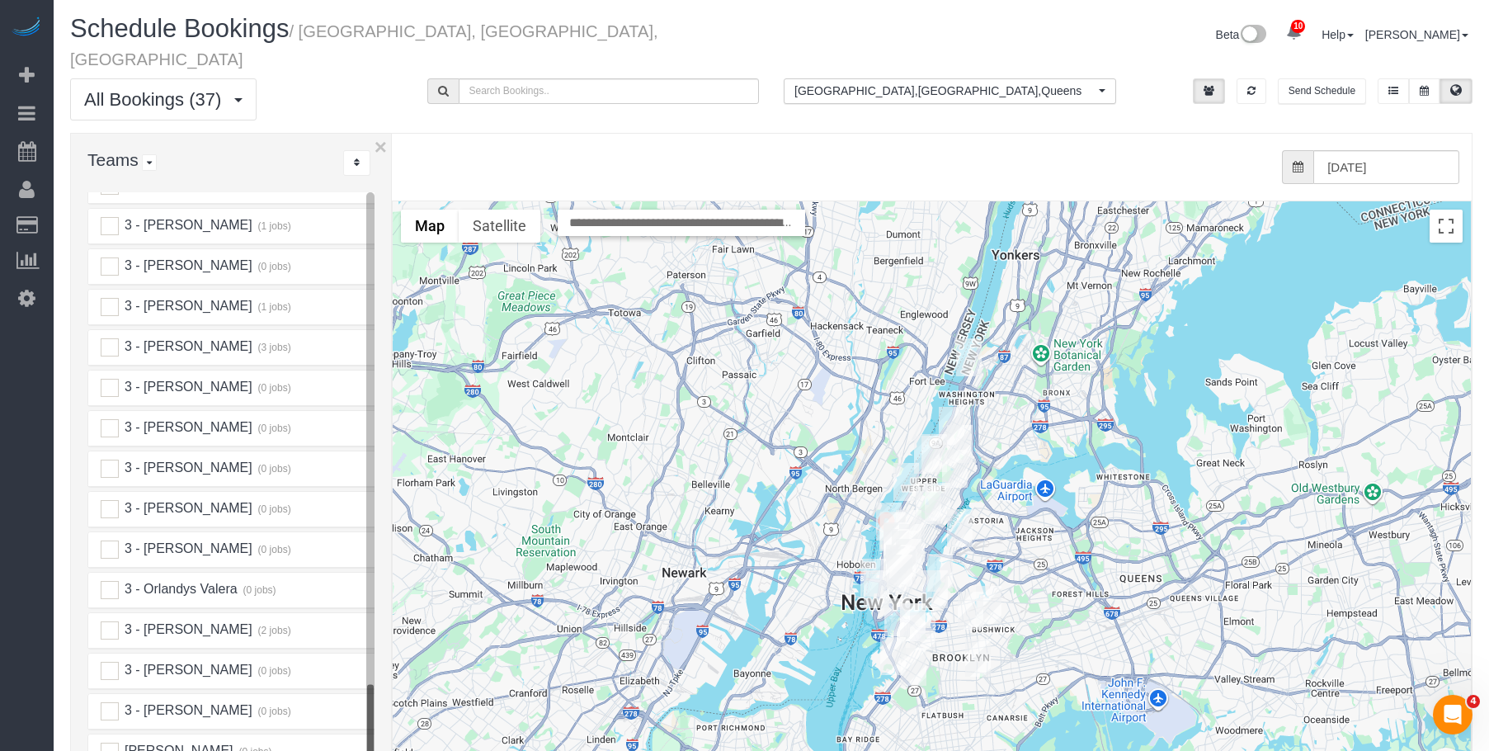
scroll to position [2181, 0]
